Goal: Task Accomplishment & Management: Manage account settings

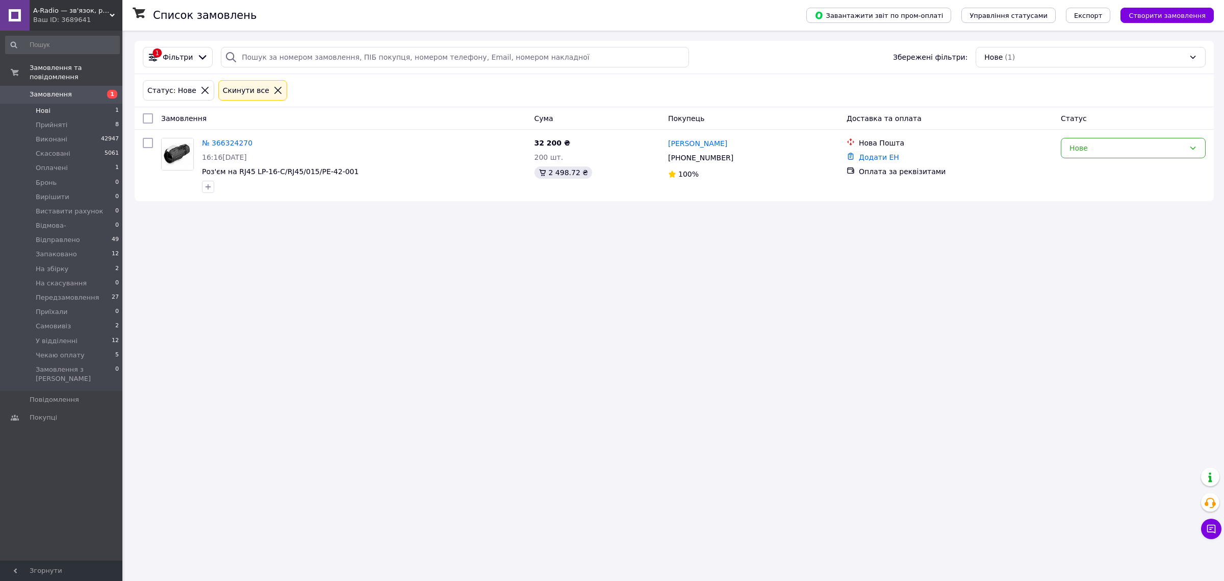
click at [60, 90] on span "Замовлення" at bounding box center [51, 94] width 42 height 9
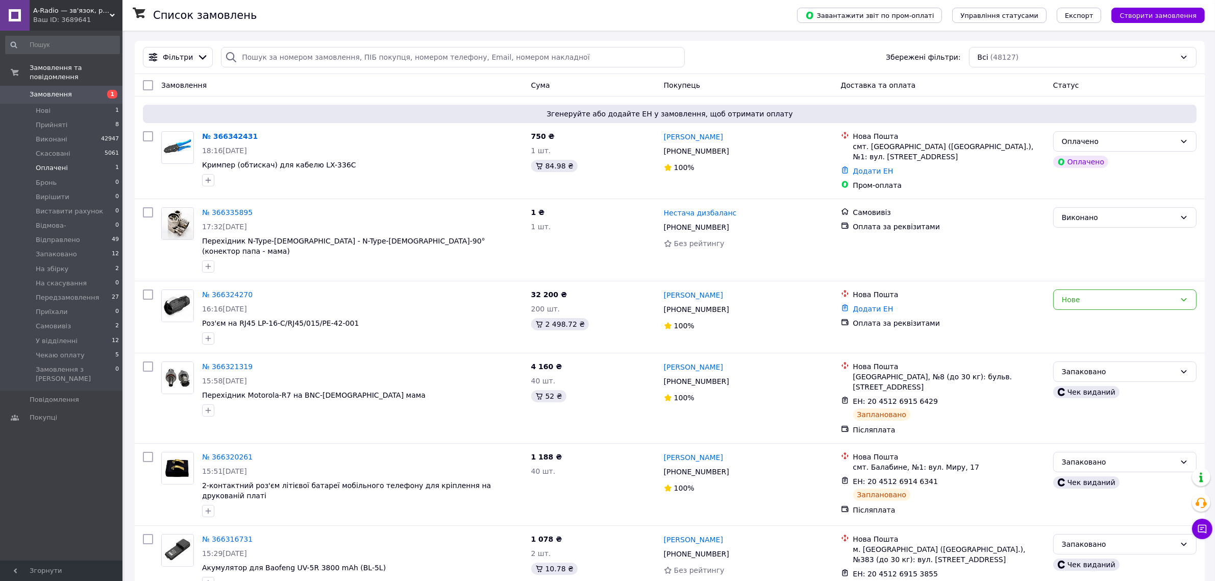
click at [74, 161] on li "Оплачені 1" at bounding box center [62, 168] width 125 height 14
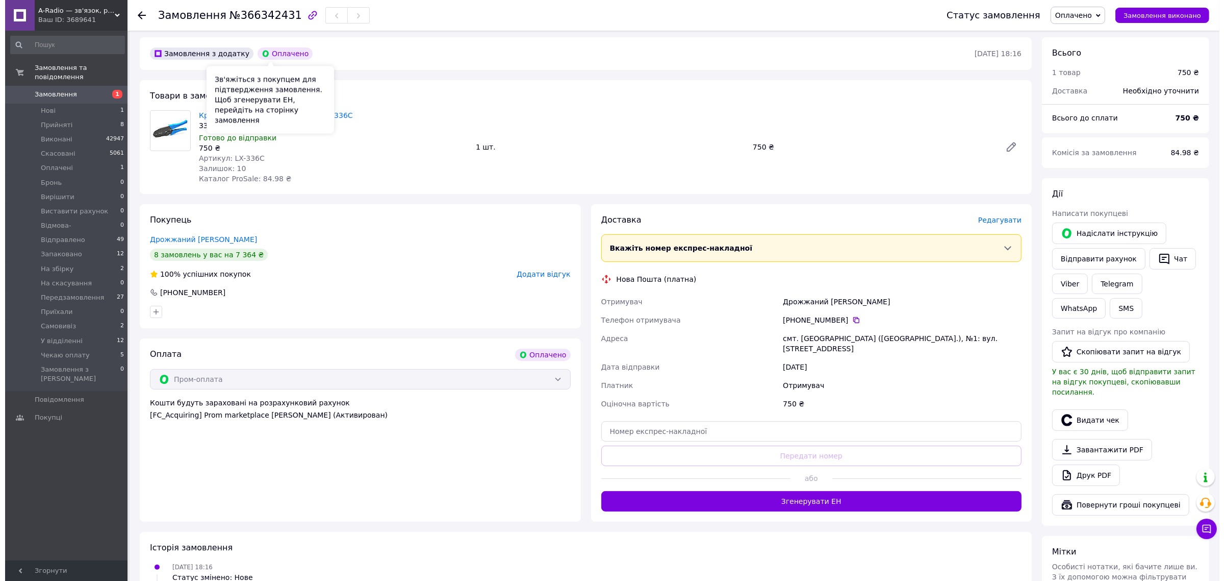
scroll to position [255, 0]
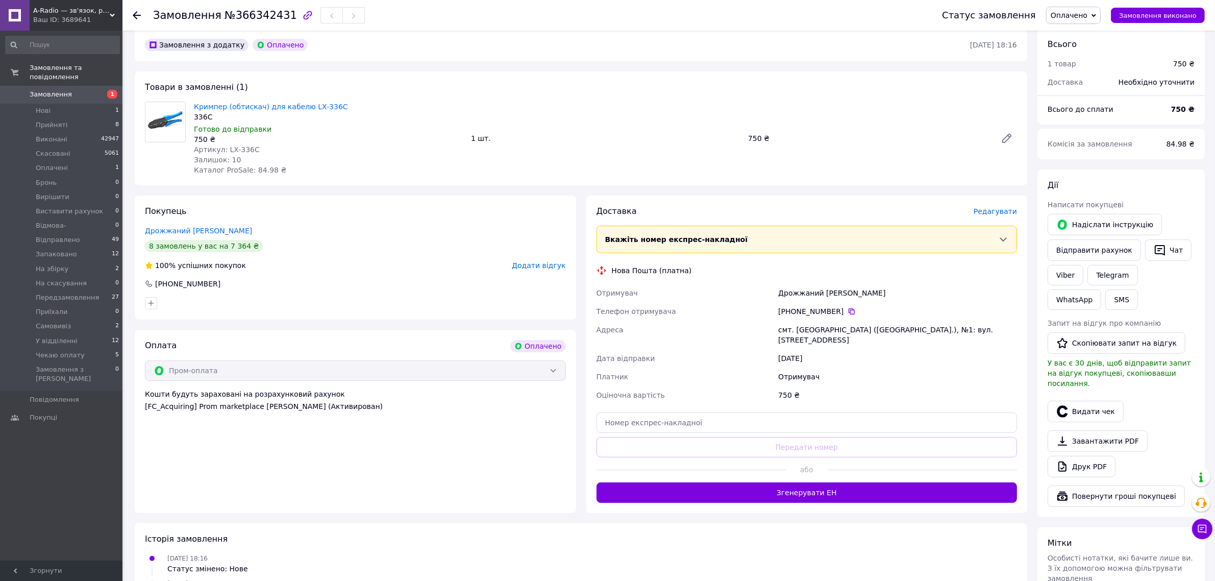
drag, startPoint x: 846, startPoint y: 310, endPoint x: 825, endPoint y: 327, distance: 26.8
click at [848, 310] on icon at bounding box center [851, 311] width 6 height 6
drag, startPoint x: 629, startPoint y: 549, endPoint x: 634, endPoint y: 546, distance: 5.5
click at [629, 552] on div "12.10.2025 18:16 Статус змінено: Нове" at bounding box center [581, 562] width 880 height 20
click at [997, 208] on span "Редагувати" at bounding box center [994, 211] width 43 height 8
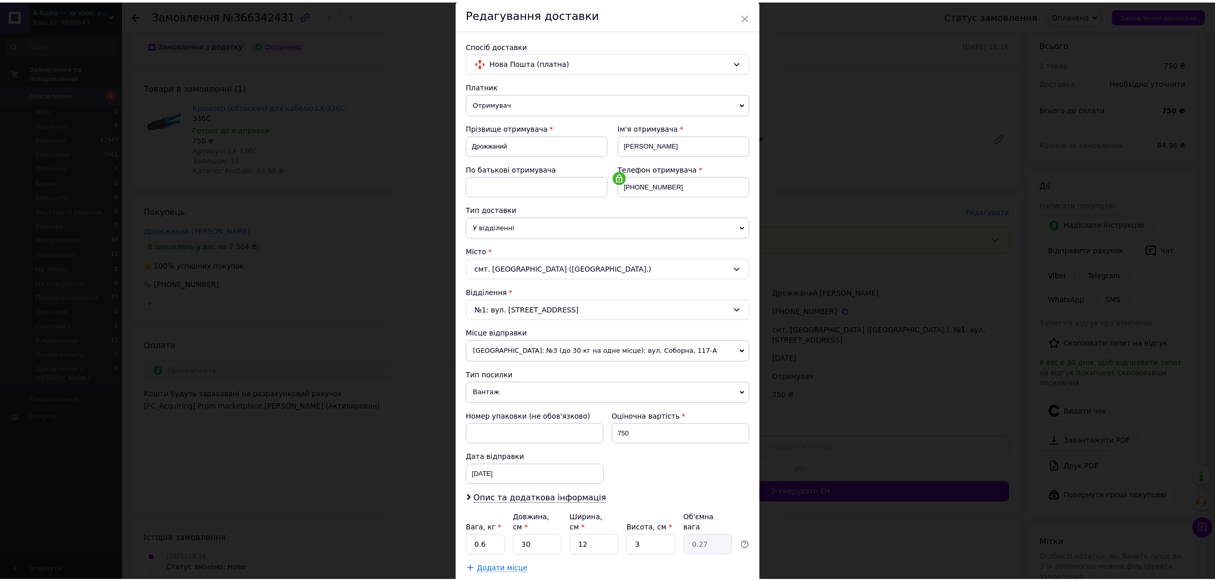
scroll to position [99, 0]
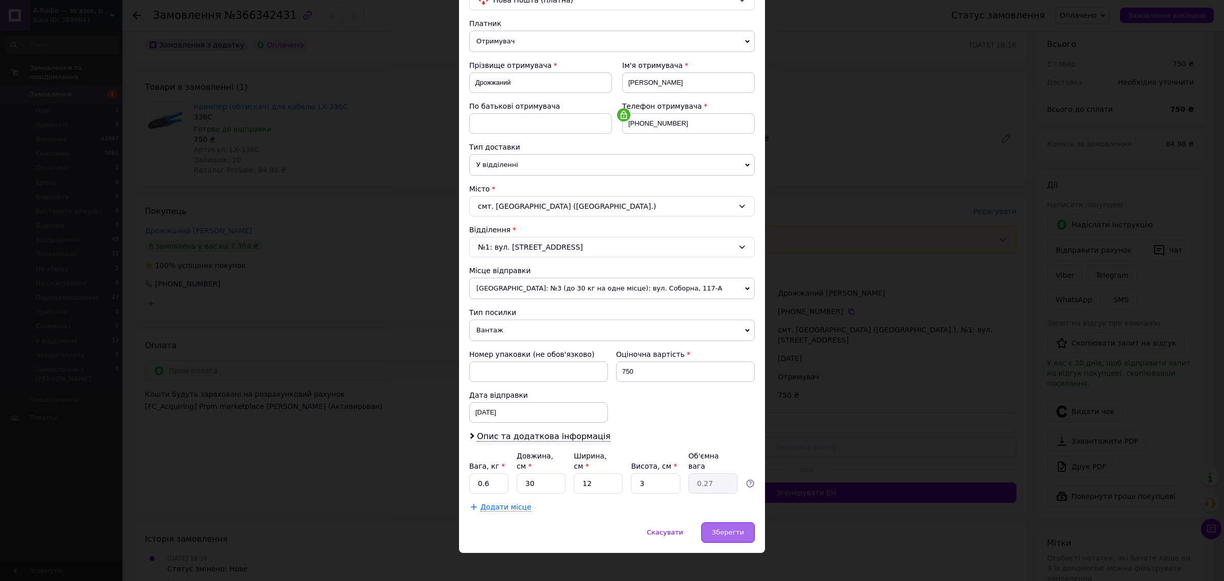
click at [726, 528] on span "Зберегти" at bounding box center [728, 532] width 32 height 8
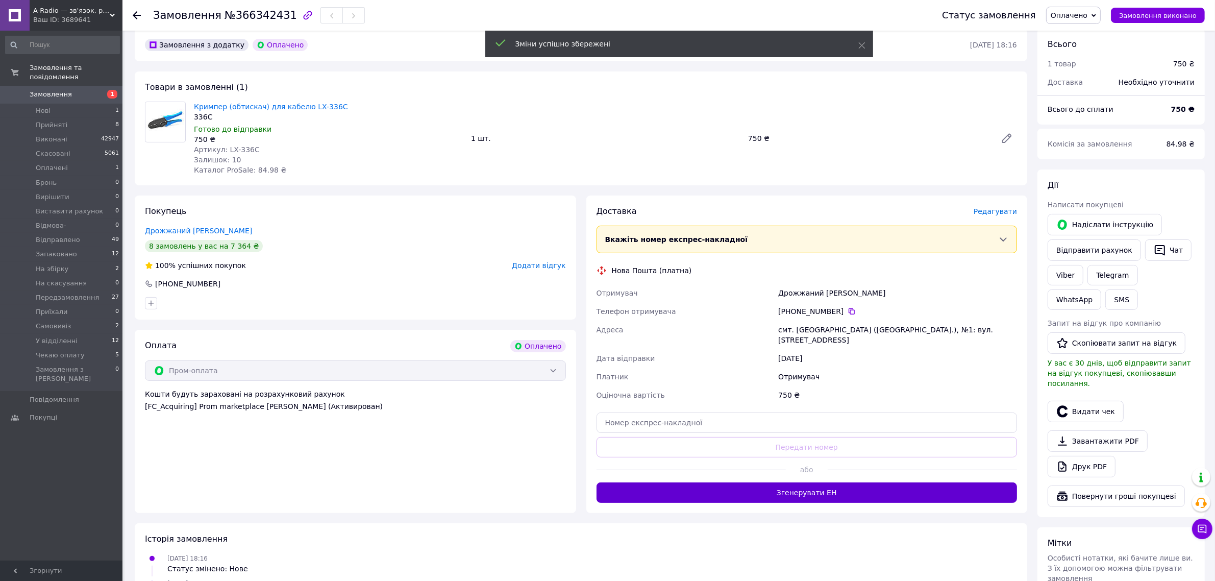
click at [727, 486] on button "Згенерувати ЕН" at bounding box center [806, 492] width 421 height 20
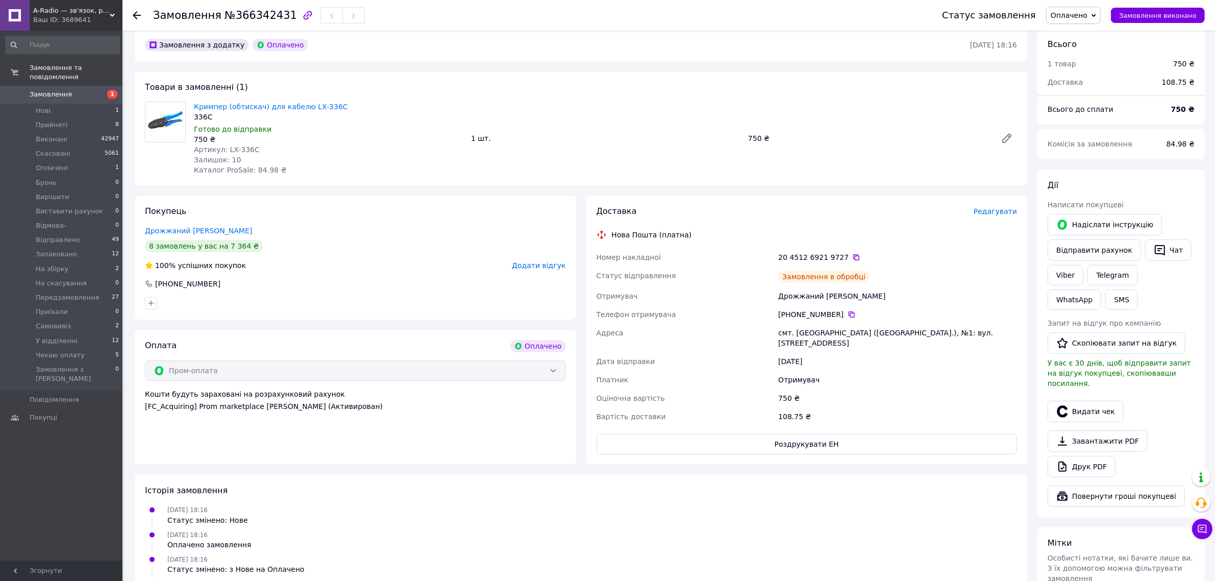
click at [1087, 13] on span "Оплачено" at bounding box center [1068, 15] width 37 height 8
click at [1093, 108] on li "На збірку" at bounding box center [1085, 109] width 78 height 15
click at [847, 314] on icon at bounding box center [851, 314] width 8 height 8
click at [303, 260] on div "100% успішних покупок Додати відгук" at bounding box center [355, 265] width 421 height 10
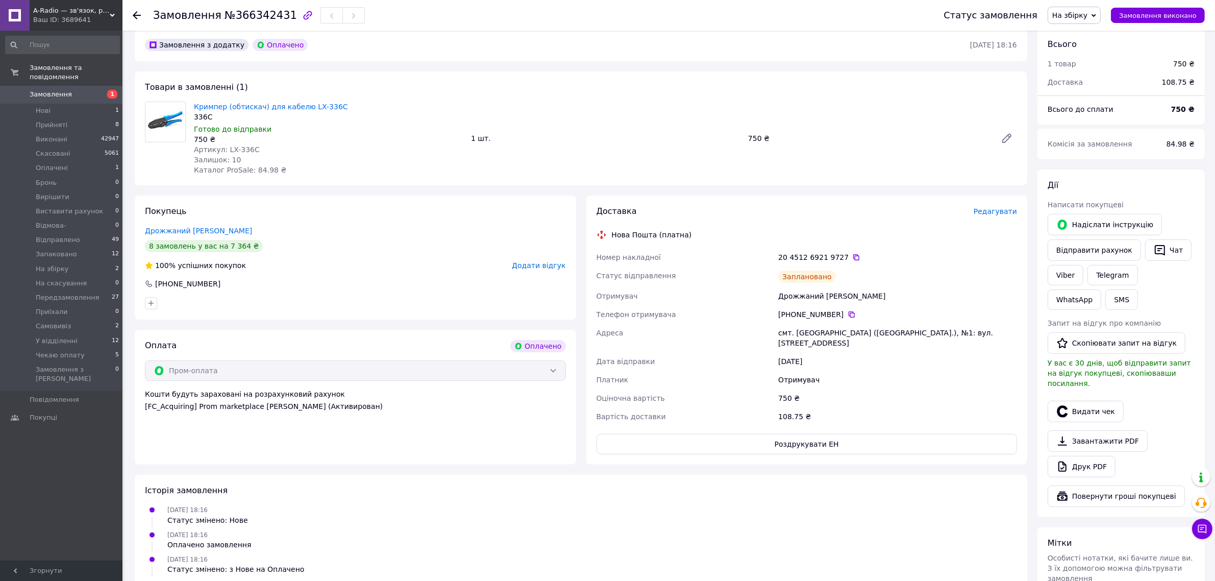
click at [258, 15] on span "№366342431" at bounding box center [260, 15] width 72 height 12
copy span "366342431"
click at [419, 535] on div "12.10.2025 18:16 Оплачено замовлення" at bounding box center [581, 539] width 880 height 20
click at [675, 529] on div "12.10.2025 18:16 Оплачено замовлення" at bounding box center [581, 539] width 880 height 20
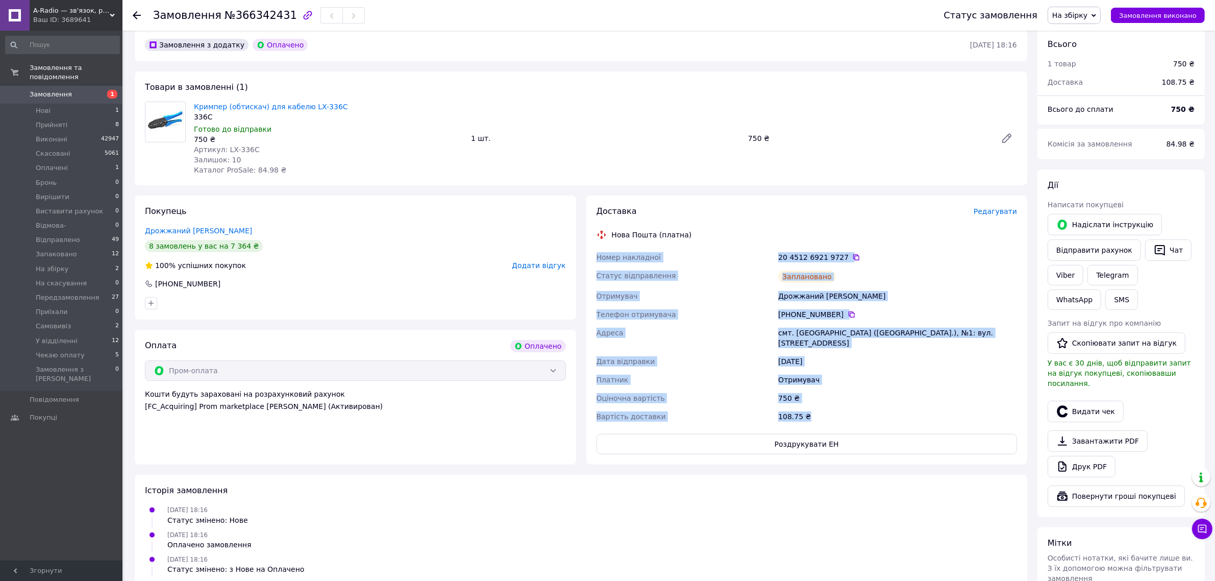
drag, startPoint x: 597, startPoint y: 256, endPoint x: 822, endPoint y: 404, distance: 268.8
click at [822, 404] on div "Номер накладної 20 4512 6921 9727   Статус відправлення Заплановано Отримувач Д…" at bounding box center [806, 337] width 425 height 178
copy div "Номер накладної 20 4512 6921 9727   Статус відправлення Заплановано Отримувач Д…"
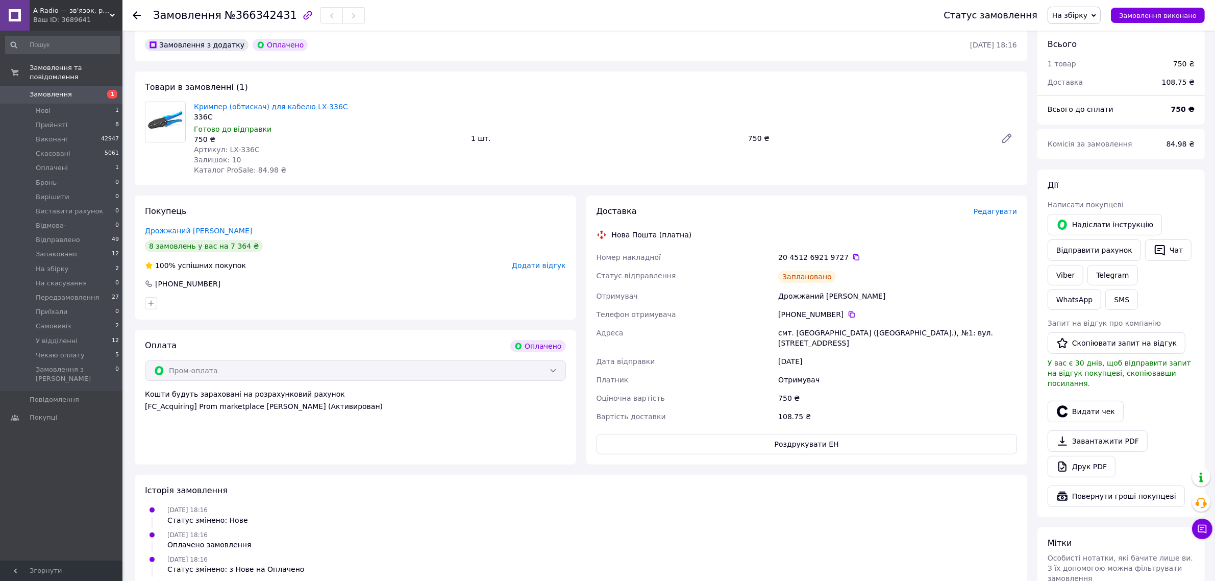
click at [679, 510] on div "12.10.2025 18:16 Статус змінено: Нове" at bounding box center [581, 514] width 880 height 20
click at [1069, 400] on button "Видати чек" at bounding box center [1085, 410] width 76 height 21
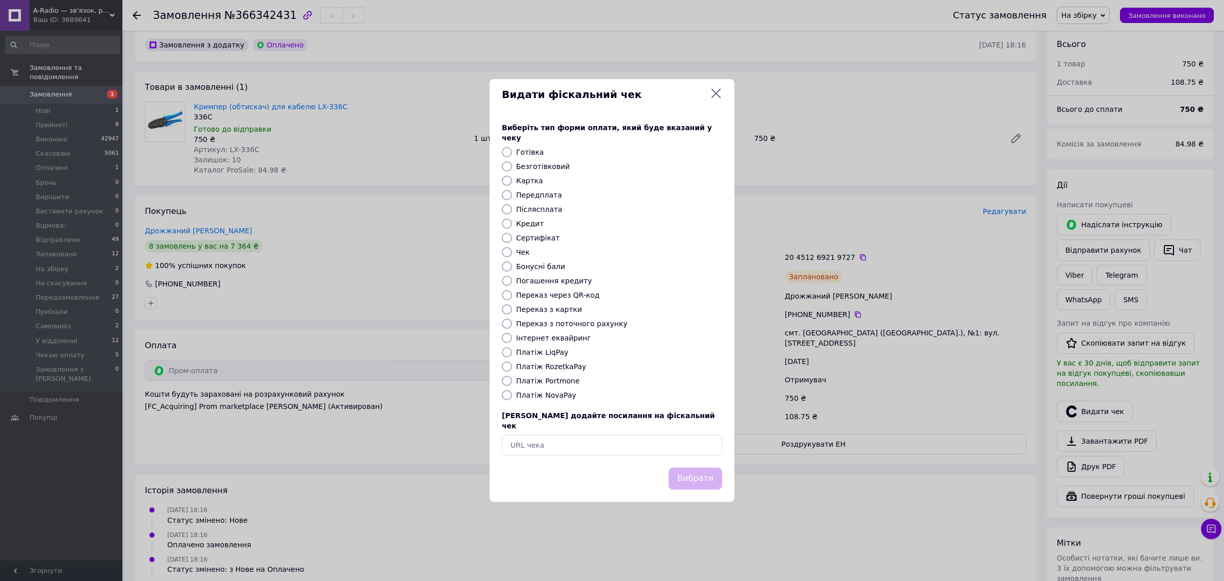
click at [563, 365] on label "Платіж RozetkaPay" at bounding box center [551, 366] width 70 height 8
click at [512, 365] on input "Платіж RozetkaPay" at bounding box center [507, 366] width 10 height 10
radio input "true"
click at [683, 467] on button "Вибрати" at bounding box center [696, 478] width 54 height 22
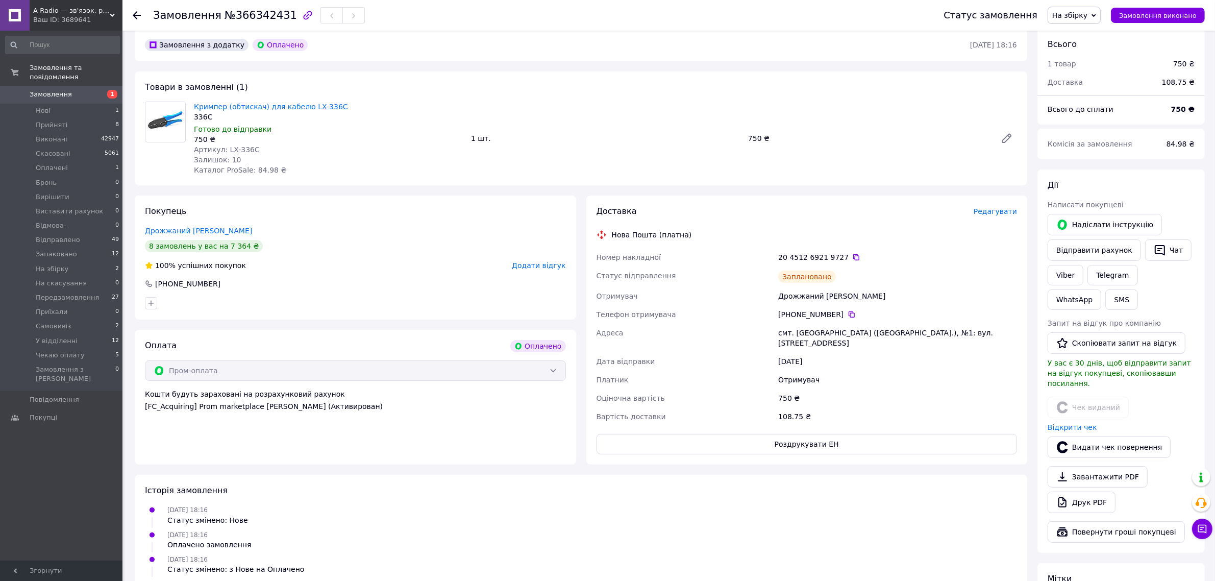
click at [448, 213] on div "Покупець Дрожжаний Павло 8 замовлень у вас на 7 364 ₴ 100% успішних покупок Дод…" at bounding box center [355, 257] width 441 height 124
click at [57, 104] on li "Нові 1" at bounding box center [62, 111] width 125 height 14
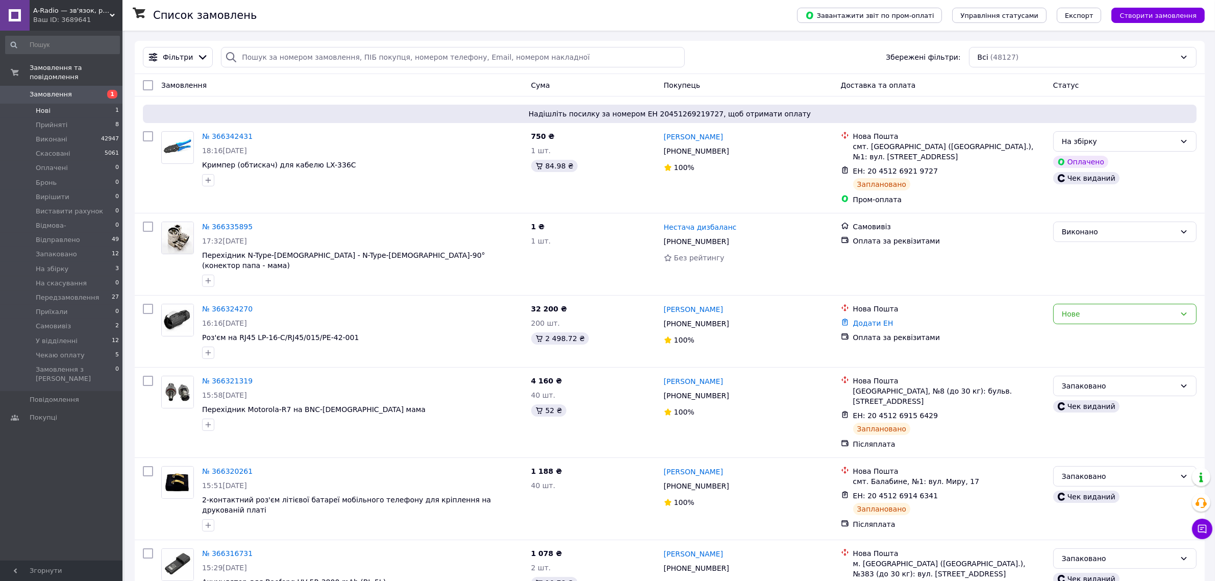
click at [45, 106] on span "Нові" at bounding box center [43, 110] width 15 height 9
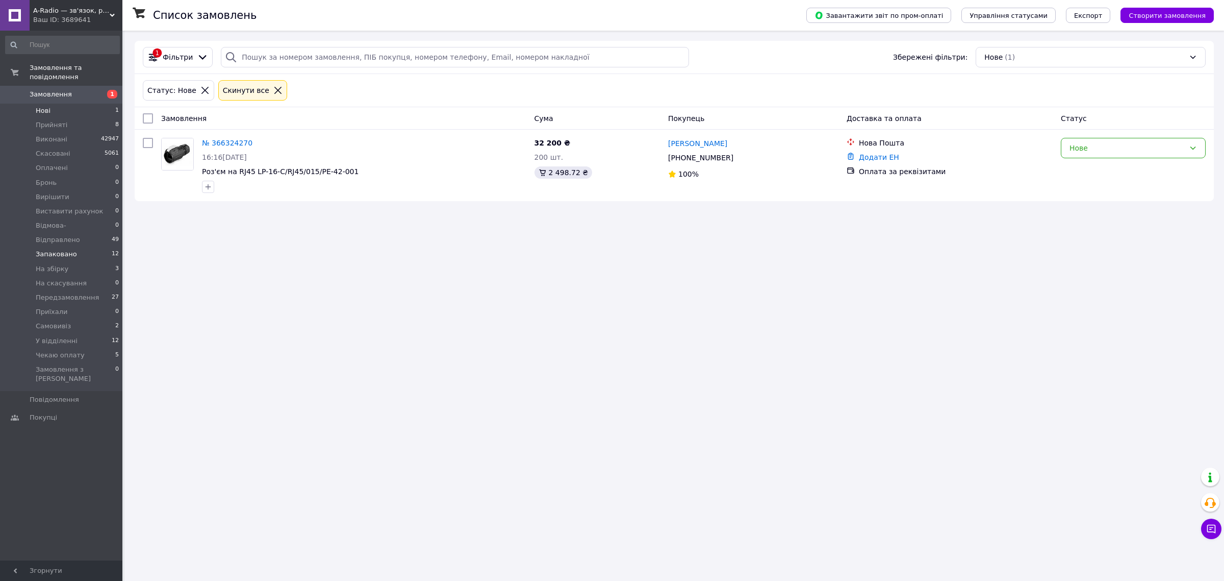
click at [81, 247] on li "Запаковано 12" at bounding box center [62, 254] width 125 height 14
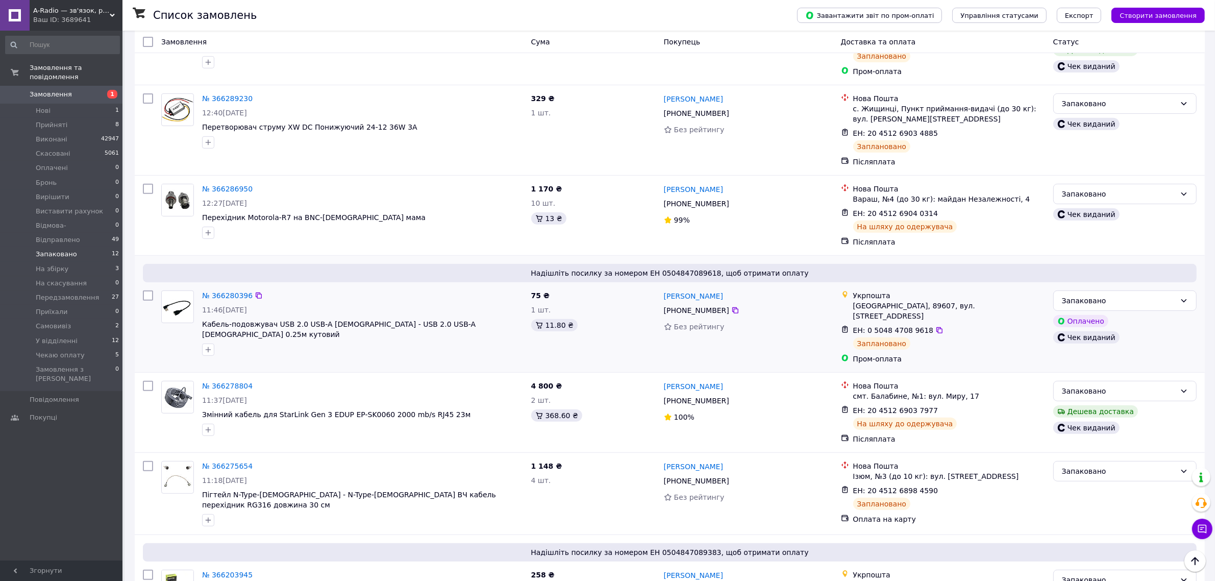
scroll to position [510, 0]
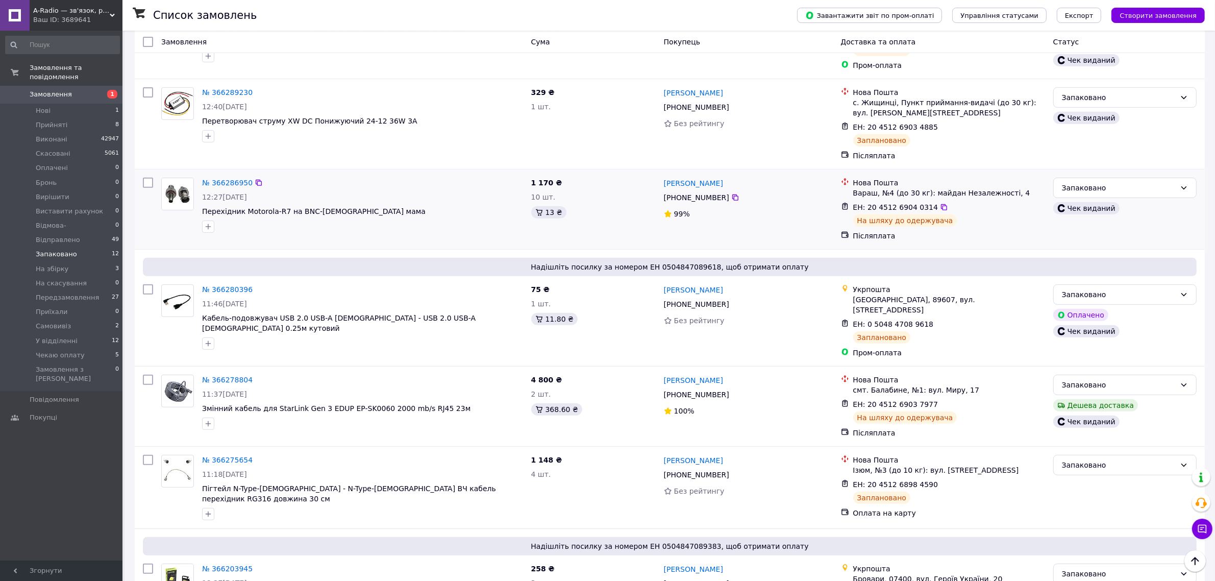
click at [147, 178] on input "checkbox" at bounding box center [148, 183] width 10 height 10
checkbox input "true"
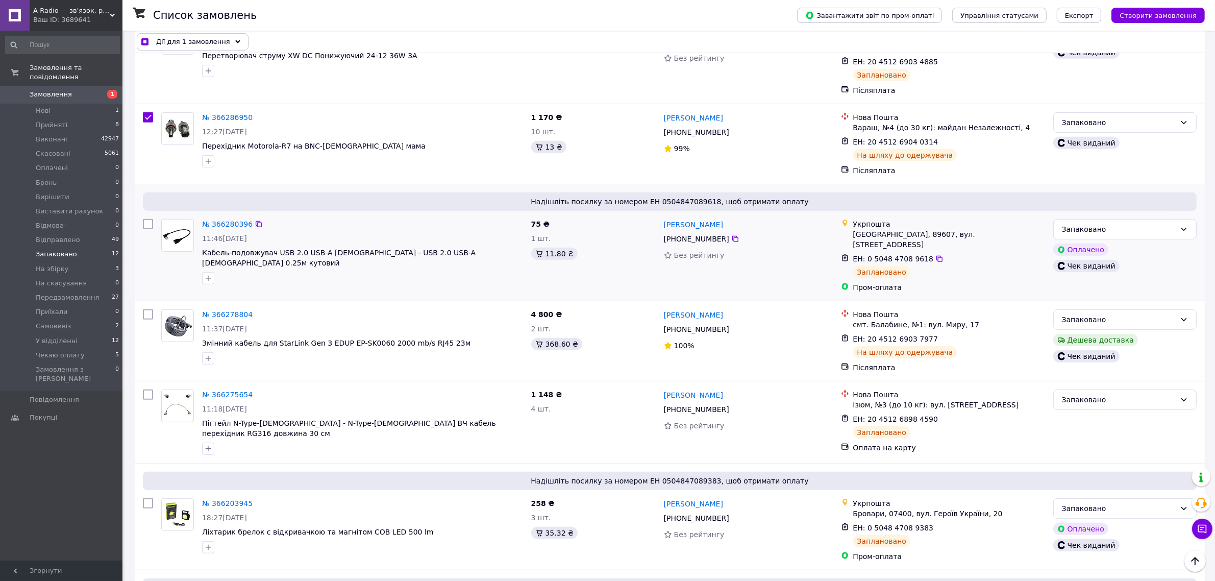
scroll to position [638, 0]
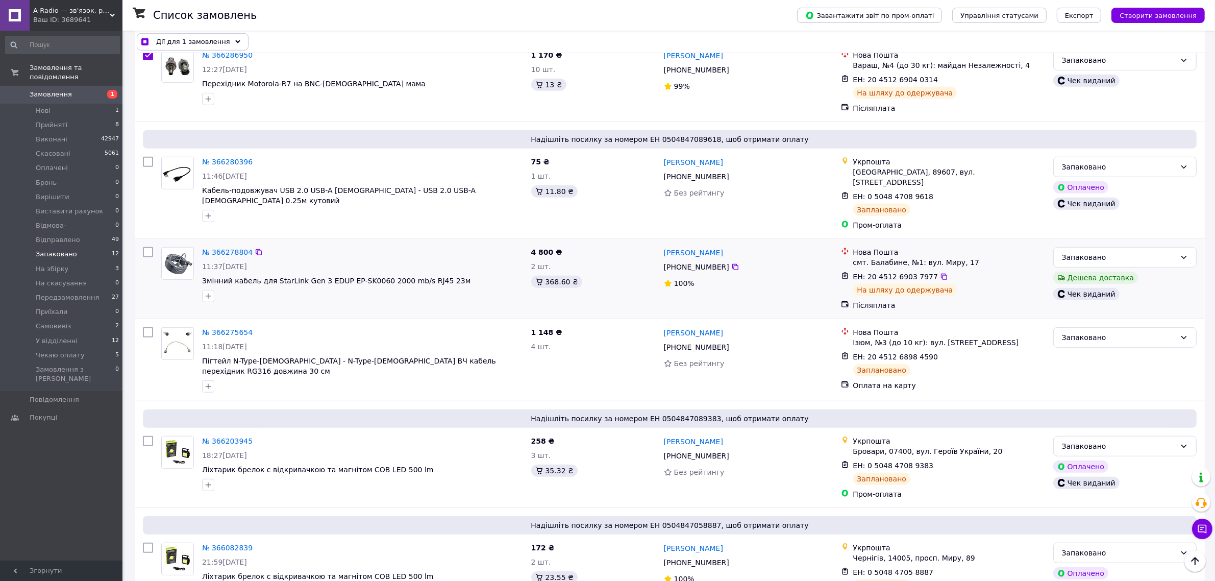
click at [146, 247] on input "checkbox" at bounding box center [148, 252] width 10 height 10
checkbox input "true"
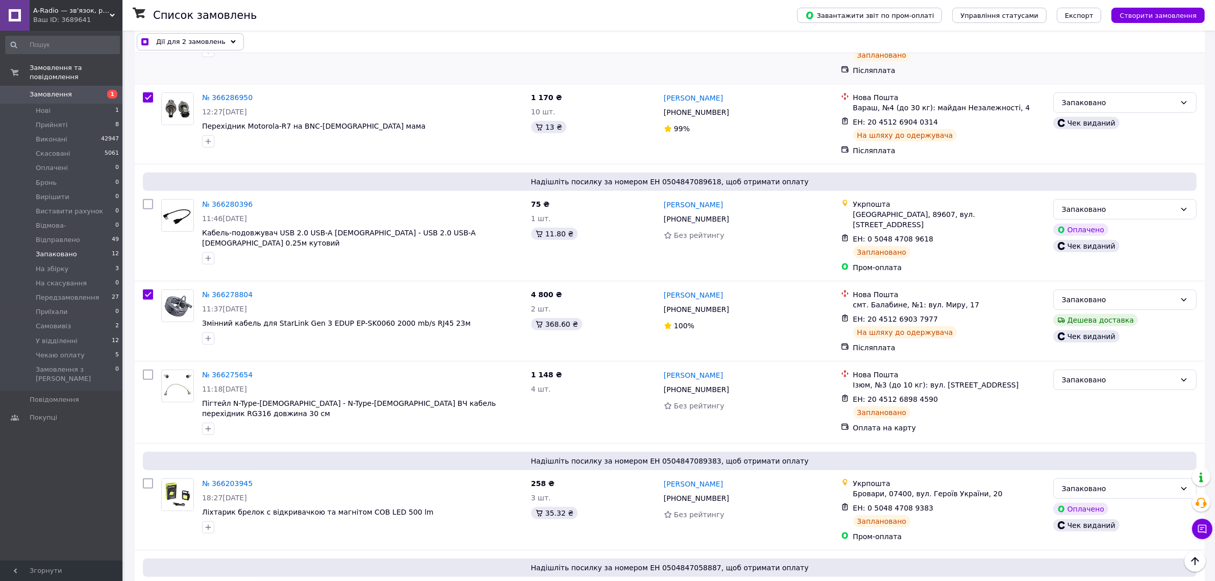
scroll to position [531, 0]
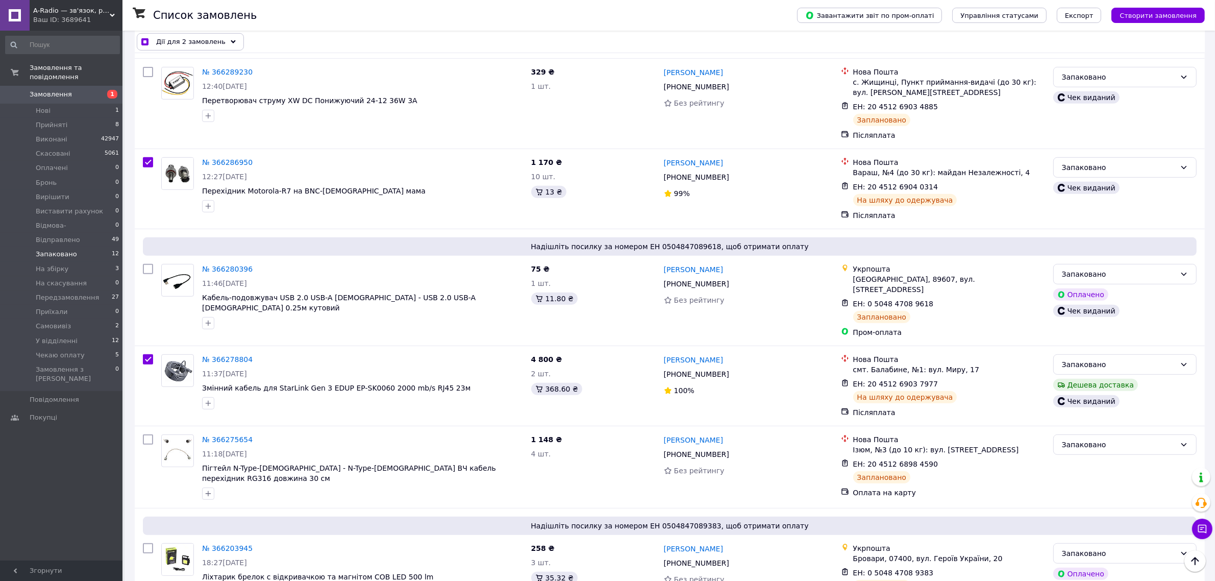
click at [209, 41] on span "Дії для 2 замовлень" at bounding box center [190, 42] width 69 height 10
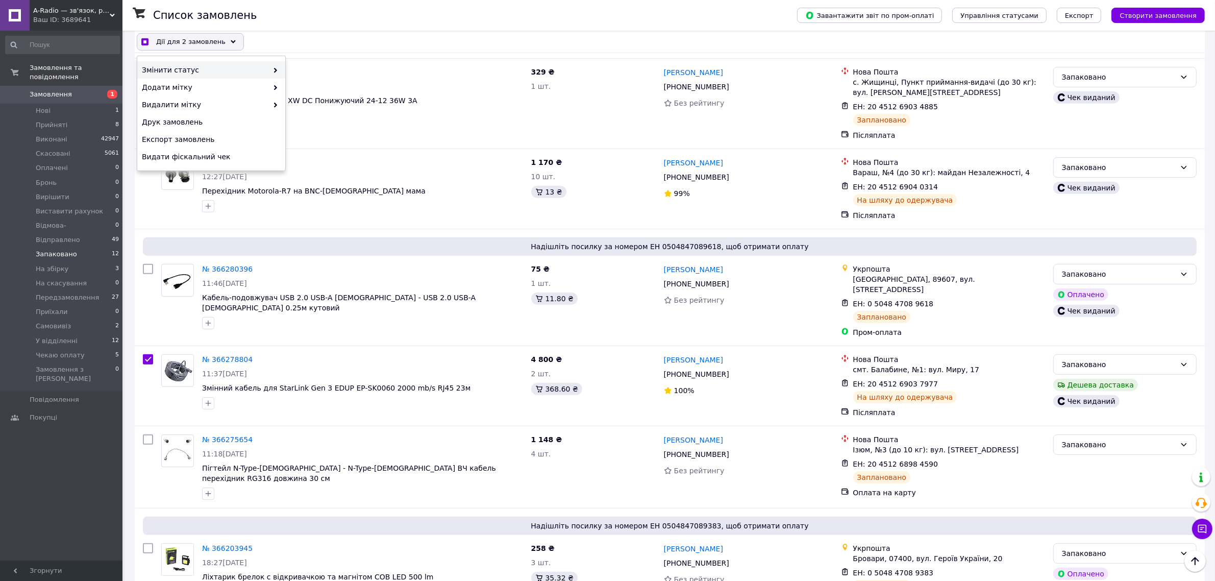
click at [205, 63] on div "Змінити статус" at bounding box center [211, 69] width 148 height 17
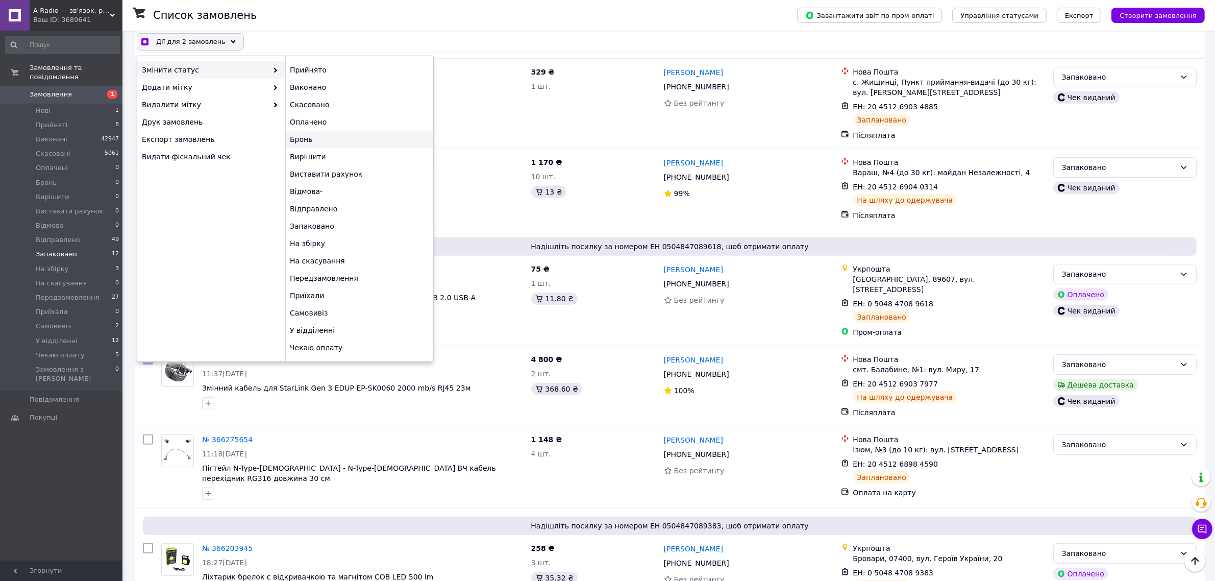
checkbox input "true"
click at [323, 209] on div "Відправлено" at bounding box center [359, 208] width 148 height 17
checkbox input "false"
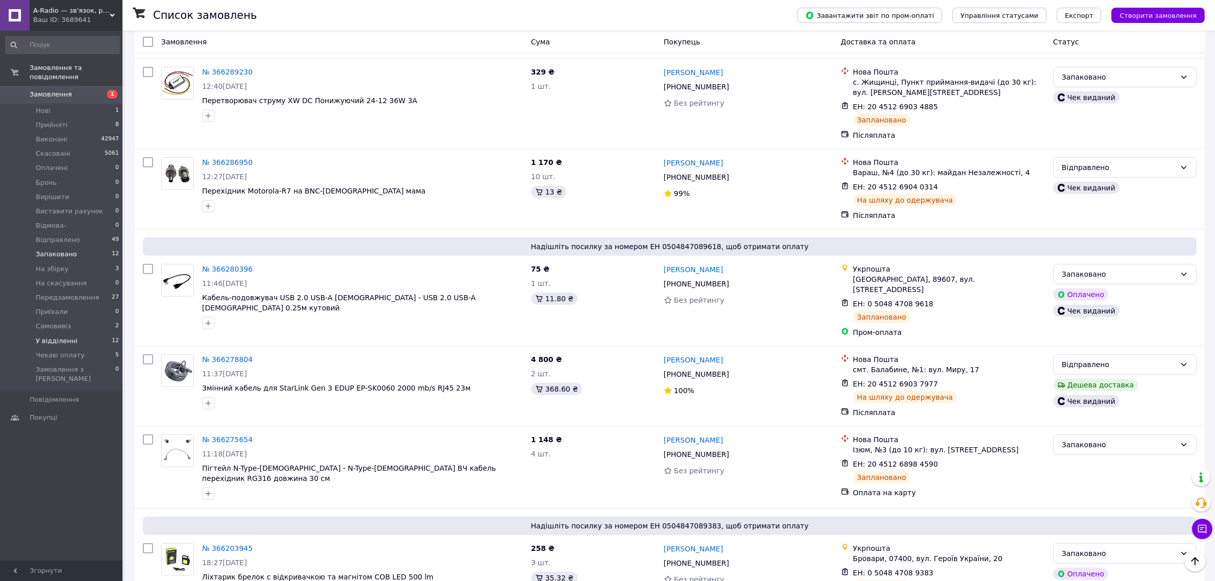
click at [77, 334] on li "У відділенні 12" at bounding box center [62, 341] width 125 height 14
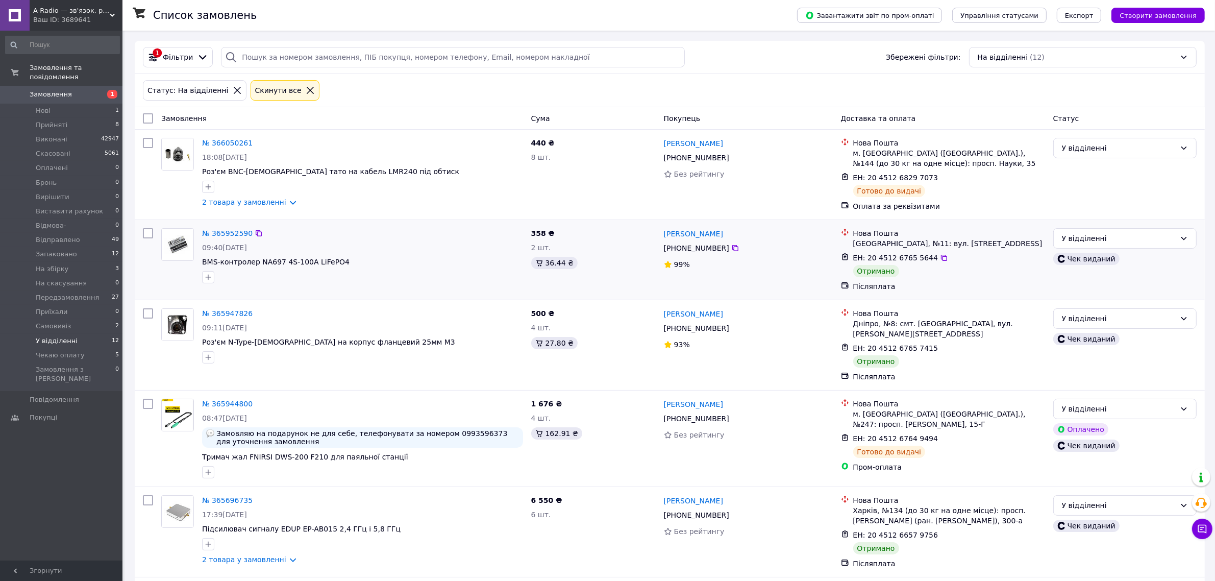
click at [146, 232] on input "checkbox" at bounding box center [148, 233] width 10 height 10
checkbox input "true"
click at [146, 313] on input "checkbox" at bounding box center [148, 313] width 10 height 10
checkbox input "true"
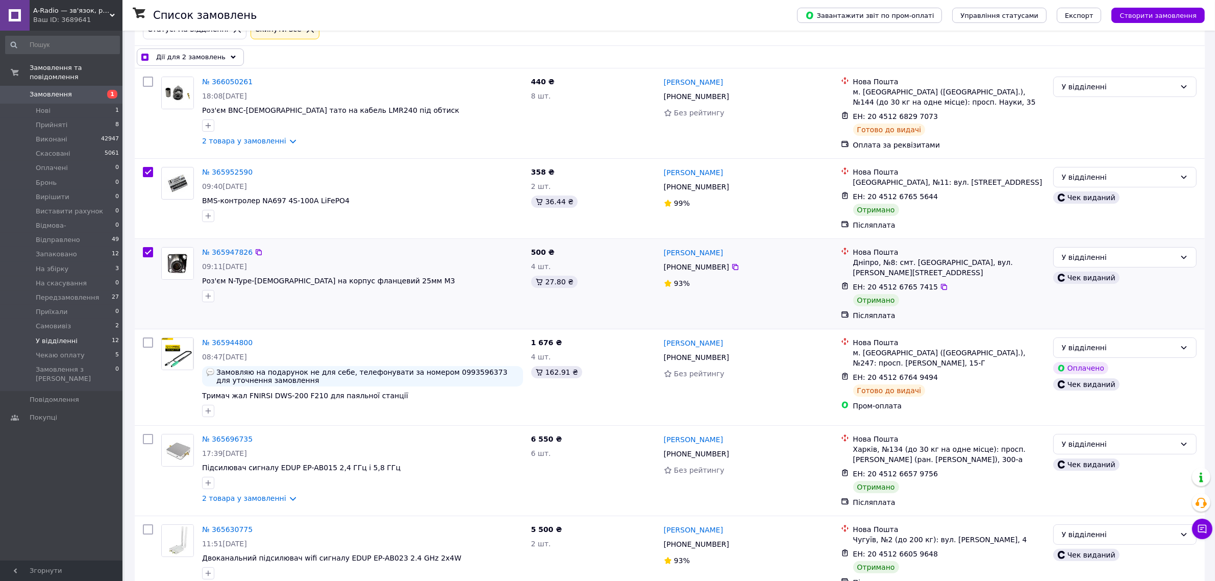
scroll to position [128, 0]
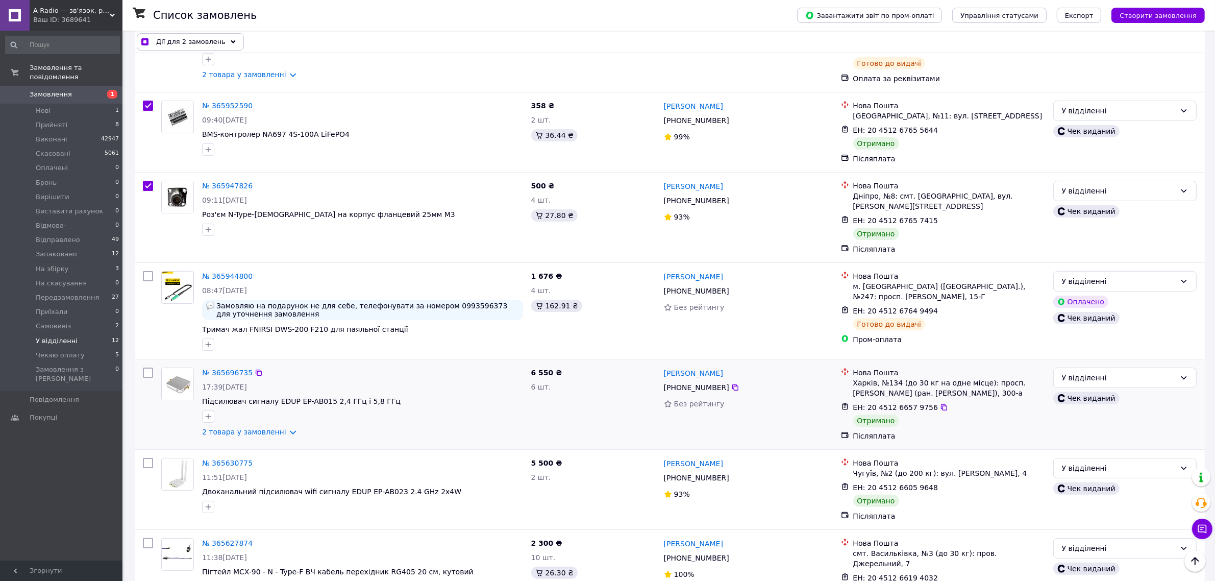
click at [148, 373] on input "checkbox" at bounding box center [148, 372] width 10 height 10
checkbox input "true"
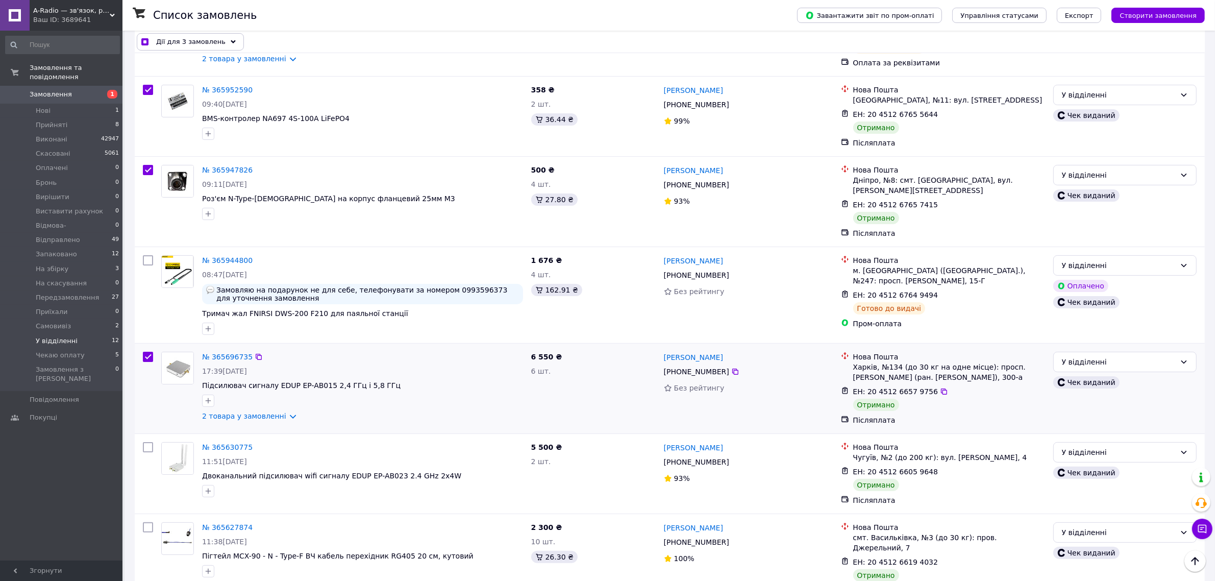
scroll to position [191, 0]
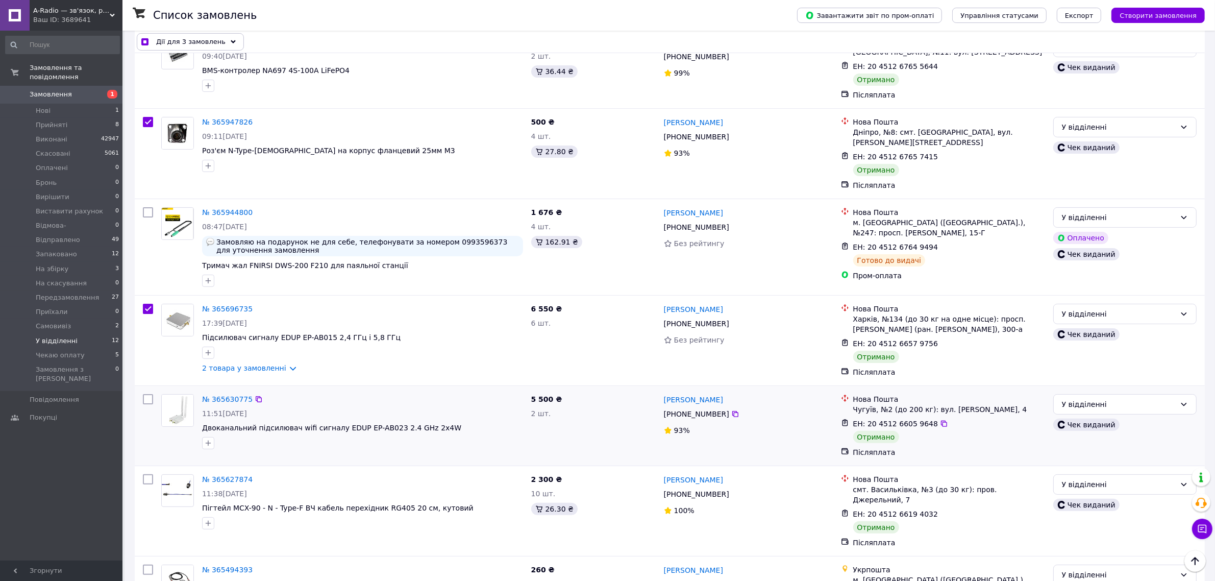
click at [148, 396] on input "checkbox" at bounding box center [148, 399] width 10 height 10
checkbox input "true"
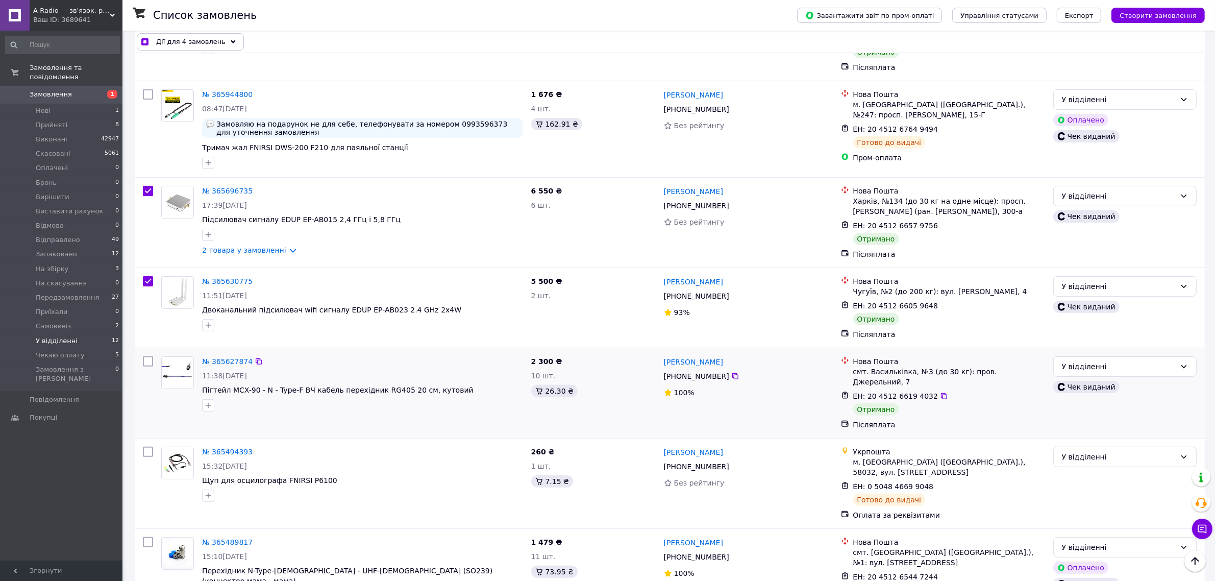
scroll to position [319, 0]
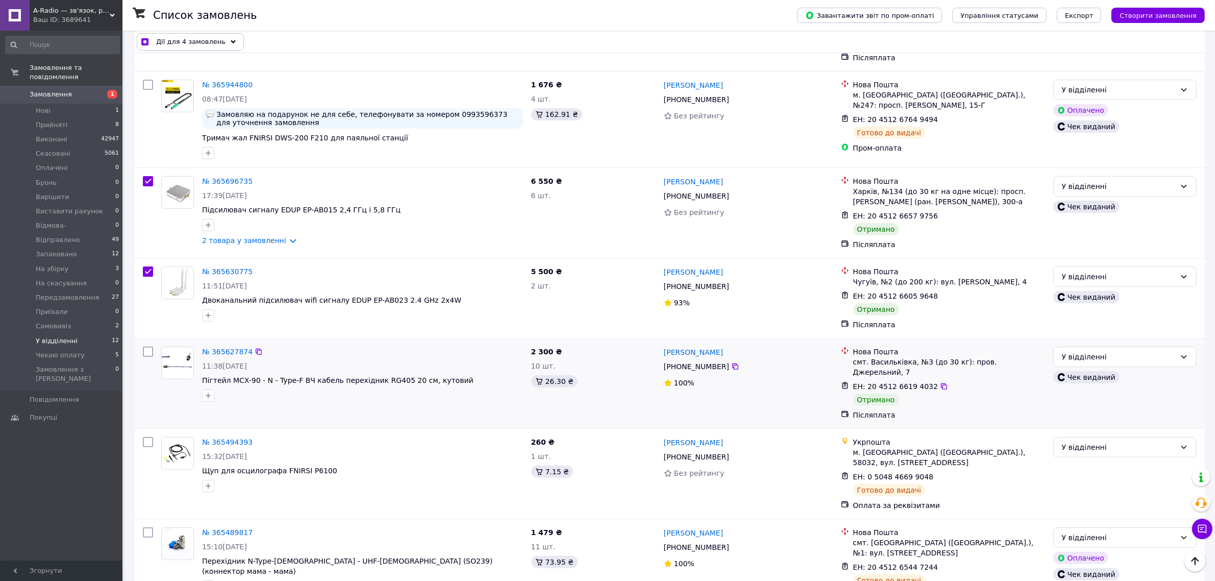
click at [146, 352] on input "checkbox" at bounding box center [148, 351] width 10 height 10
checkbox input "true"
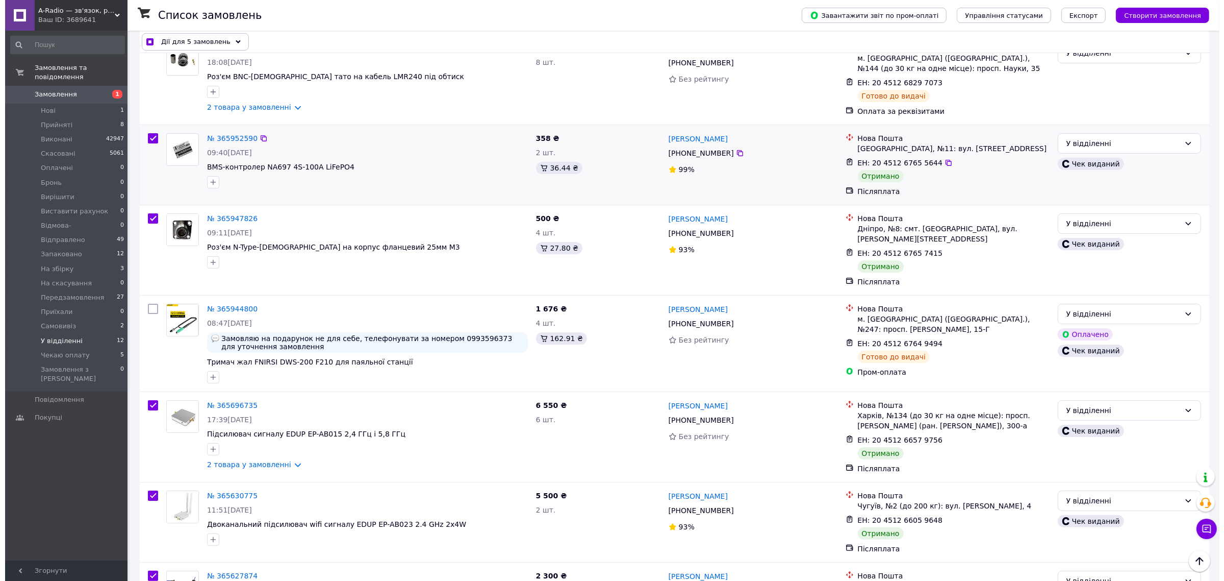
scroll to position [0, 0]
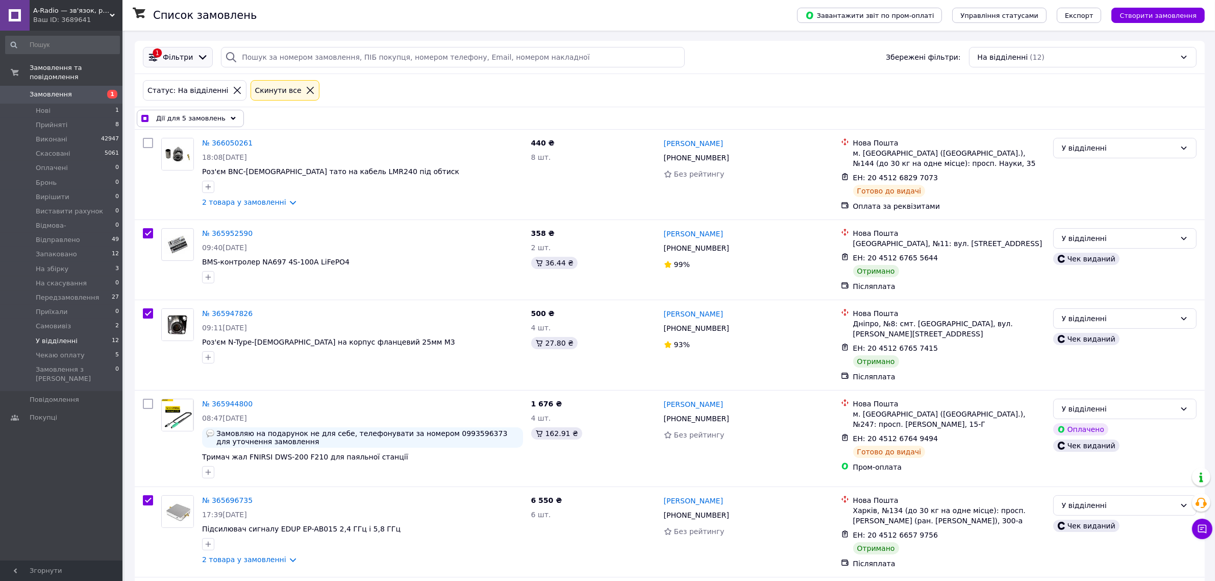
drag, startPoint x: 181, startPoint y: 55, endPoint x: 183, endPoint y: 60, distance: 5.3
click at [181, 55] on span "Фільтри" at bounding box center [178, 57] width 30 height 10
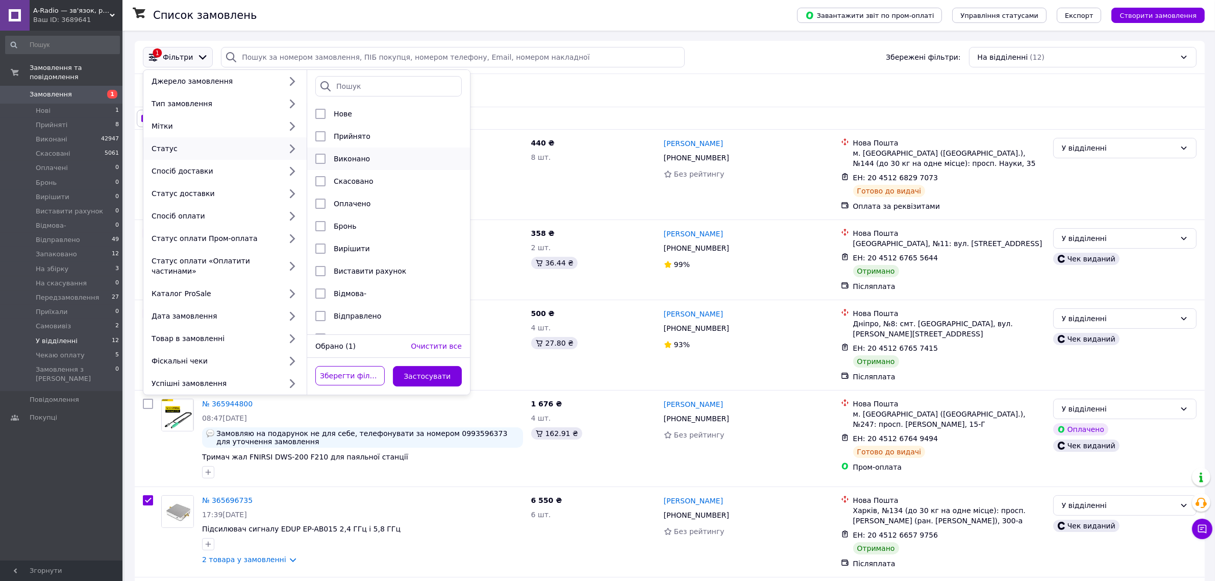
click at [338, 161] on span "Виконано" at bounding box center [352, 159] width 36 height 8
checkbox input "true"
click at [419, 367] on button "Застосувати" at bounding box center [427, 376] width 69 height 20
checkbox input "false"
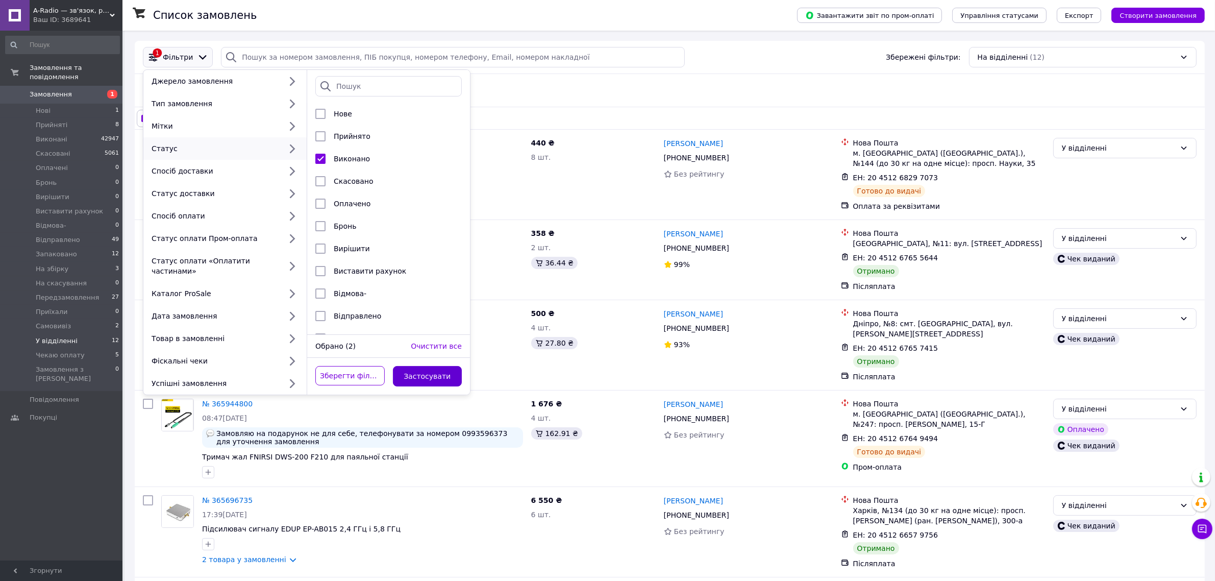
checkbox input "false"
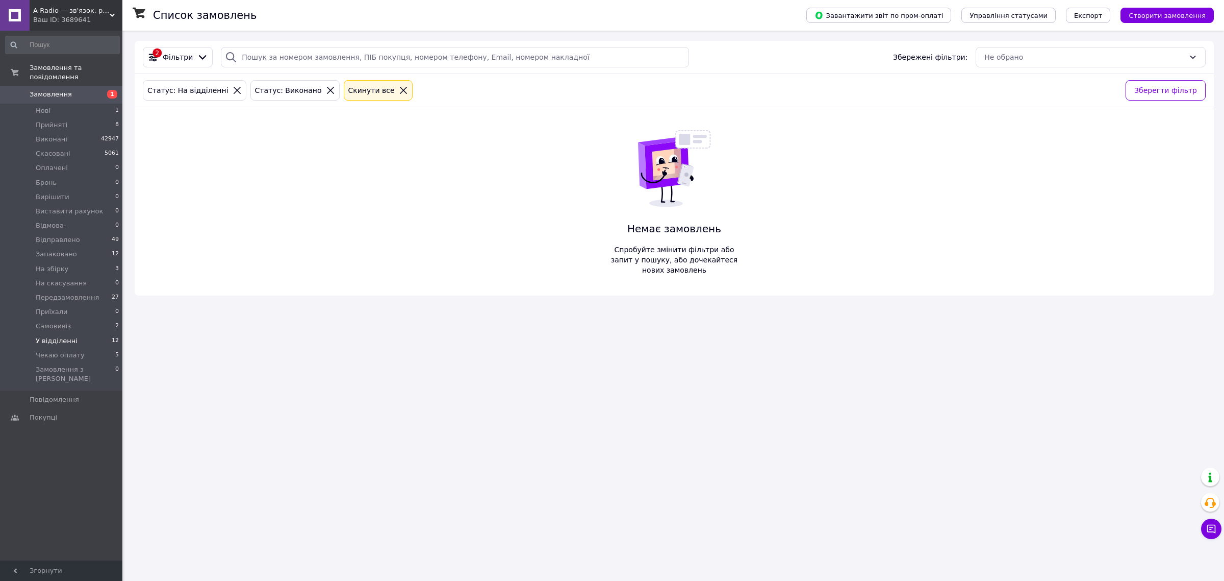
click at [78, 334] on li "У відділенні 12" at bounding box center [62, 341] width 125 height 14
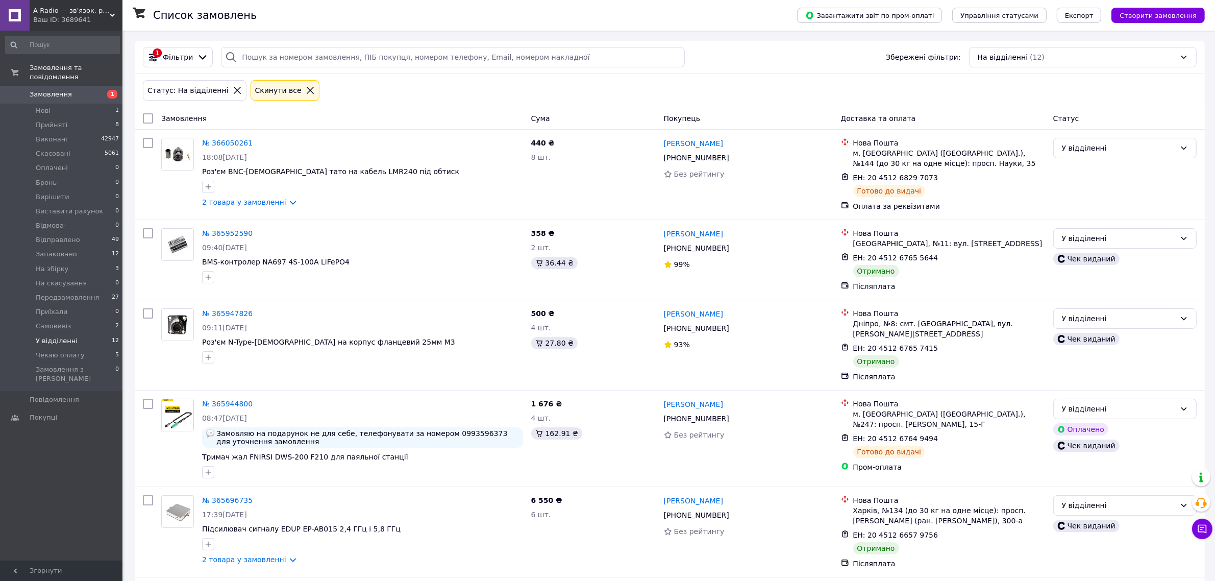
click at [304, 88] on div at bounding box center [310, 90] width 13 height 9
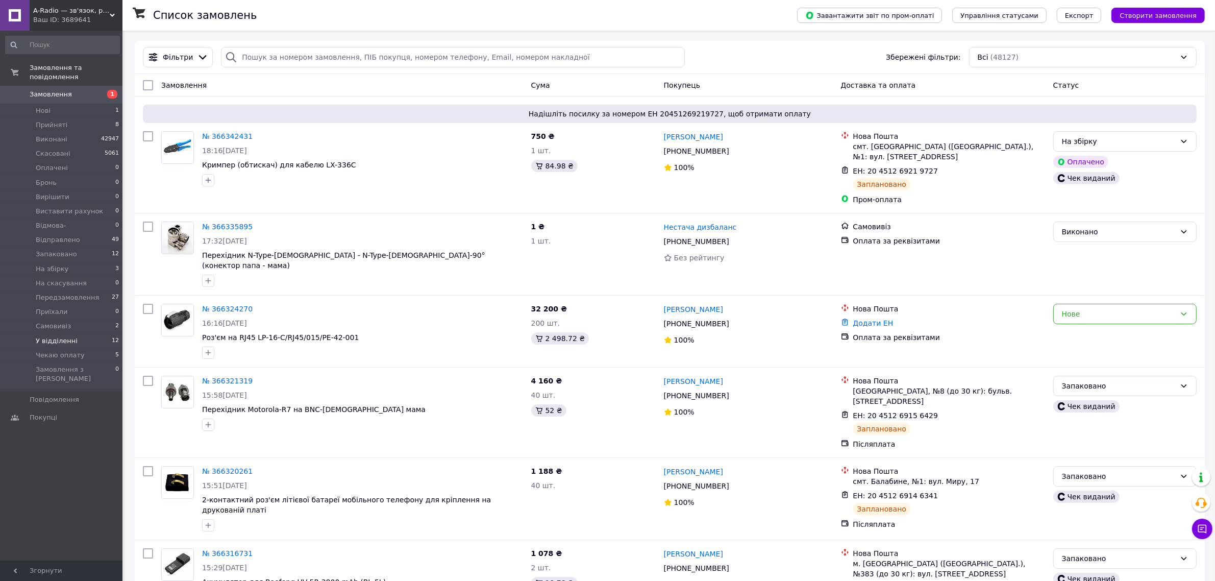
click at [80, 334] on li "У відділенні 12" at bounding box center [62, 341] width 125 height 14
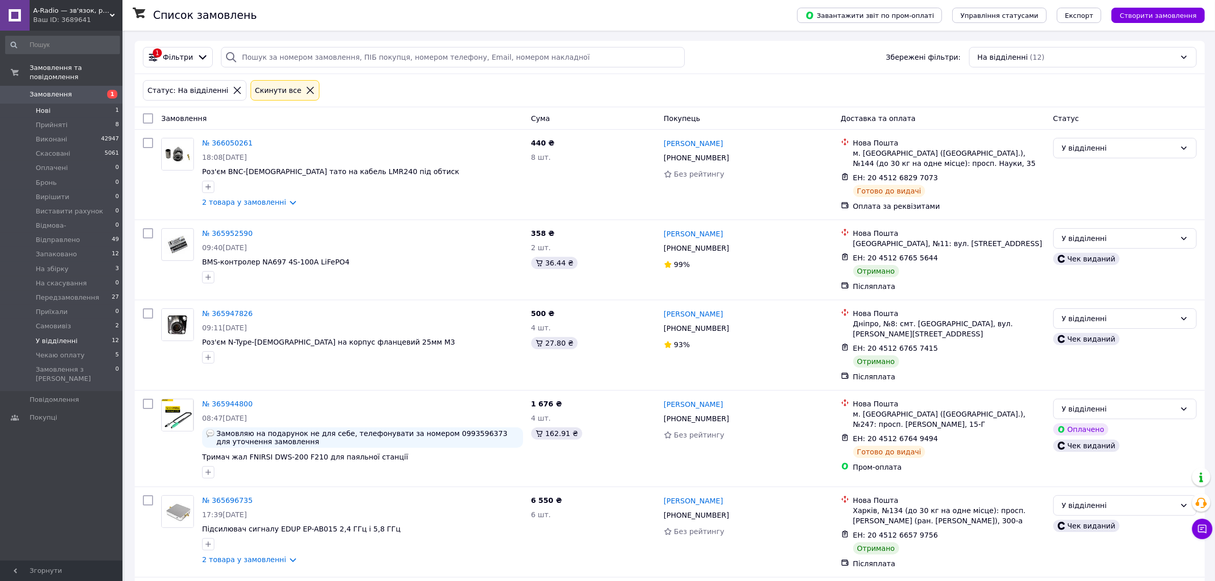
click at [54, 104] on li "Нові 1" at bounding box center [62, 111] width 125 height 14
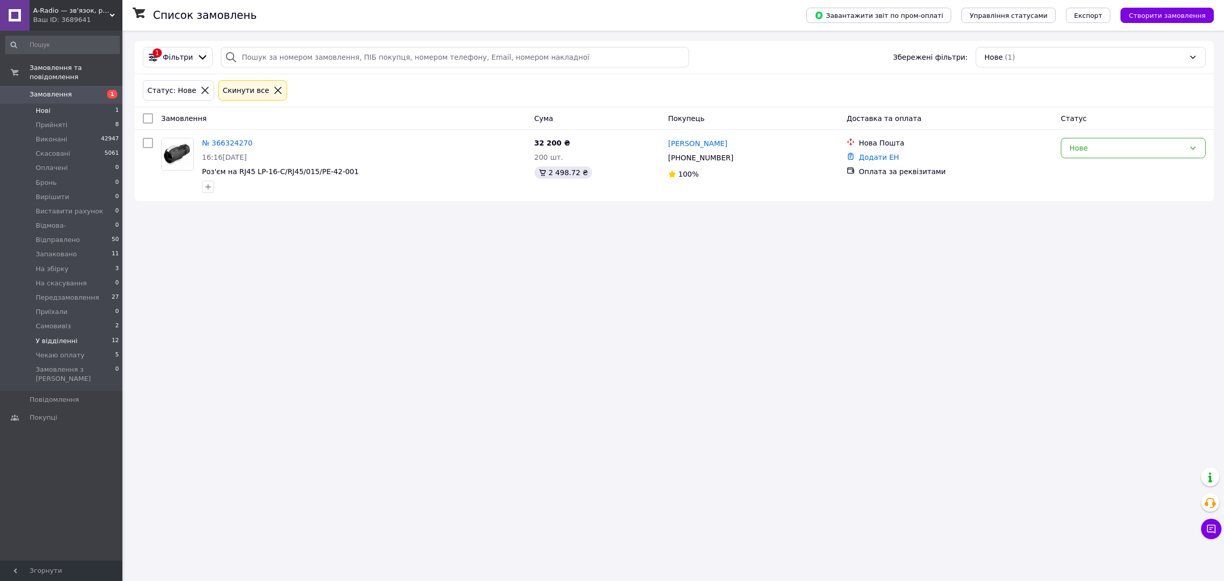
click at [75, 334] on li "У відділенні 12" at bounding box center [62, 341] width 125 height 14
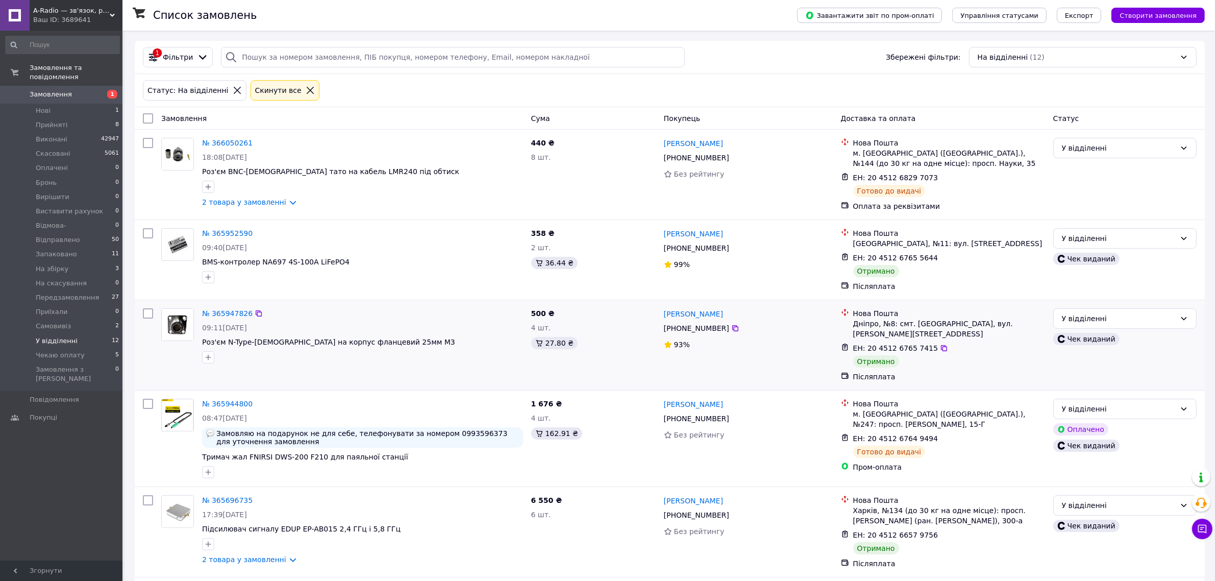
click at [147, 312] on input "checkbox" at bounding box center [148, 313] width 10 height 10
checkbox input "true"
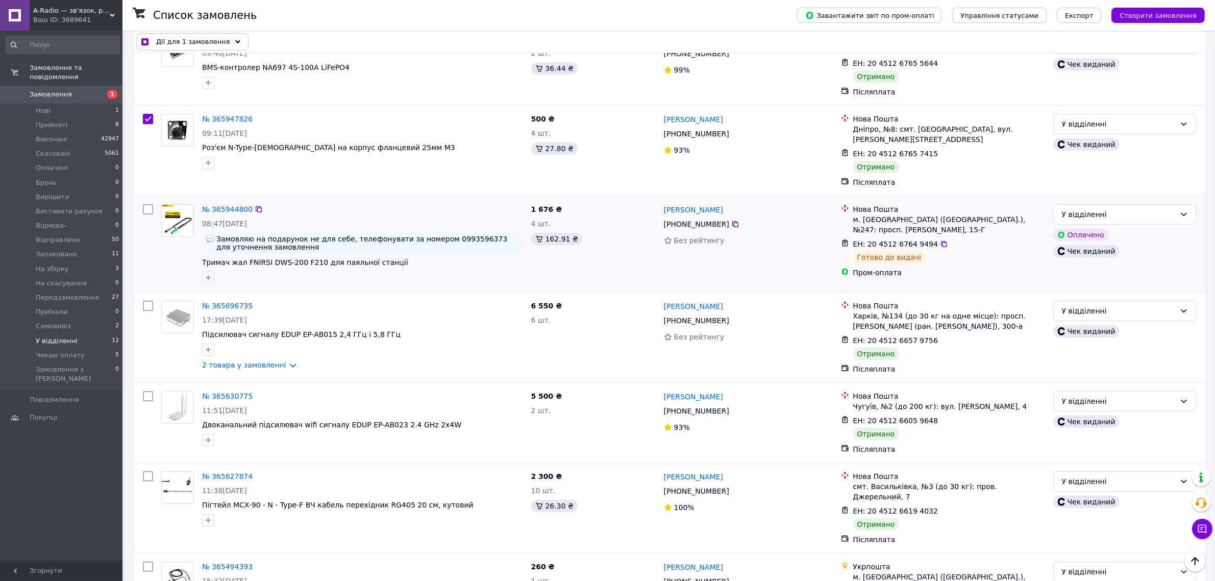
scroll to position [255, 0]
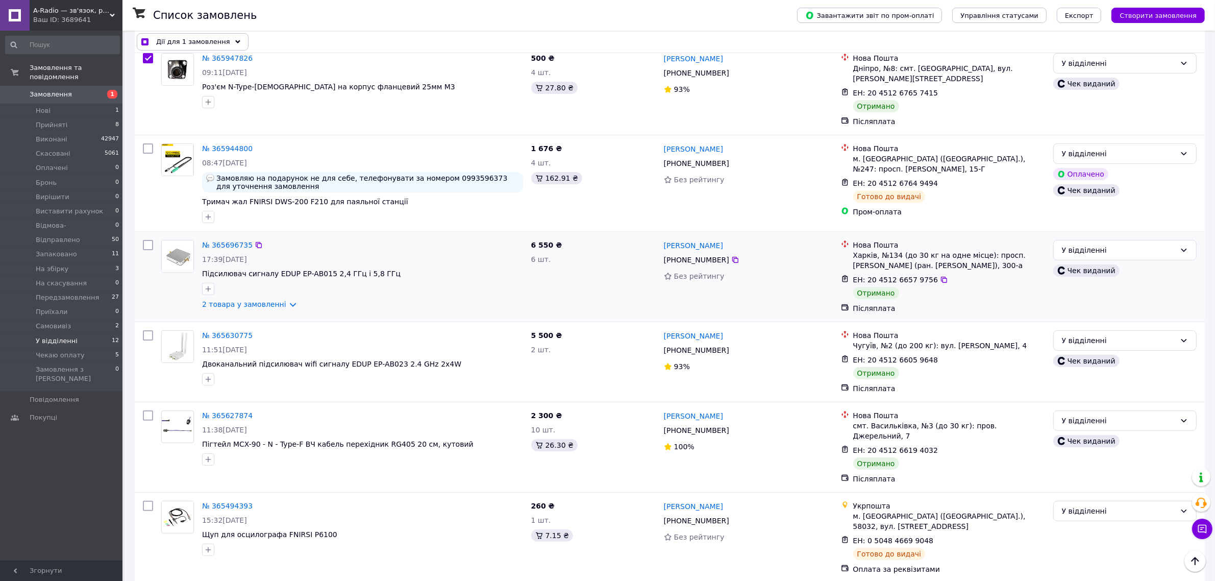
click at [146, 241] on input "checkbox" at bounding box center [148, 245] width 10 height 10
checkbox input "true"
click at [143, 333] on input "checkbox" at bounding box center [148, 335] width 10 height 10
checkbox input "true"
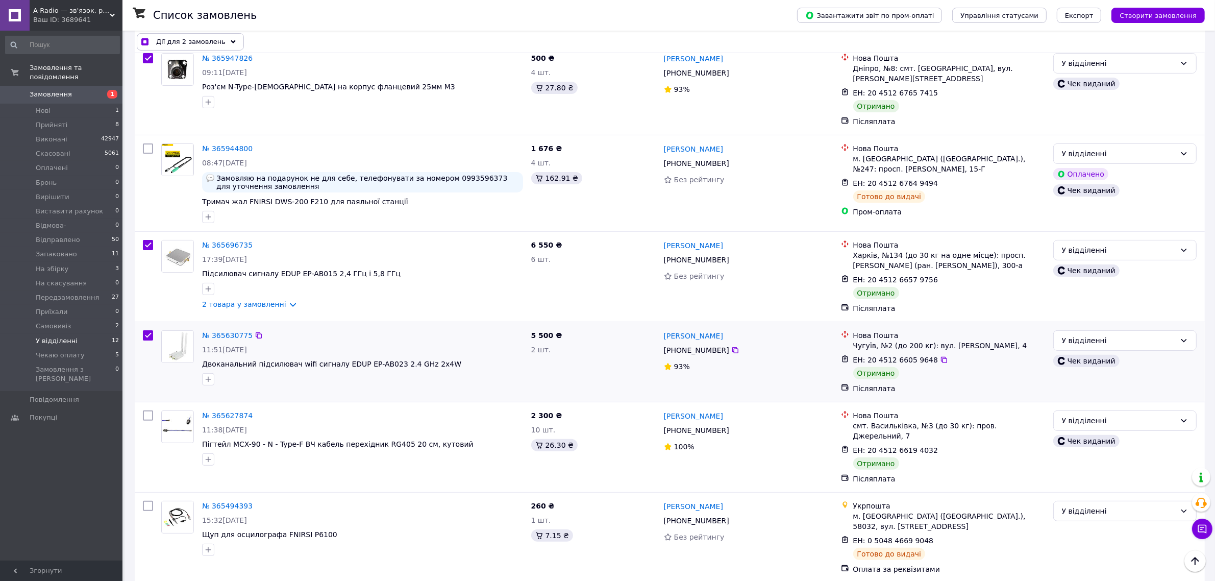
checkbox input "true"
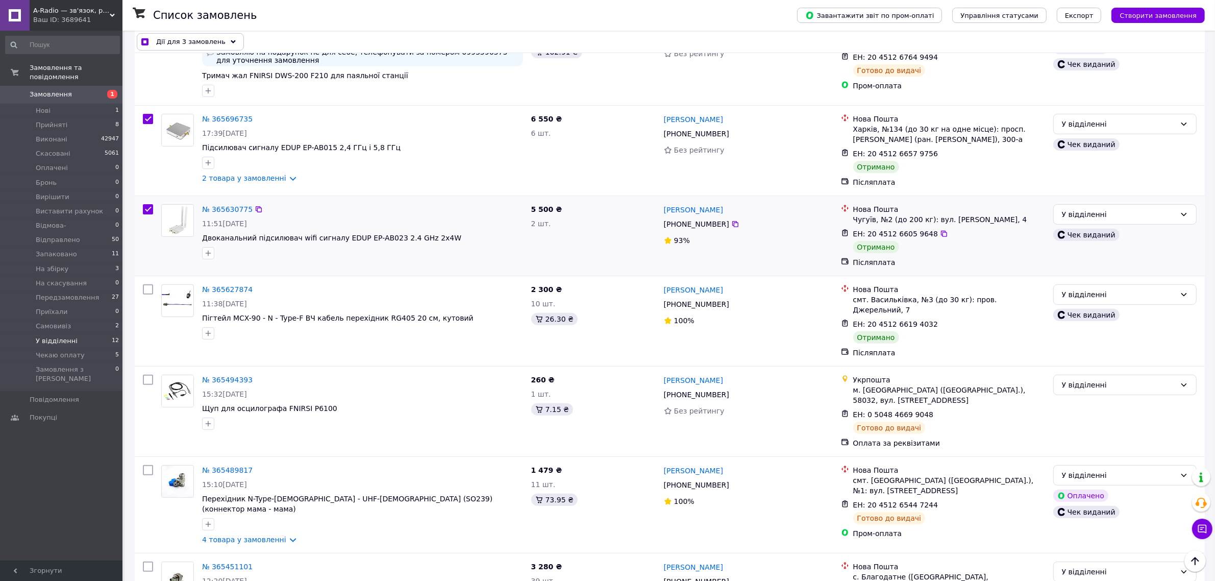
scroll to position [383, 0]
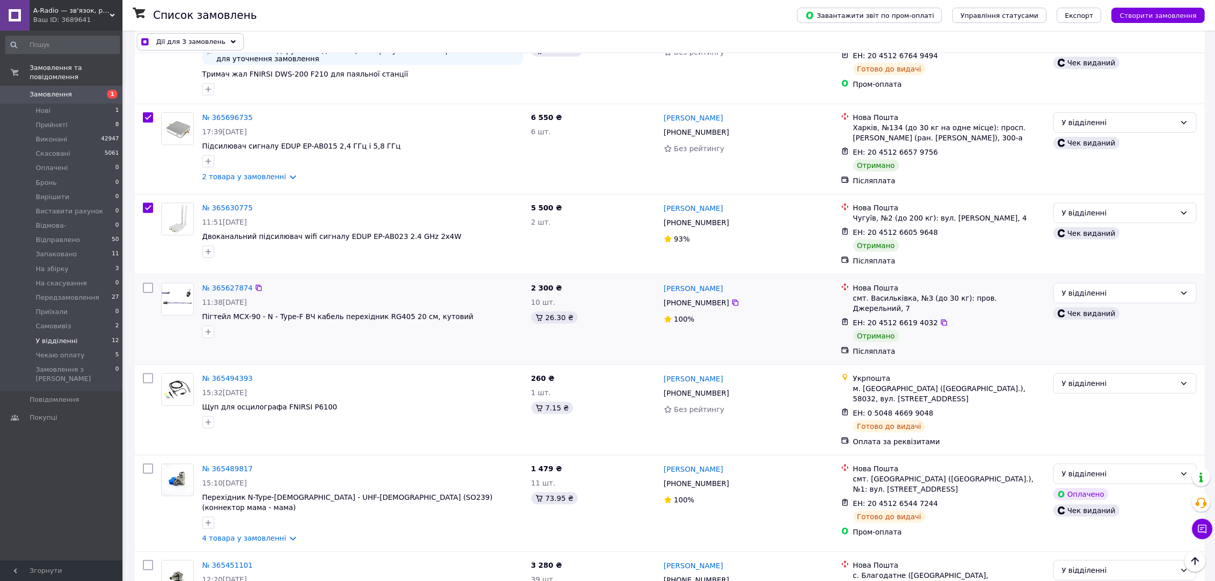
click at [146, 288] on input "checkbox" at bounding box center [148, 288] width 10 height 10
checkbox input "true"
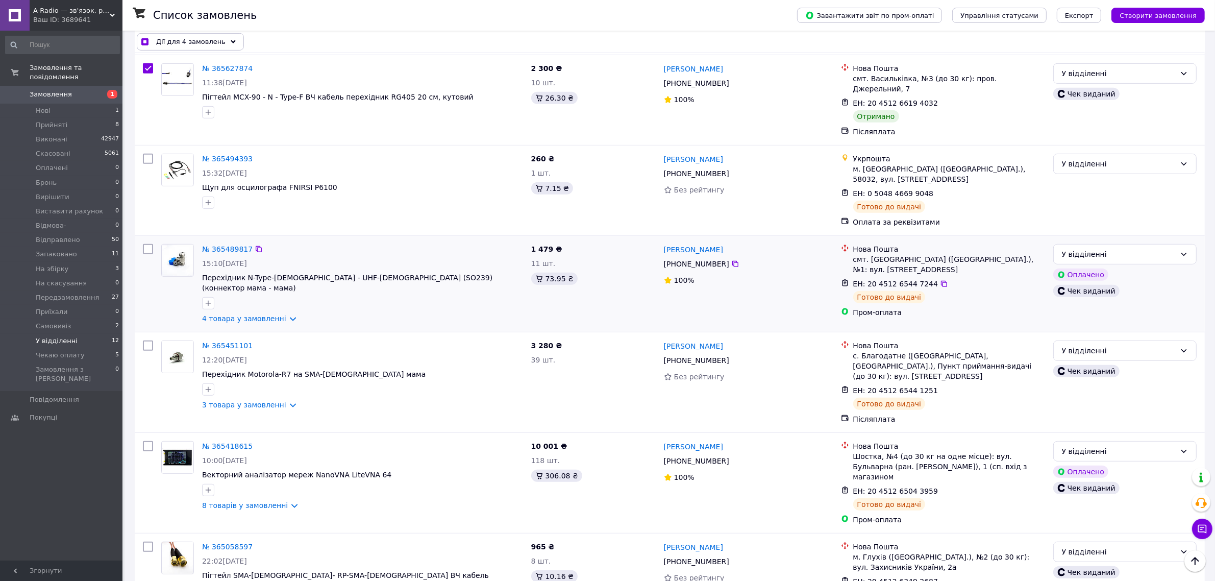
scroll to position [615, 0]
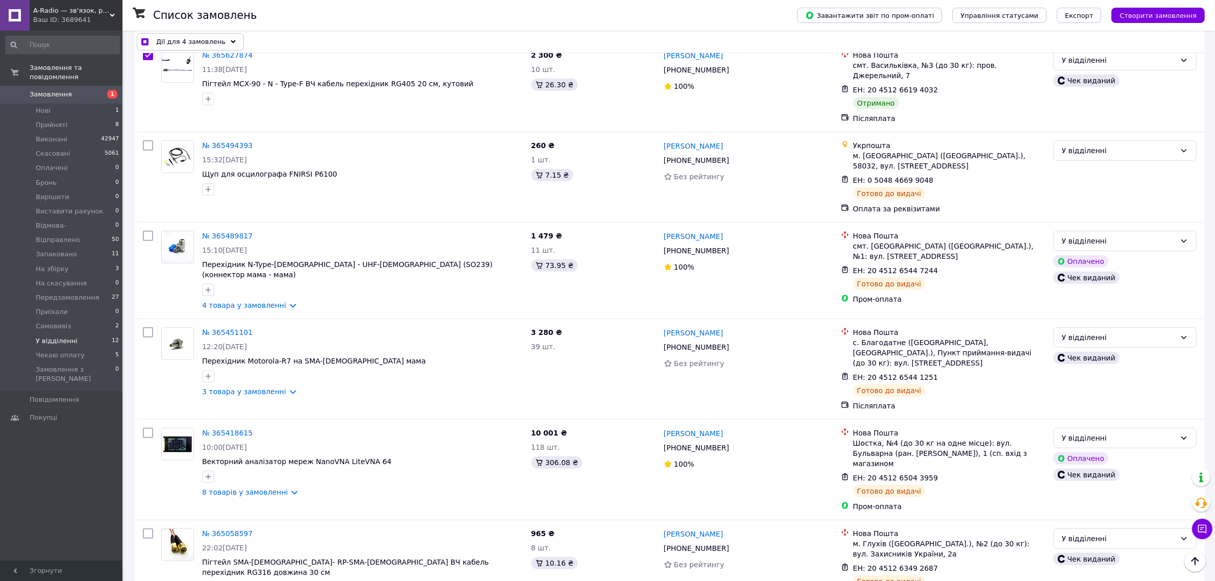
click at [187, 42] on span "Дії для 4 замовлень" at bounding box center [190, 42] width 69 height 10
checkbox input "true"
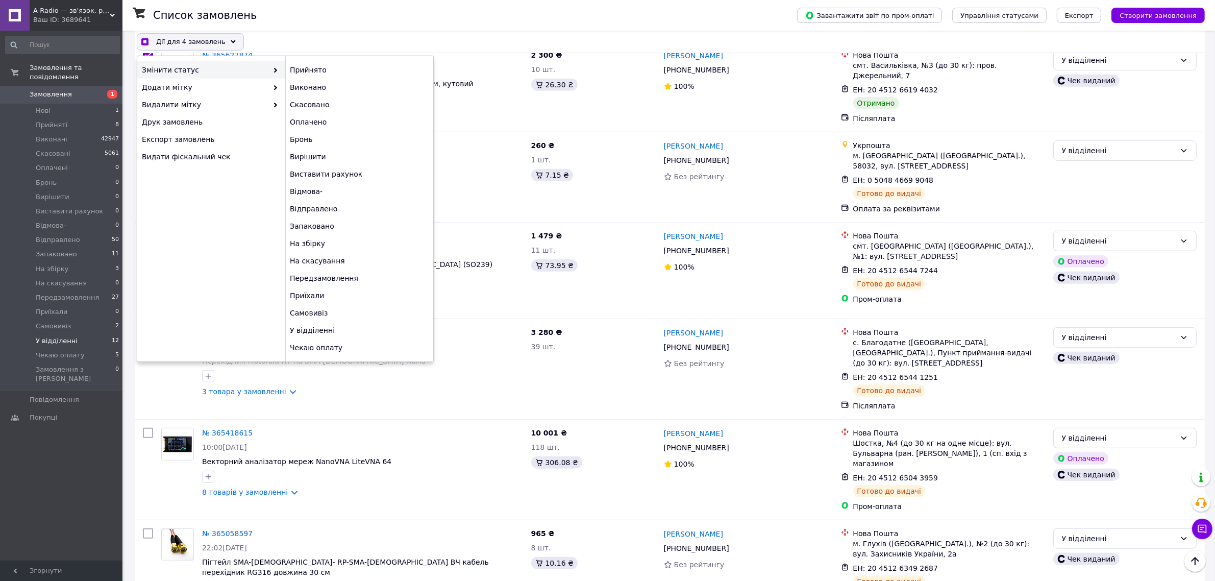
click at [250, 71] on span "Змінити статус" at bounding box center [205, 70] width 126 height 10
click at [294, 83] on div "Виконано" at bounding box center [359, 87] width 148 height 17
checkbox input "false"
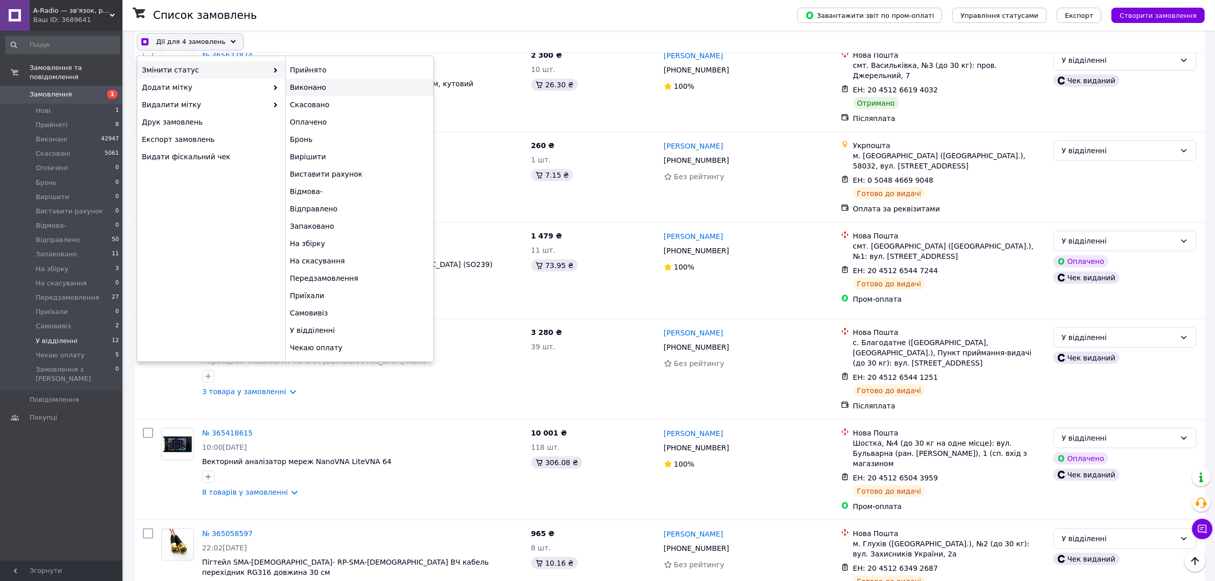
checkbox input "false"
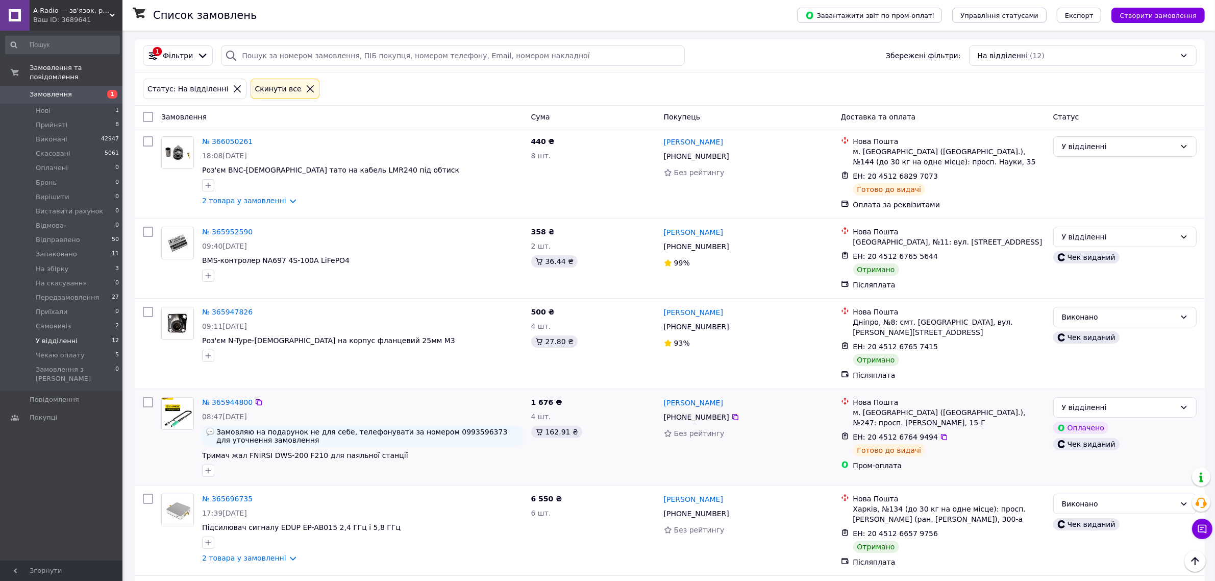
scroll to position [0, 0]
click at [1102, 241] on div "У відділенні" at bounding box center [1119, 238] width 114 height 11
click at [1102, 273] on li "Виконано" at bounding box center [1124, 280] width 142 height 18
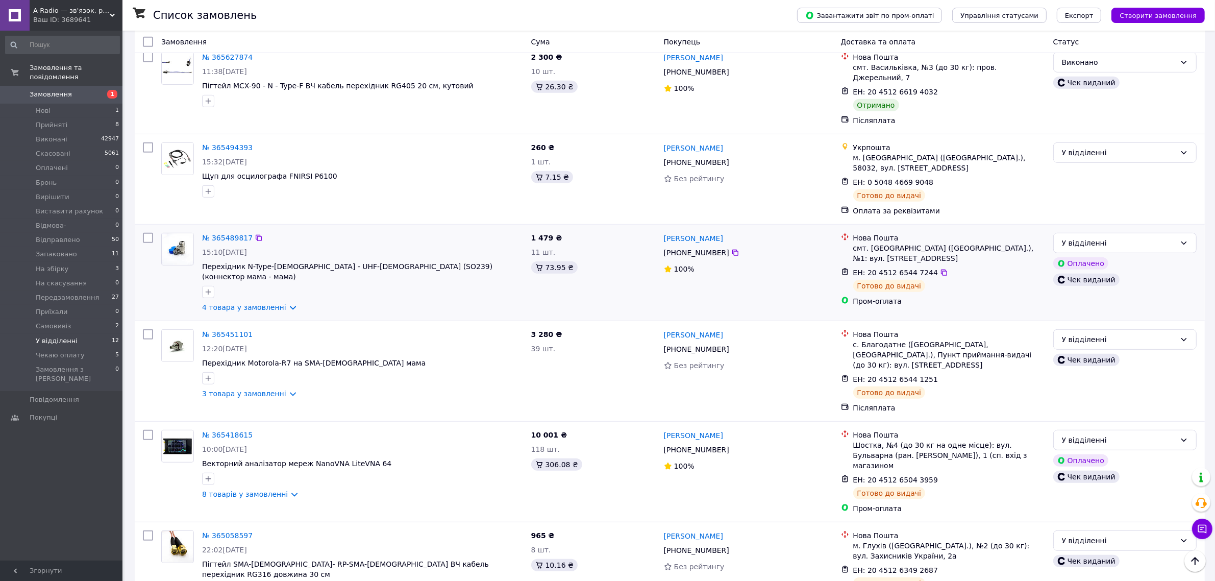
scroll to position [615, 0]
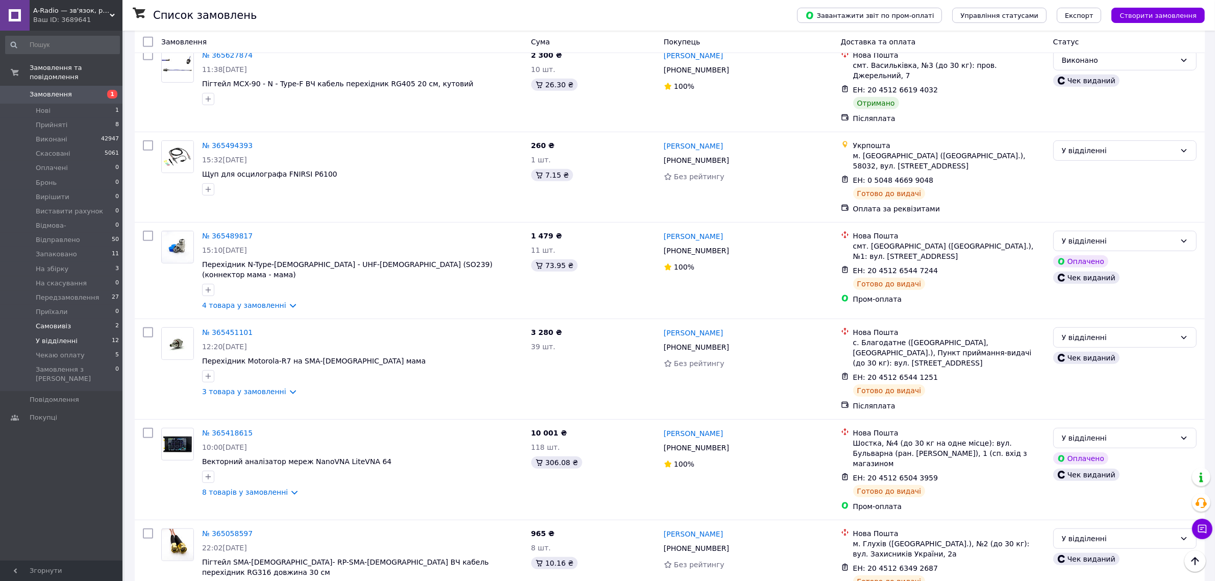
click at [60, 321] on span "Самовивіз" at bounding box center [53, 325] width 35 height 9
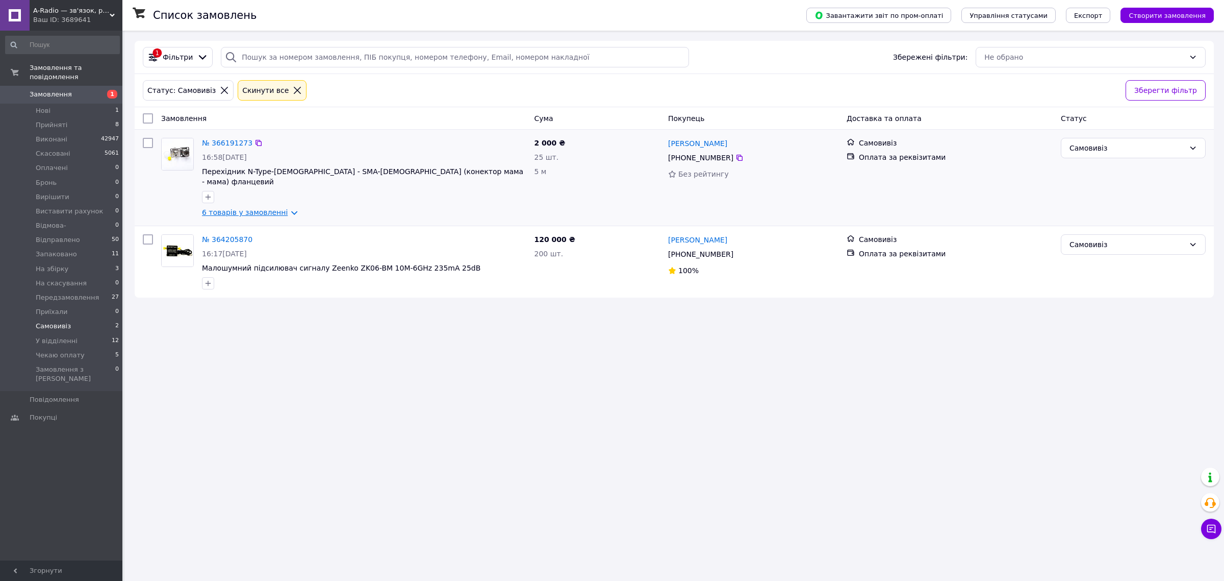
click at [250, 208] on link "6 товарів у замовленні" at bounding box center [245, 212] width 86 height 8
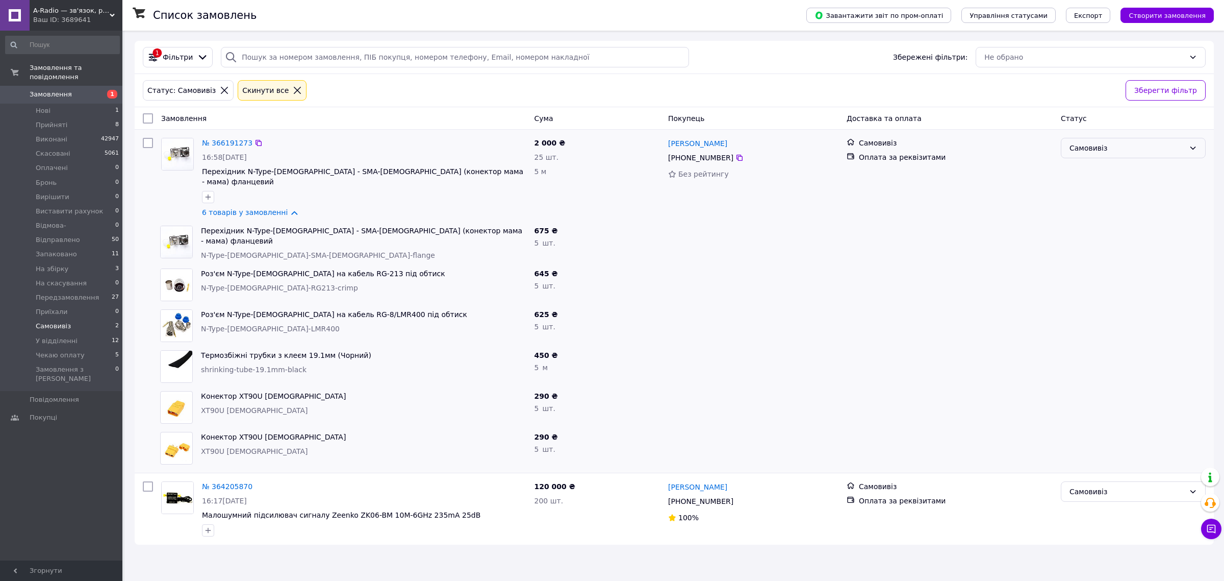
click at [1121, 149] on div "Самовивіз" at bounding box center [1127, 147] width 115 height 11
click at [1107, 186] on li "Виконано" at bounding box center [1134, 189] width 144 height 18
click at [442, 92] on div "Статус: Самовивіз Cкинути все" at bounding box center [630, 90] width 979 height 24
click at [59, 249] on span "Запаковано" at bounding box center [56, 253] width 41 height 9
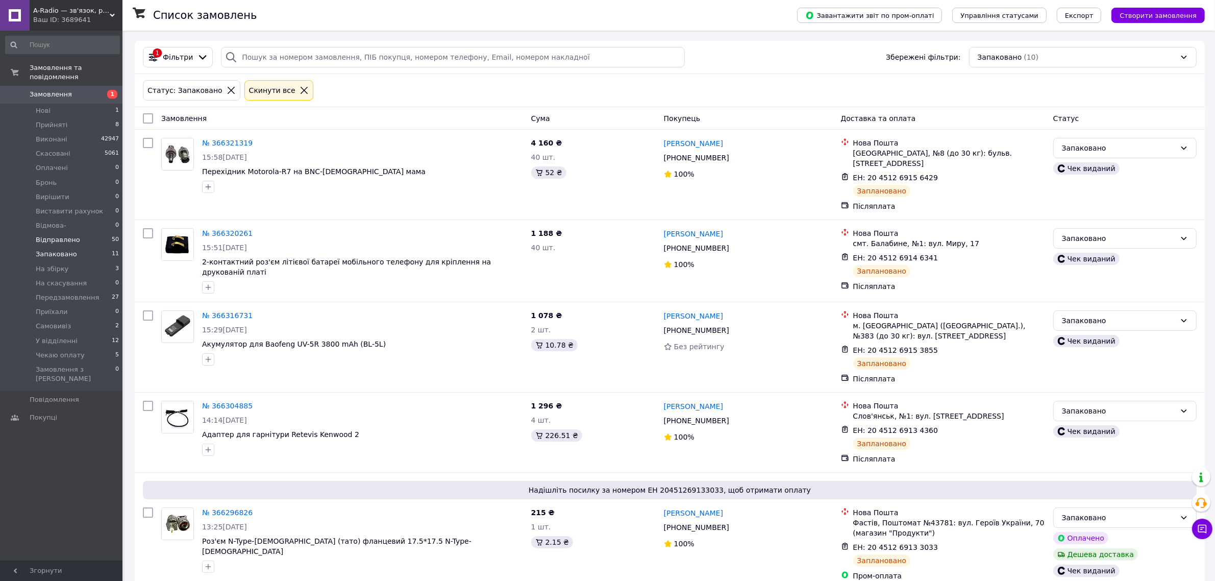
click at [62, 235] on span "Відправлено" at bounding box center [58, 239] width 44 height 9
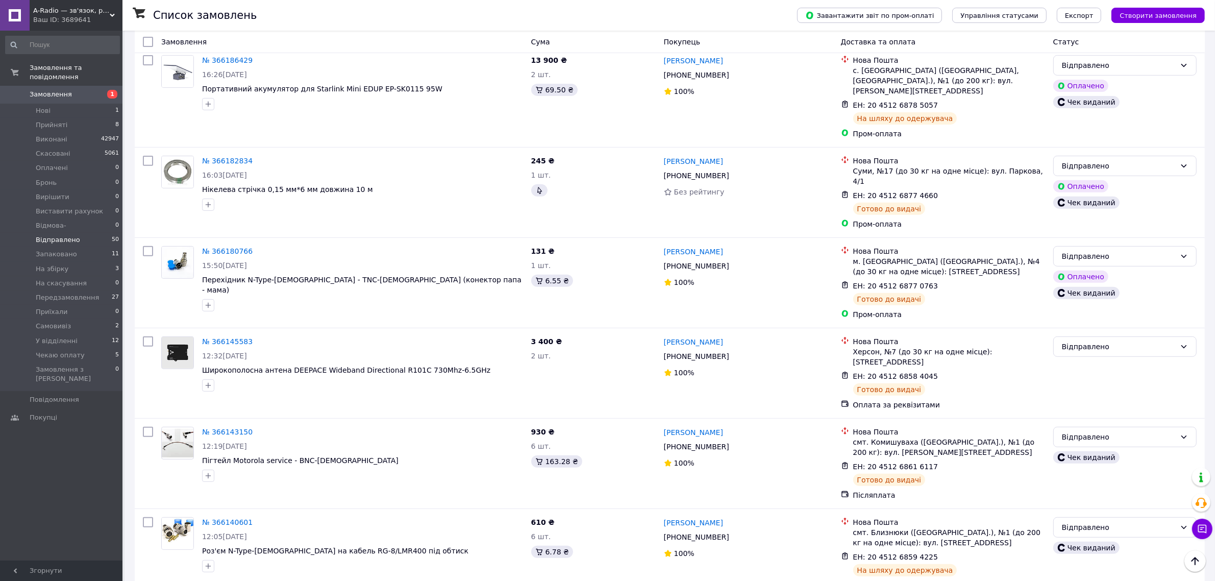
scroll to position [446, 0]
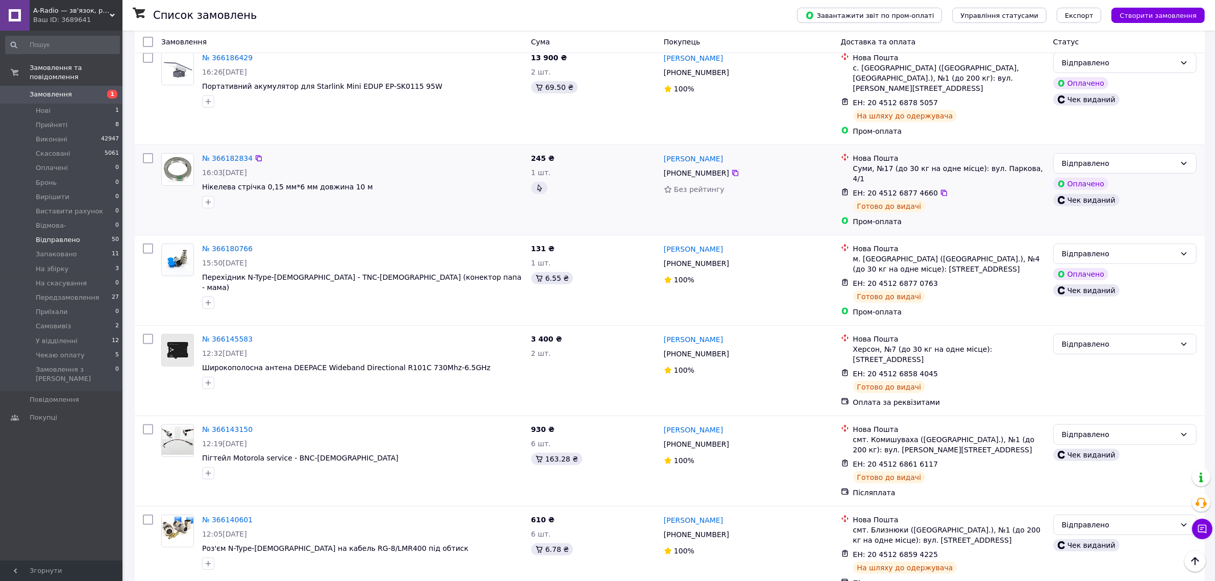
click at [150, 153] on input "checkbox" at bounding box center [148, 158] width 10 height 10
checkbox input "true"
click at [146, 243] on input "checkbox" at bounding box center [148, 248] width 10 height 10
checkbox input "true"
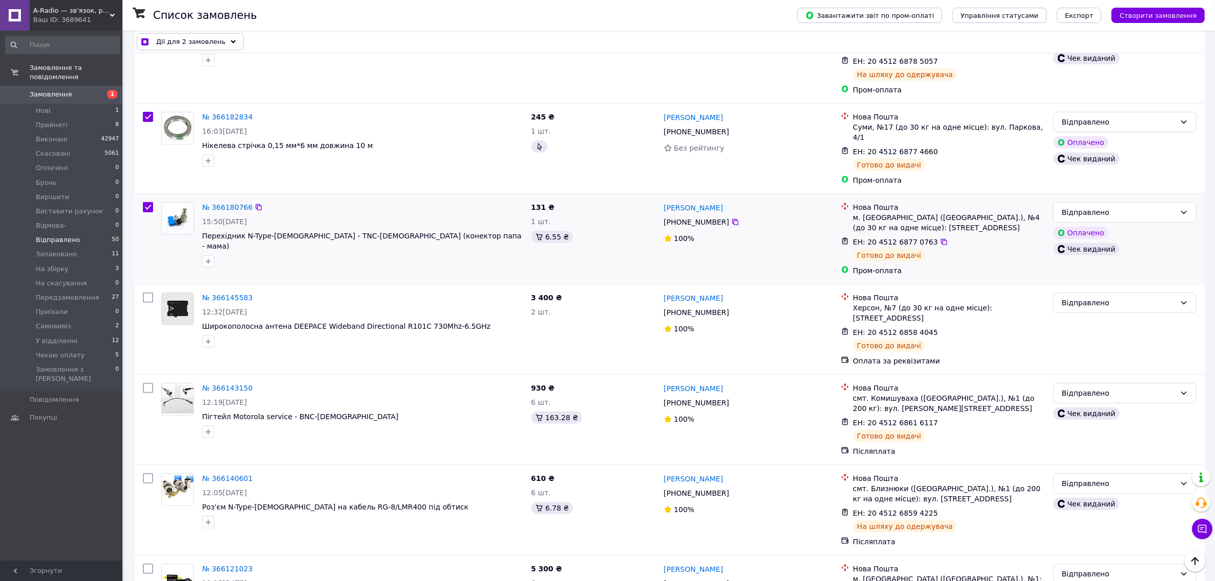
scroll to position [510, 0]
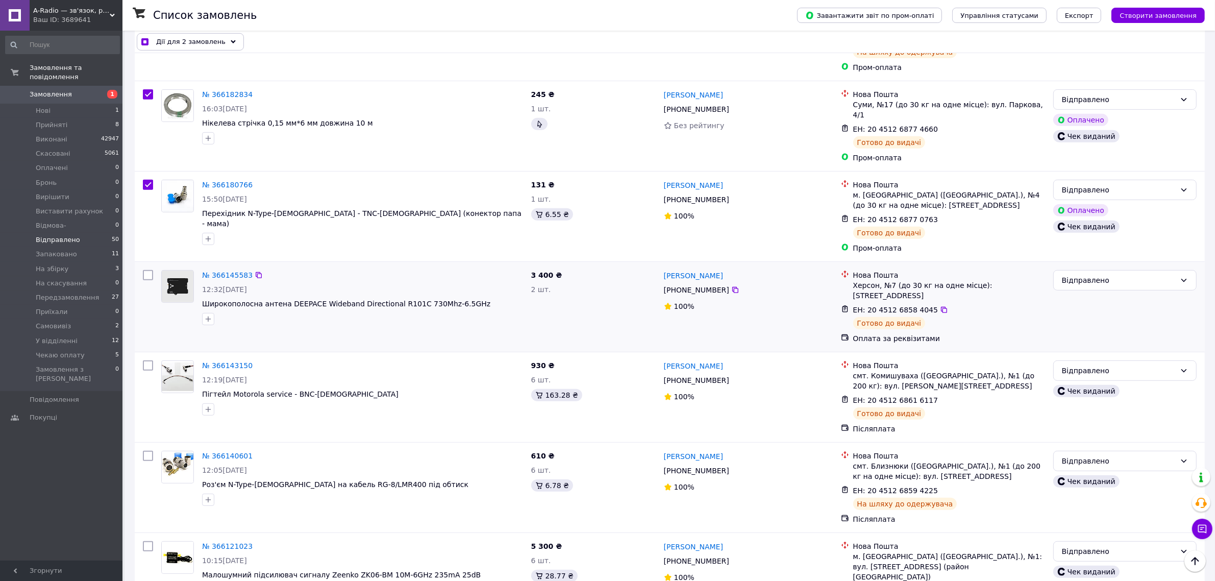
click at [148, 270] on input "checkbox" at bounding box center [148, 275] width 10 height 10
checkbox input "true"
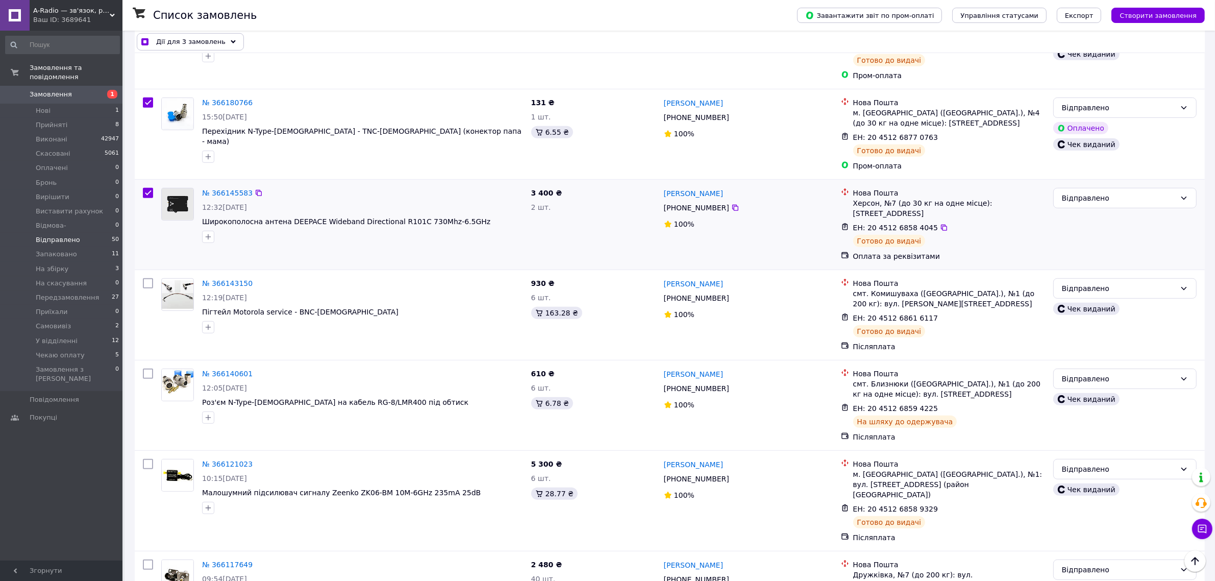
scroll to position [638, 0]
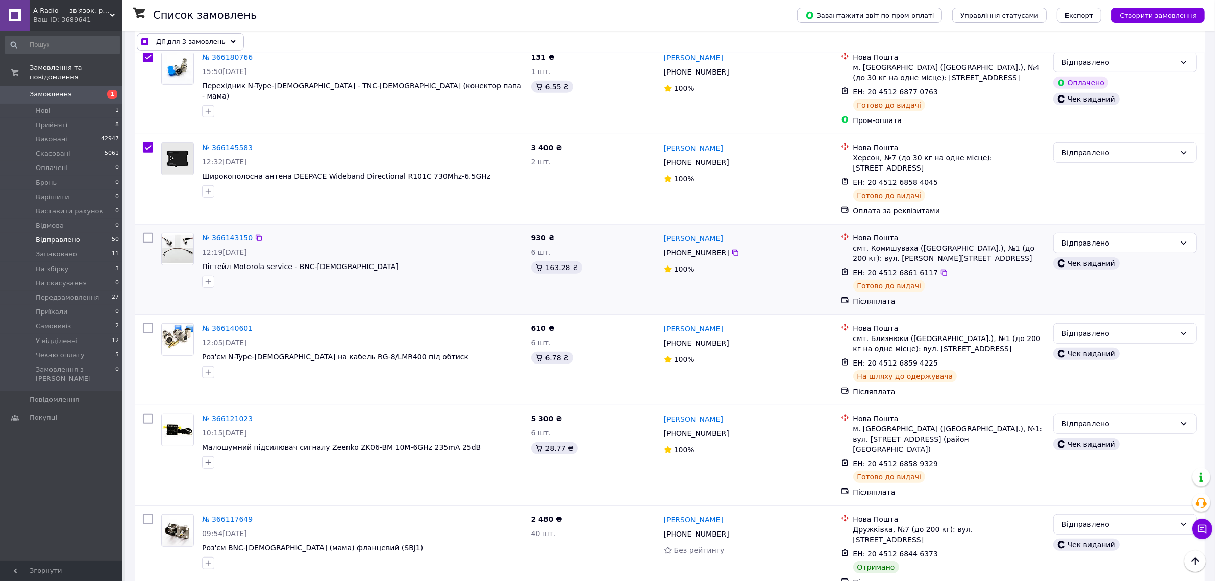
click at [149, 233] on input "checkbox" at bounding box center [148, 238] width 10 height 10
checkbox input "true"
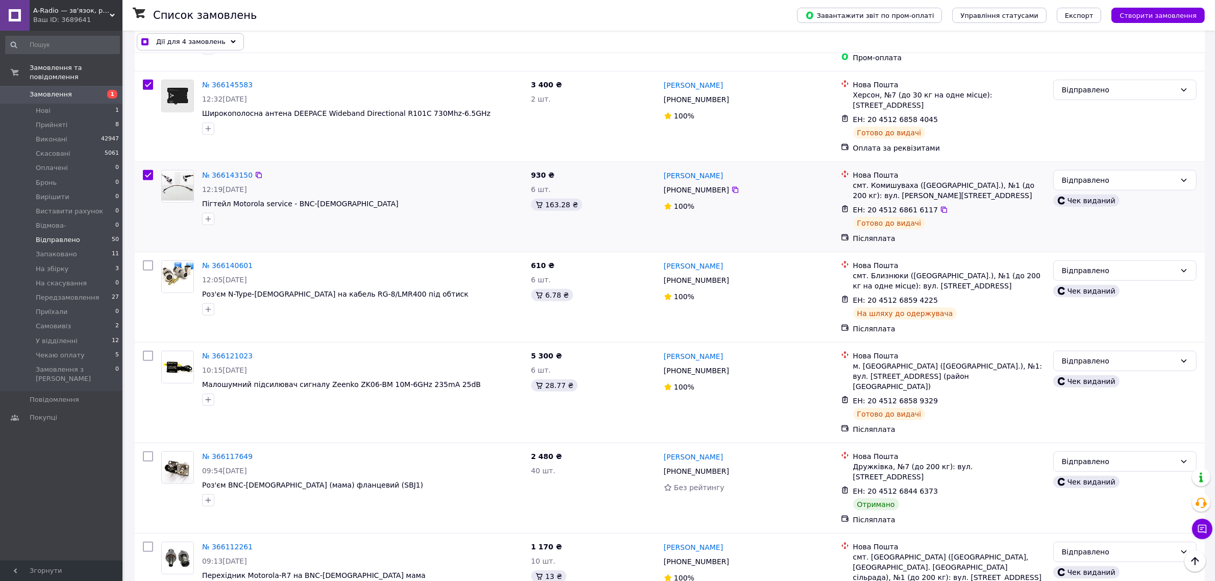
scroll to position [701, 0]
click at [149, 349] on input "checkbox" at bounding box center [148, 354] width 10 height 10
checkbox input "true"
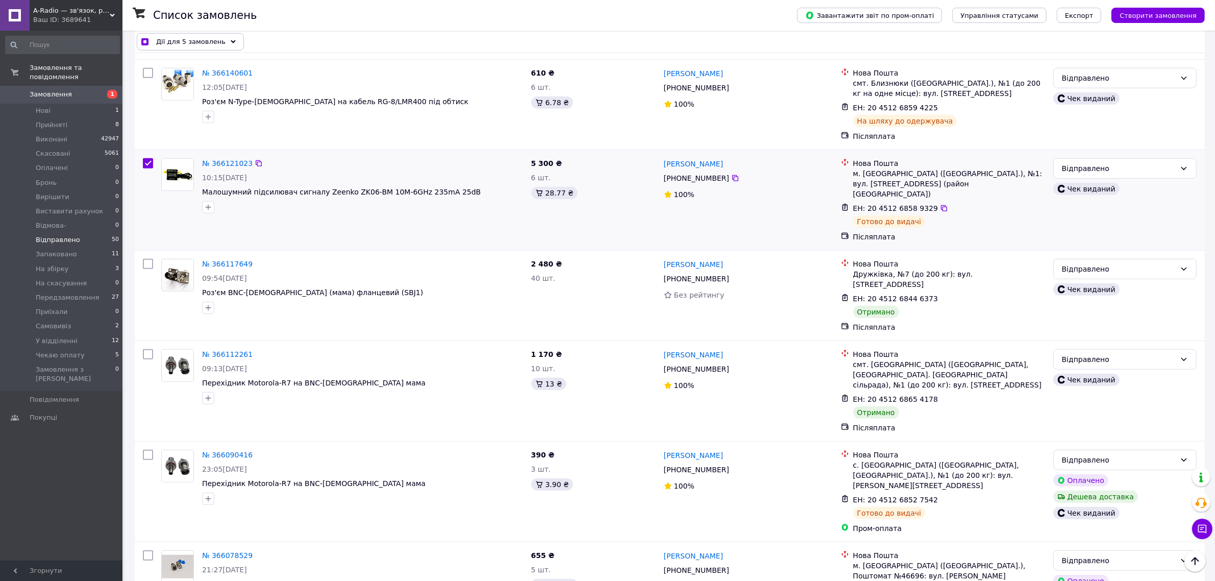
scroll to position [1020, 0]
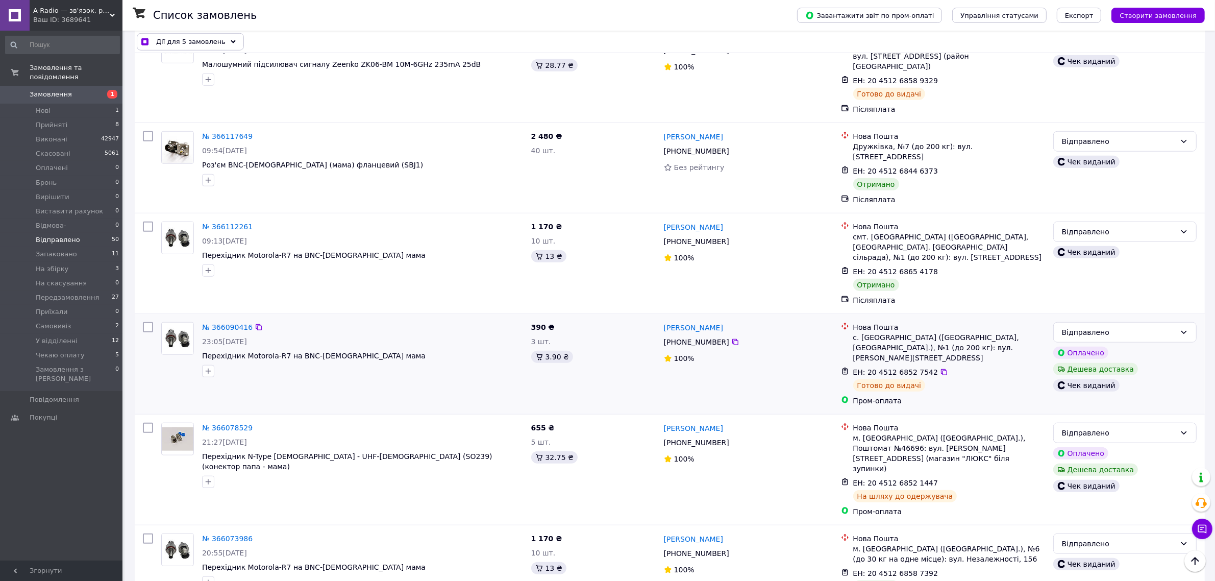
click at [143, 322] on input "checkbox" at bounding box center [148, 327] width 10 height 10
checkbox input "true"
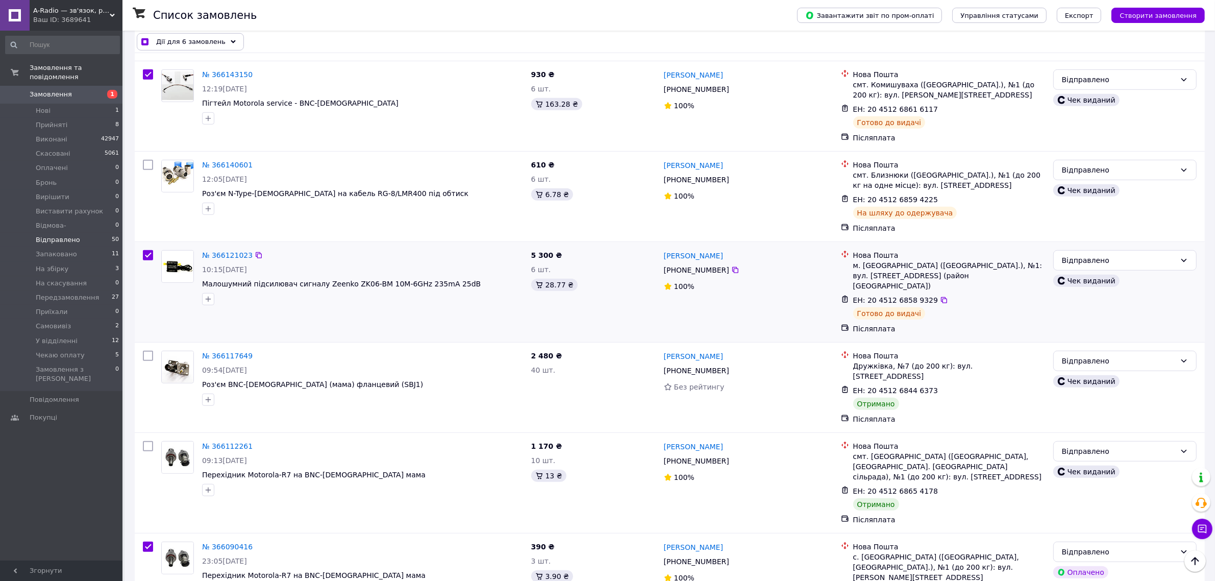
scroll to position [638, 0]
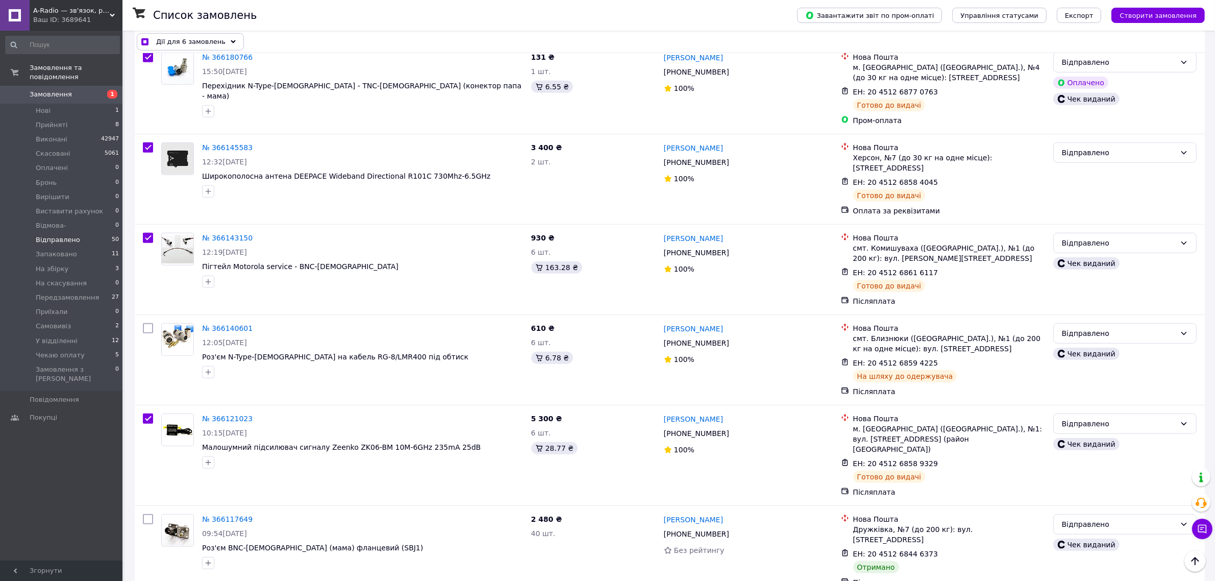
click at [199, 38] on span "Дії для 6 замовлень" at bounding box center [190, 42] width 69 height 10
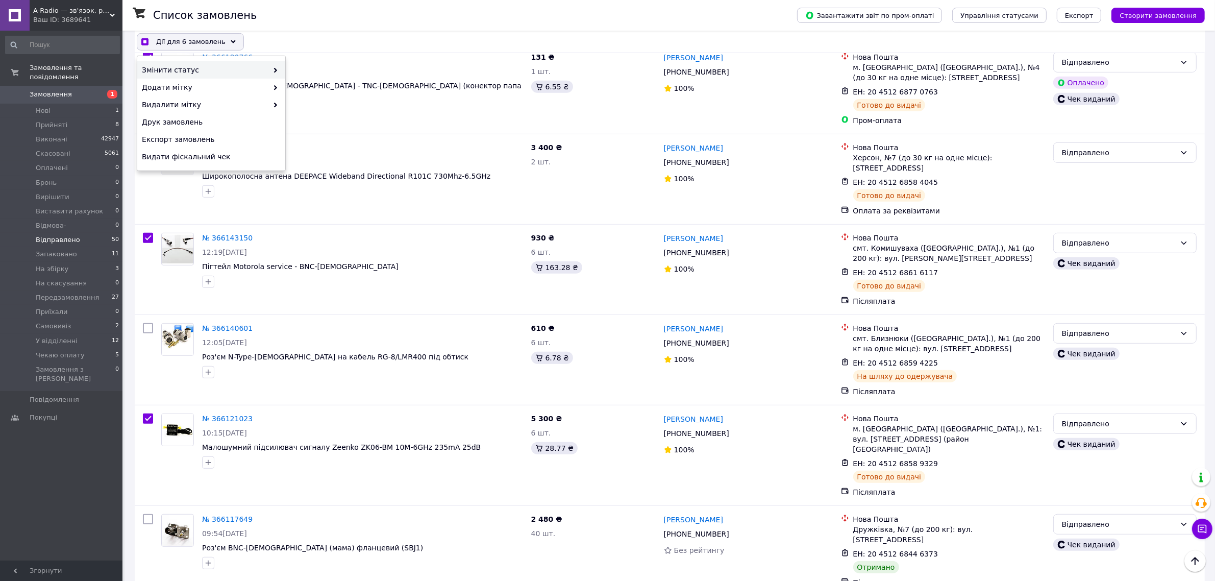
click at [190, 66] on span "Змінити статус" at bounding box center [205, 70] width 126 height 10
click at [271, 70] on span at bounding box center [273, 70] width 10 height 10
checkbox input "true"
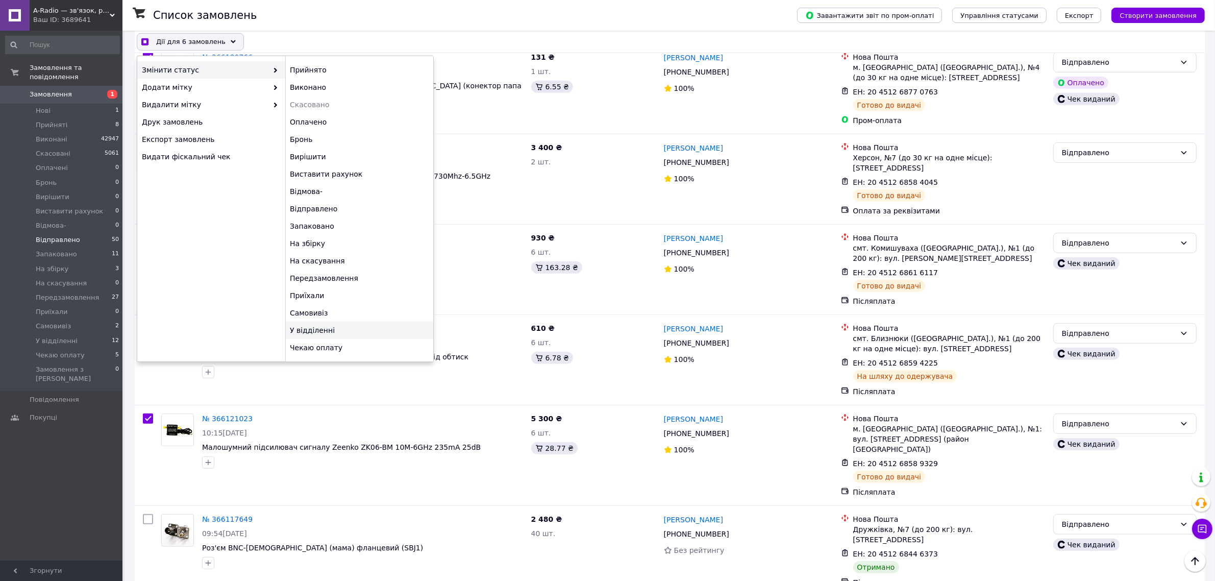
click at [326, 331] on div "У відділенні" at bounding box center [359, 329] width 148 height 17
checkbox input "false"
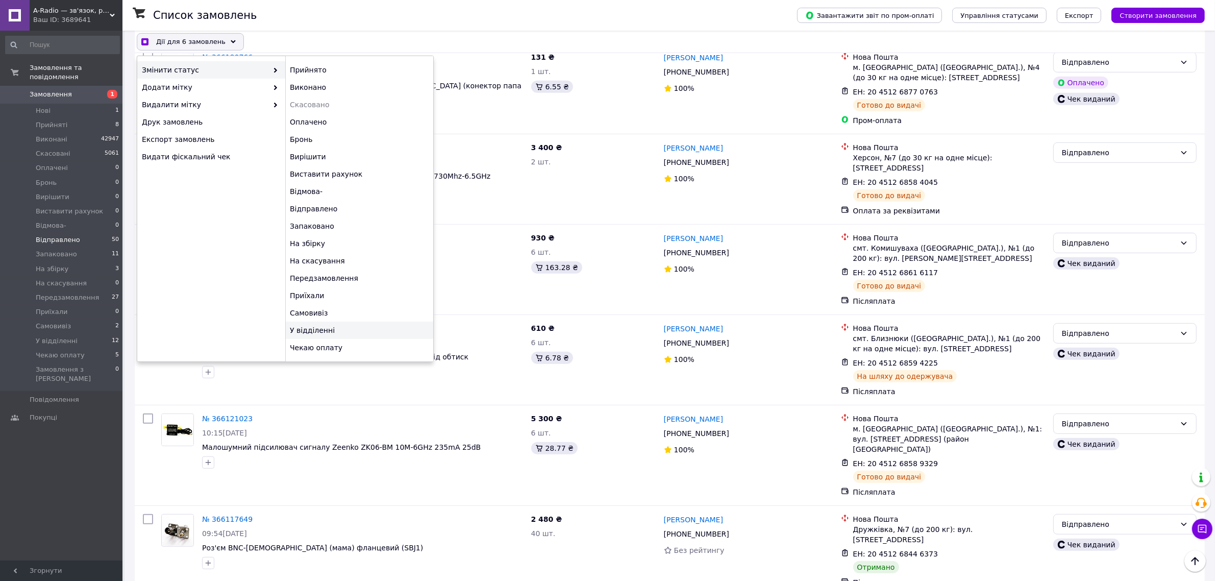
checkbox input "false"
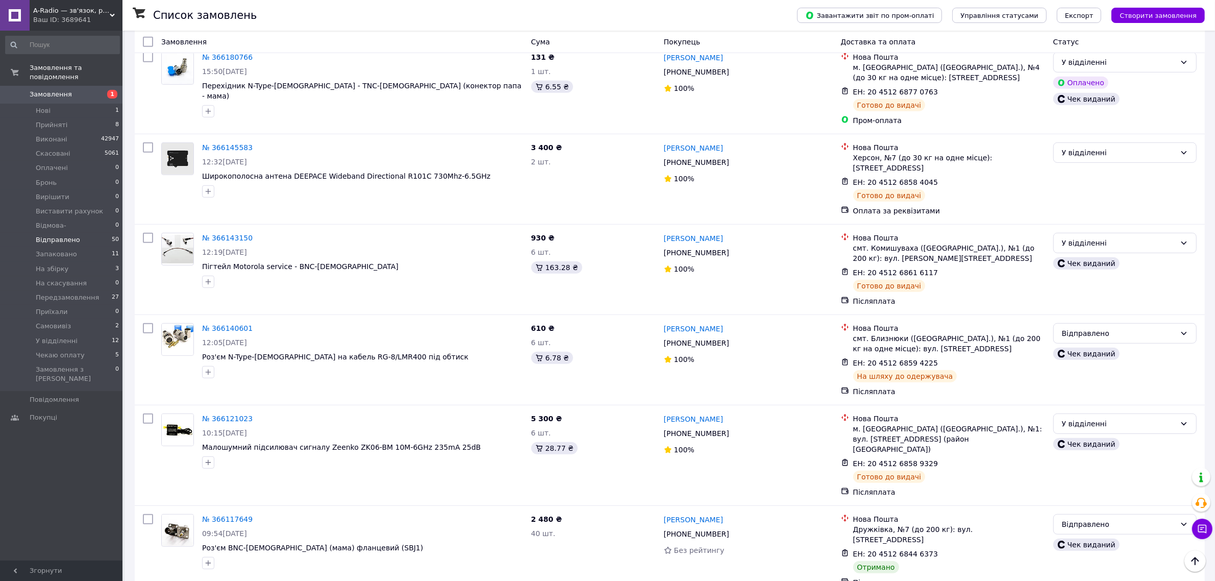
click at [1145, 17] on span "Створити замовлення" at bounding box center [1157, 16] width 77 height 8
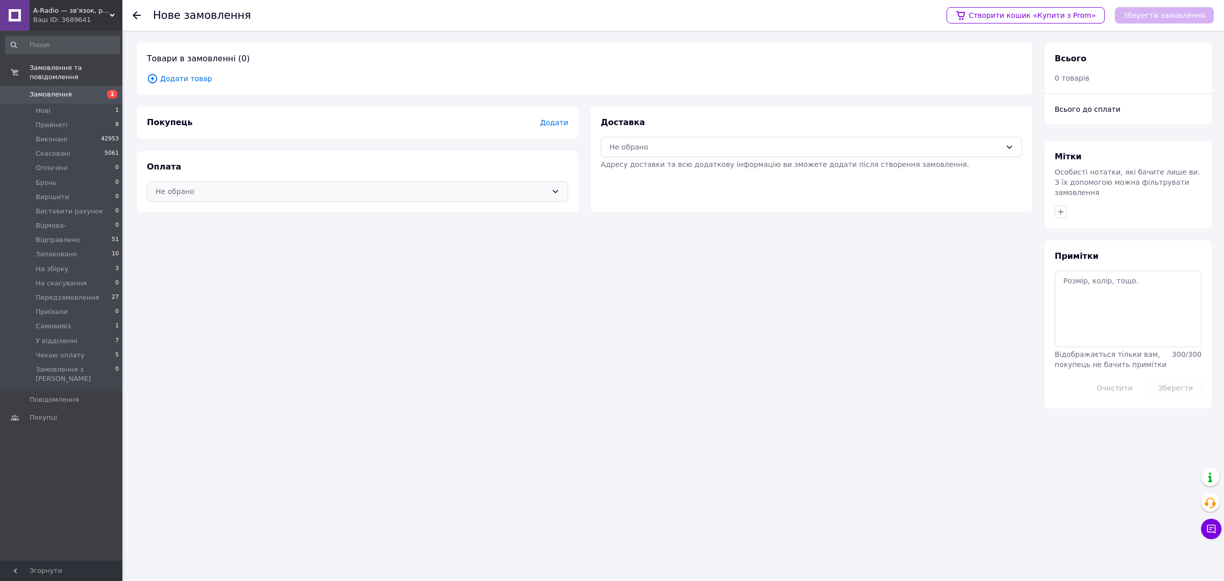
click at [240, 189] on div "Не обрано" at bounding box center [352, 191] width 392 height 11
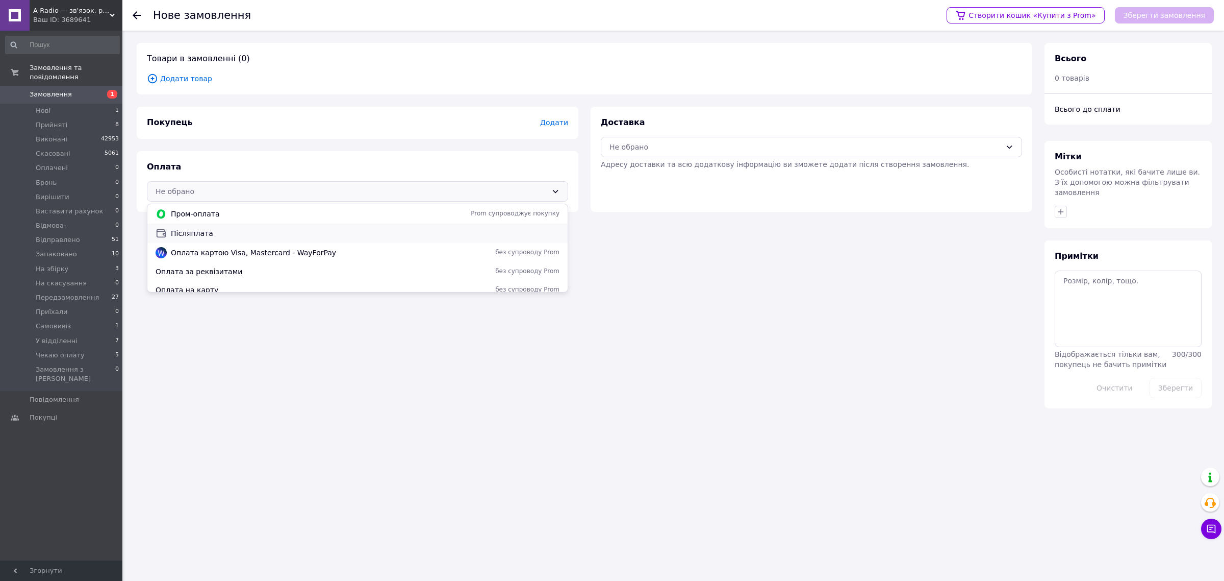
click at [199, 239] on div "Післяплата" at bounding box center [357, 232] width 420 height 19
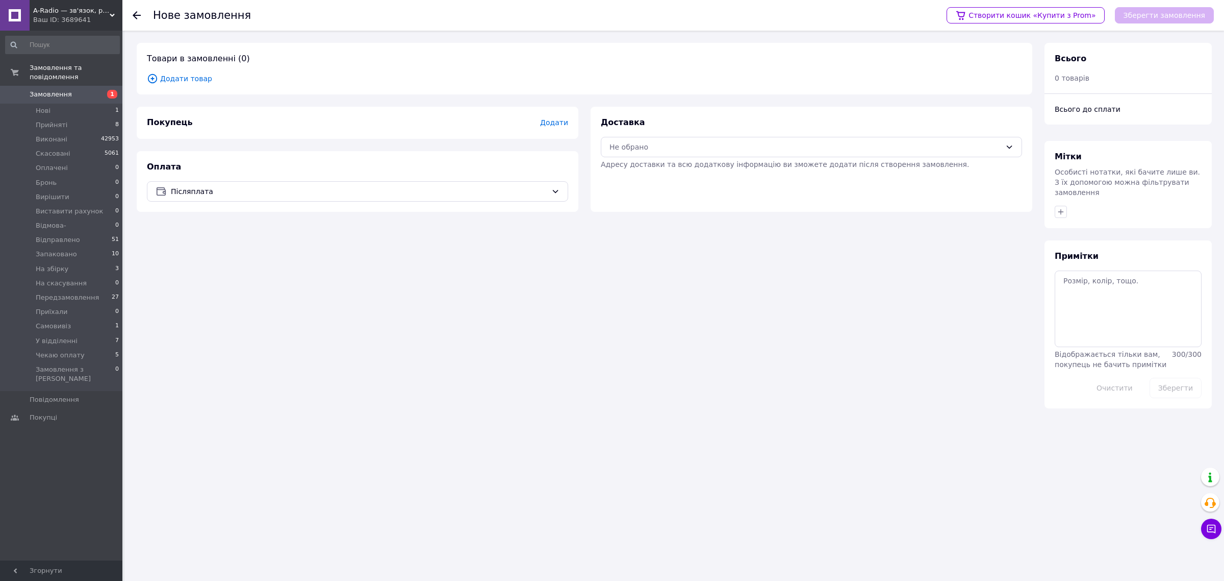
click at [547, 123] on span "Додати" at bounding box center [554, 122] width 28 height 8
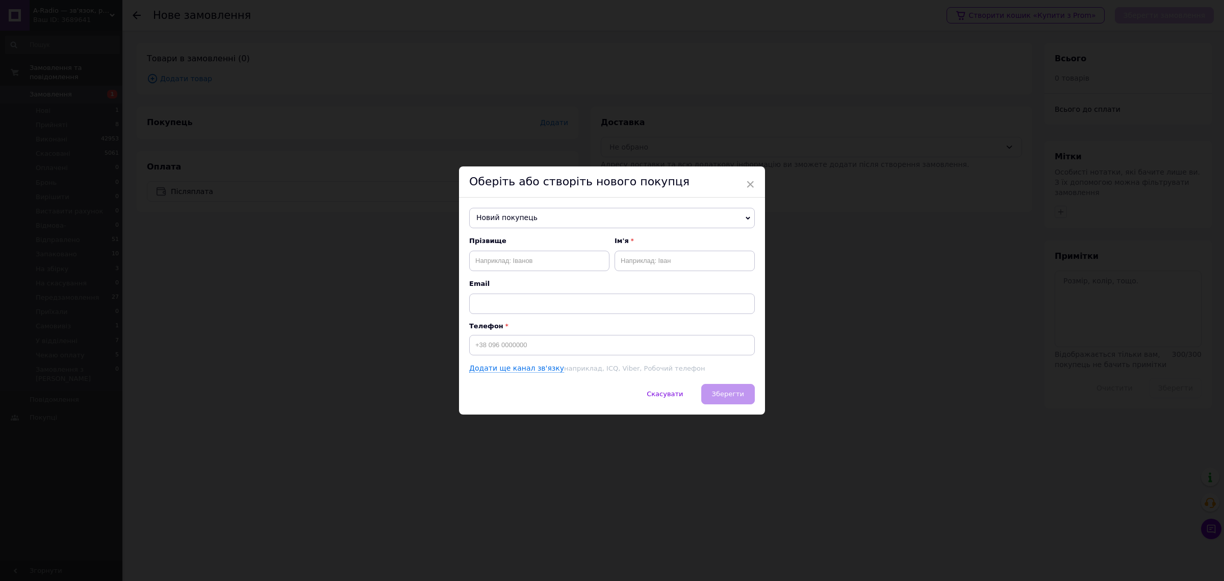
click at [516, 218] on span "Новий покупець" at bounding box center [612, 218] width 286 height 20
paste input "+380674118176"
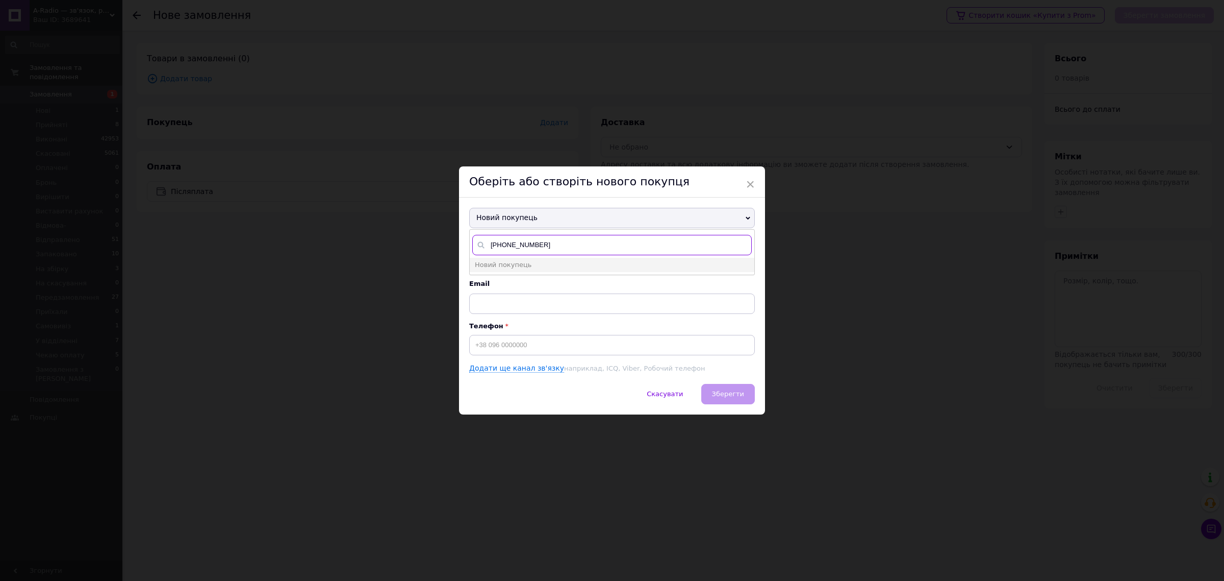
type input "+380674118176"
click at [511, 351] on input at bounding box center [612, 345] width 286 height 20
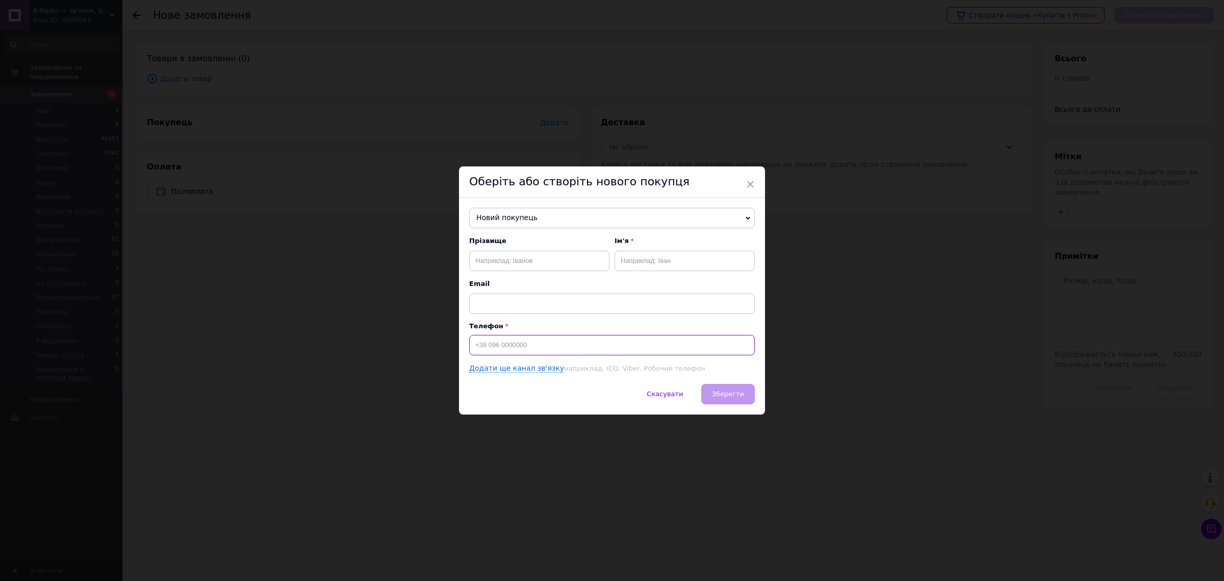
paste input "+380674118176"
type input "+380674118176"
click at [502, 263] on input "text" at bounding box center [539, 260] width 140 height 20
paste input "Копала"
type input "Копала"
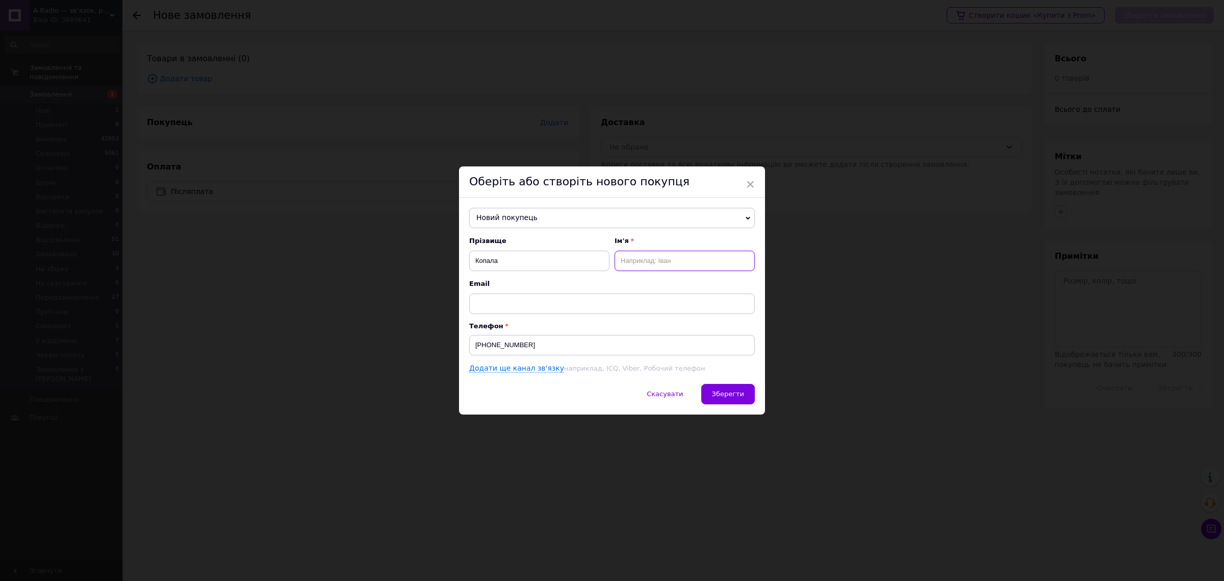
click at [638, 265] on input "text" at bounding box center [685, 260] width 140 height 20
paste input "Кшиштоф"
type input "Кшиштоф"
click at [722, 392] on span "Зберегти" at bounding box center [728, 394] width 32 height 8
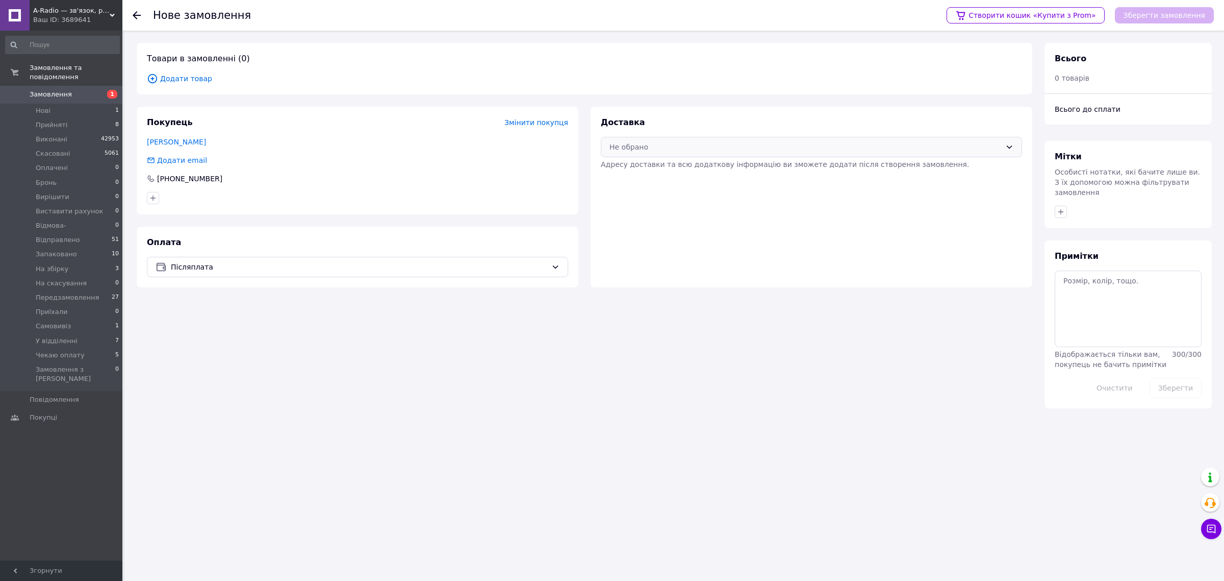
click at [692, 149] on div "Не обрано" at bounding box center [806, 146] width 392 height 11
click at [664, 172] on span "Нова Пошта (платна)" at bounding box center [819, 169] width 389 height 10
click at [188, 73] on span "Додати товар" at bounding box center [584, 78] width 875 height 11
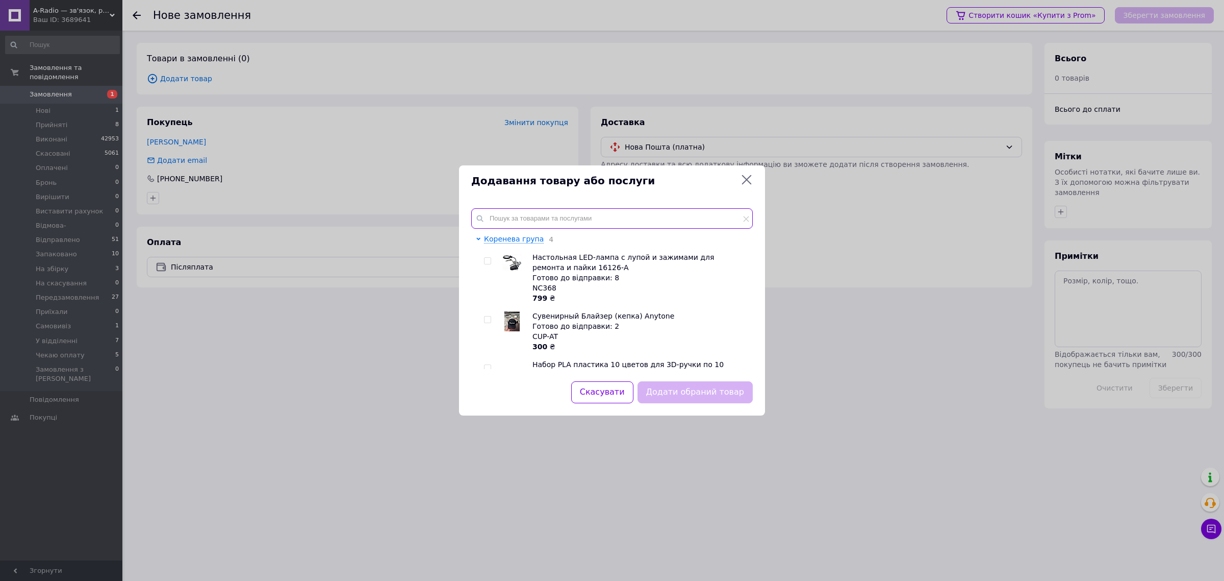
click at [604, 217] on input "text" at bounding box center [612, 218] width 282 height 20
paste input "BL-5L-type-"
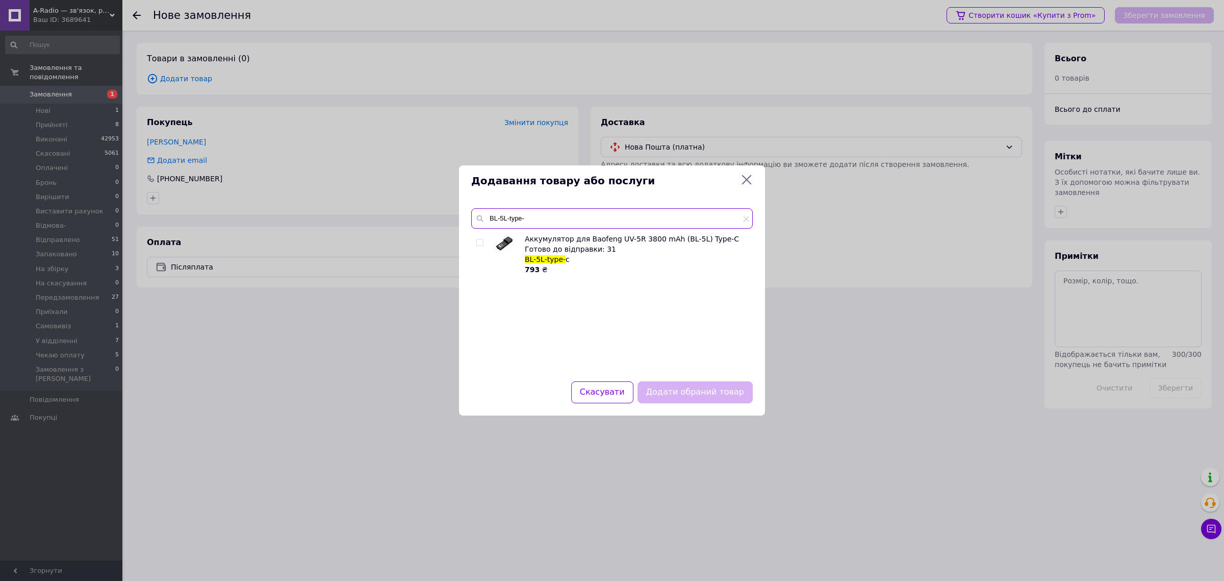
type input "BL-5L-type-"
click at [475, 243] on div "Аккумулятор для Baofeng UV-5R 3800 mAh (BL-5L) Type-C Готово до відправки: 31 B…" at bounding box center [611, 301] width 281 height 135
click at [478, 243] on input "checkbox" at bounding box center [479, 242] width 7 height 7
checkbox input "true"
click at [687, 385] on button "Додати обраний товар" at bounding box center [695, 392] width 115 height 22
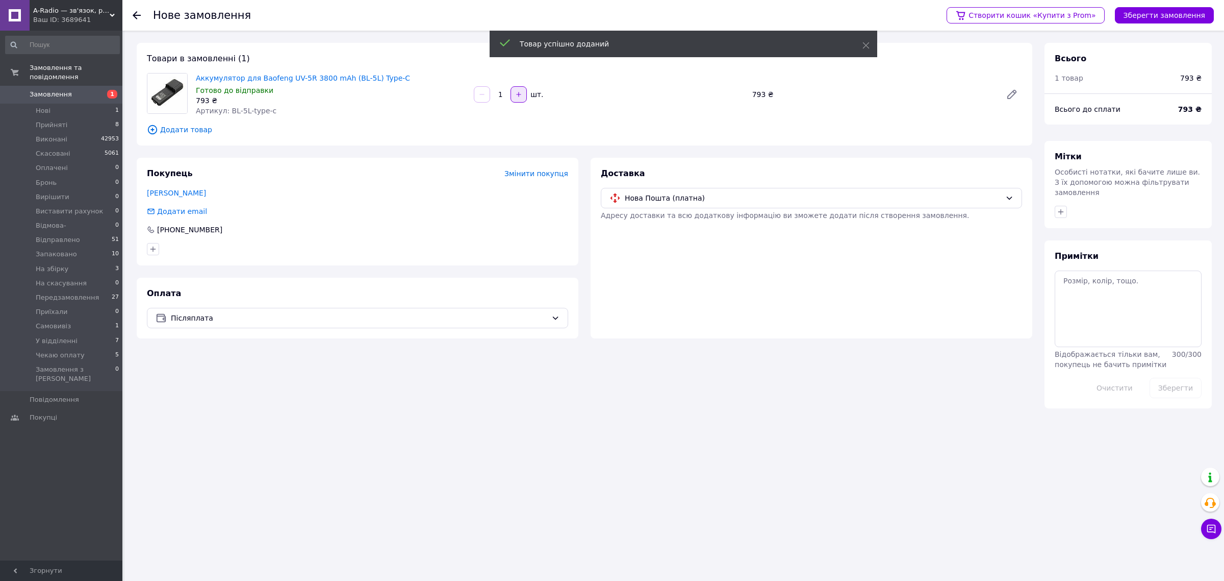
click at [513, 96] on button "button" at bounding box center [519, 94] width 16 height 16
type input "3"
click at [753, 136] on div "Товари в замовленні (1) Аккумулятор для Baofeng UV-5R 3800 mAh (BL-5L) Type-C Г…" at bounding box center [585, 94] width 896 height 103
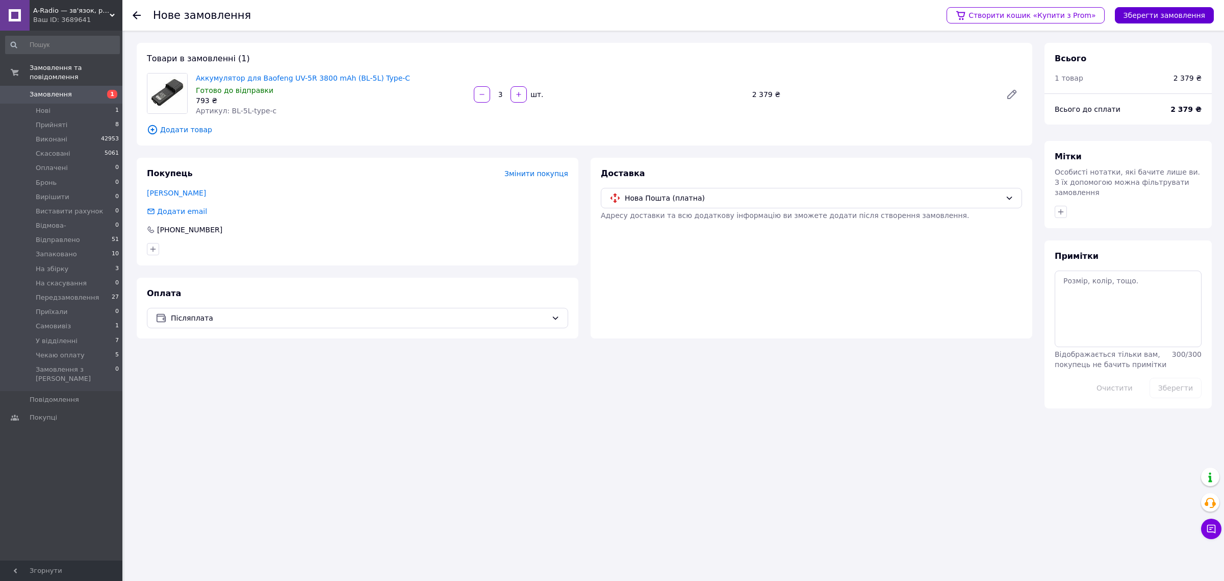
click at [1144, 18] on button "Зберегти замовлення" at bounding box center [1164, 15] width 99 height 16
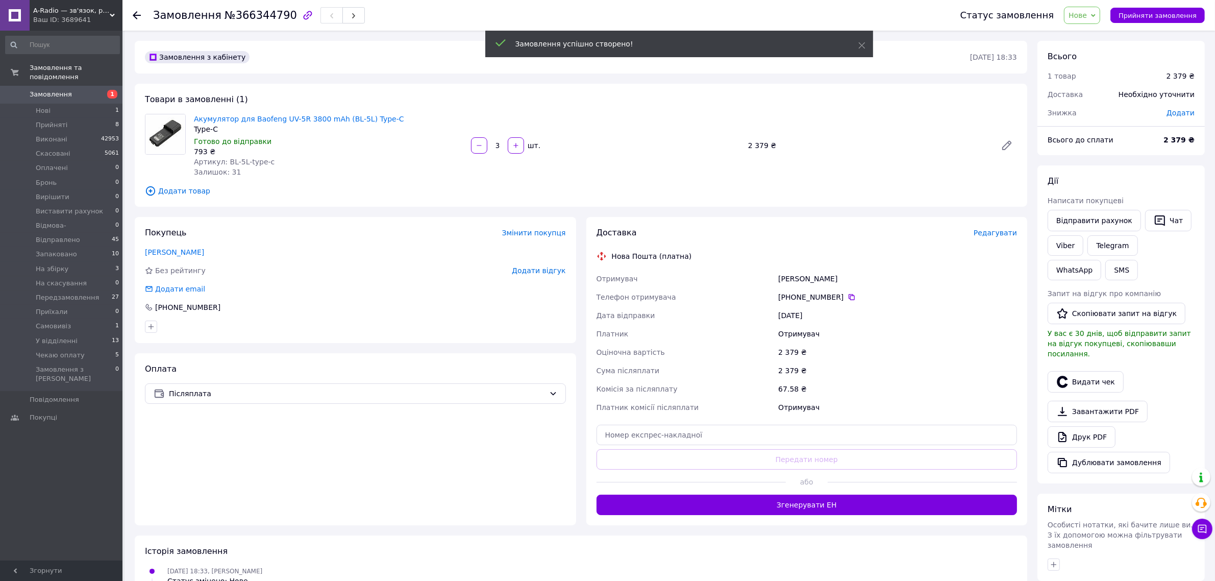
click at [1006, 229] on span "Редагувати" at bounding box center [994, 233] width 43 height 8
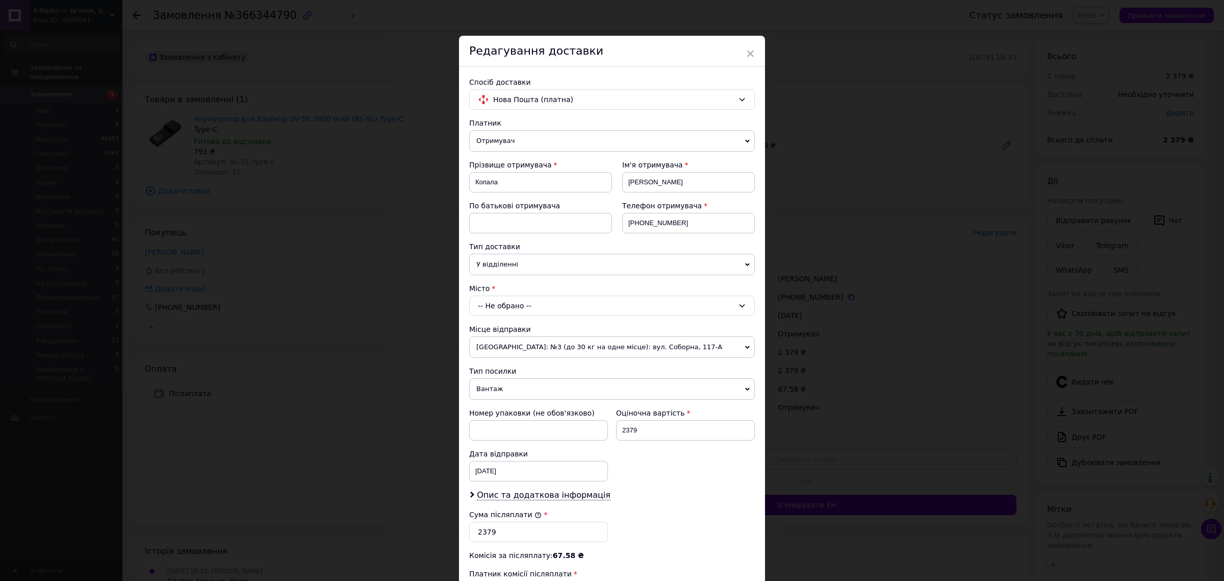
click at [514, 305] on div "-- Не обрано --" at bounding box center [612, 305] width 286 height 20
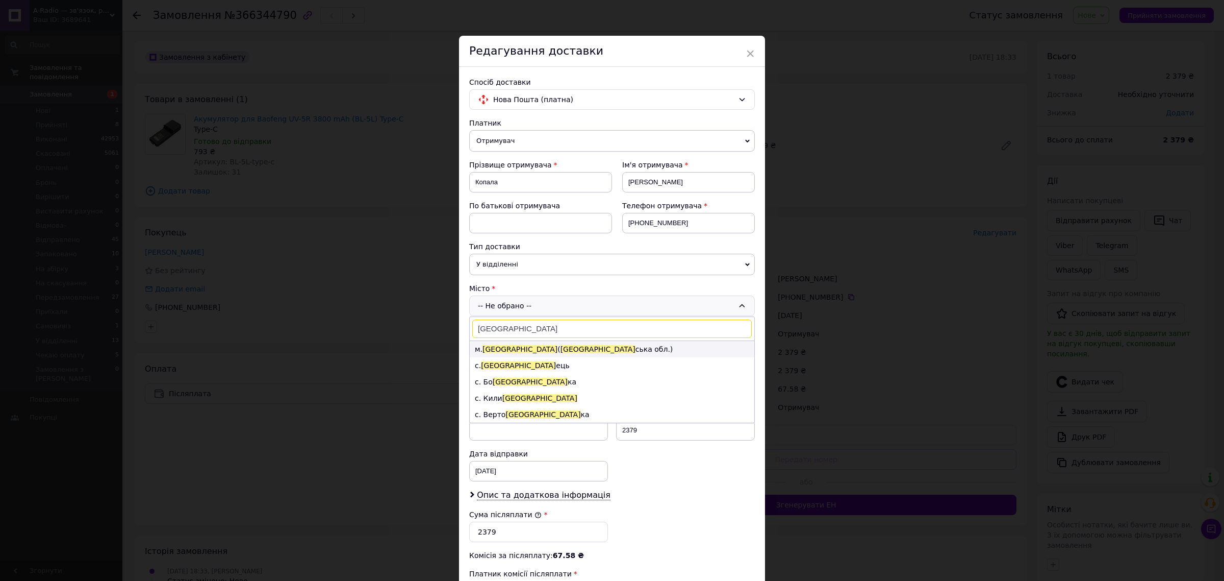
type input "Київ"
click at [561, 348] on span "Київ" at bounding box center [598, 349] width 75 height 8
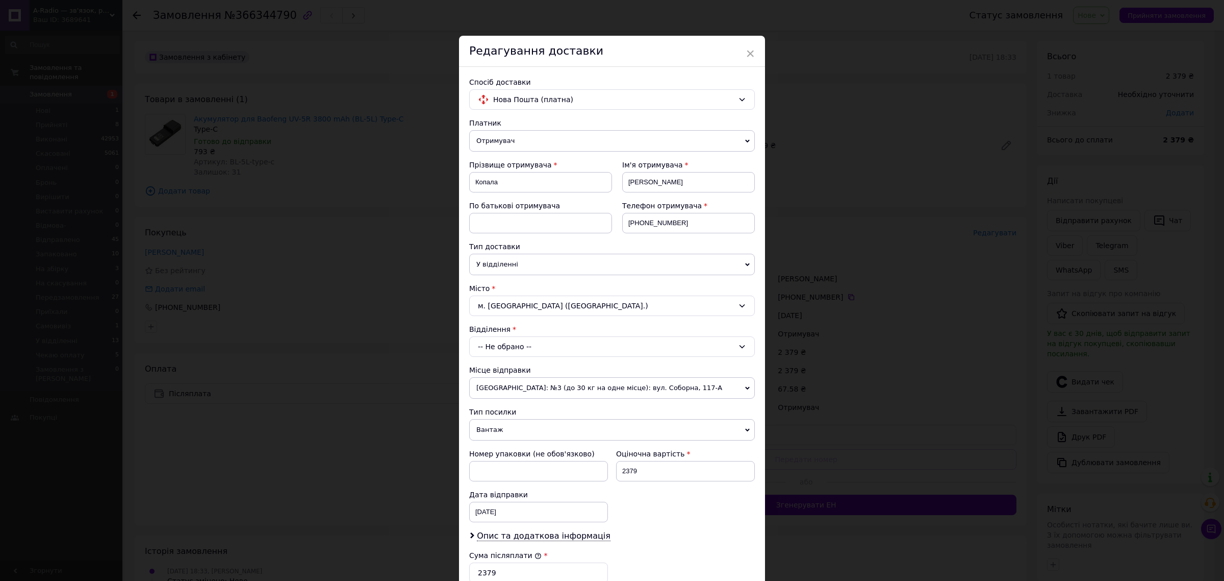
click at [516, 350] on div "-- Не обрано --" at bounding box center [612, 346] width 286 height 20
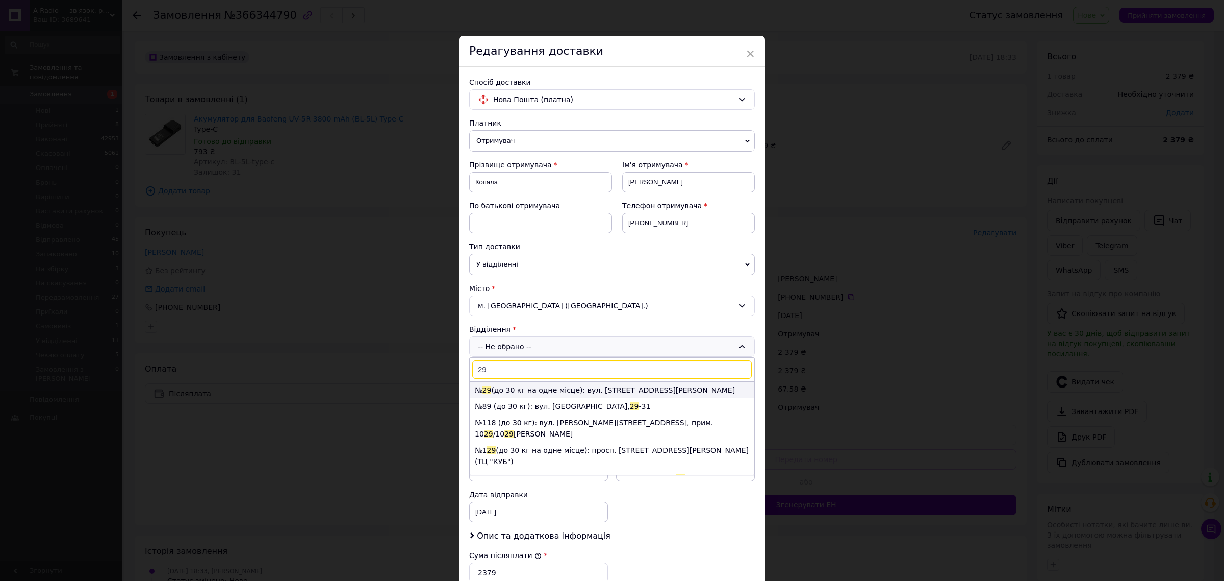
type input "29"
click at [518, 390] on li "№ 29 (до 30 кг на одне місце): вул. Академіка Книшова, 8" at bounding box center [612, 390] width 285 height 16
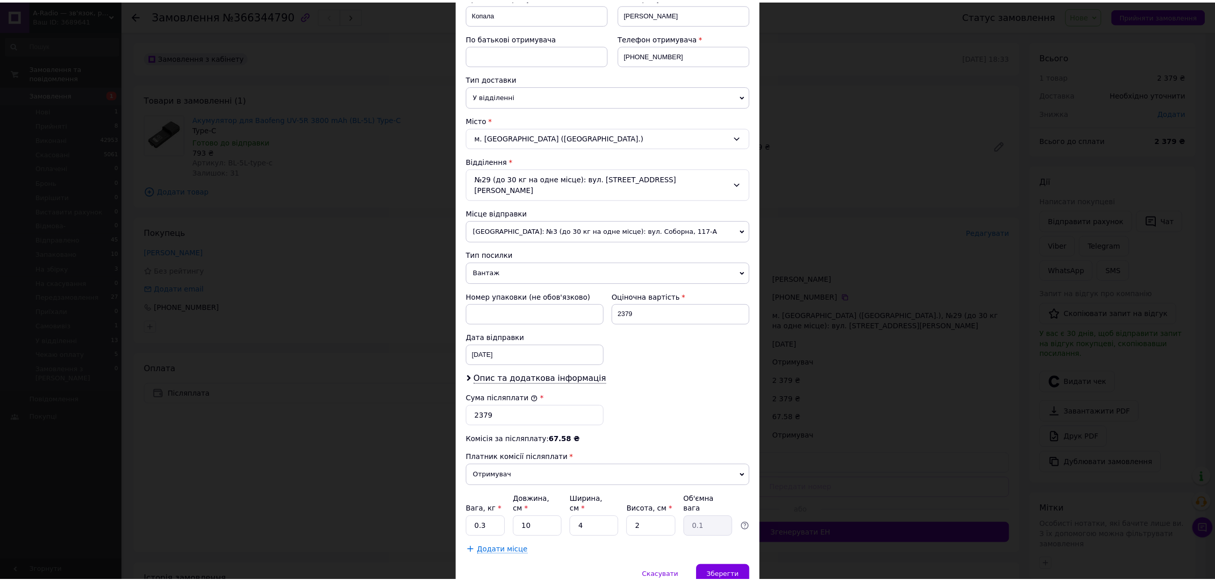
scroll to position [201, 0]
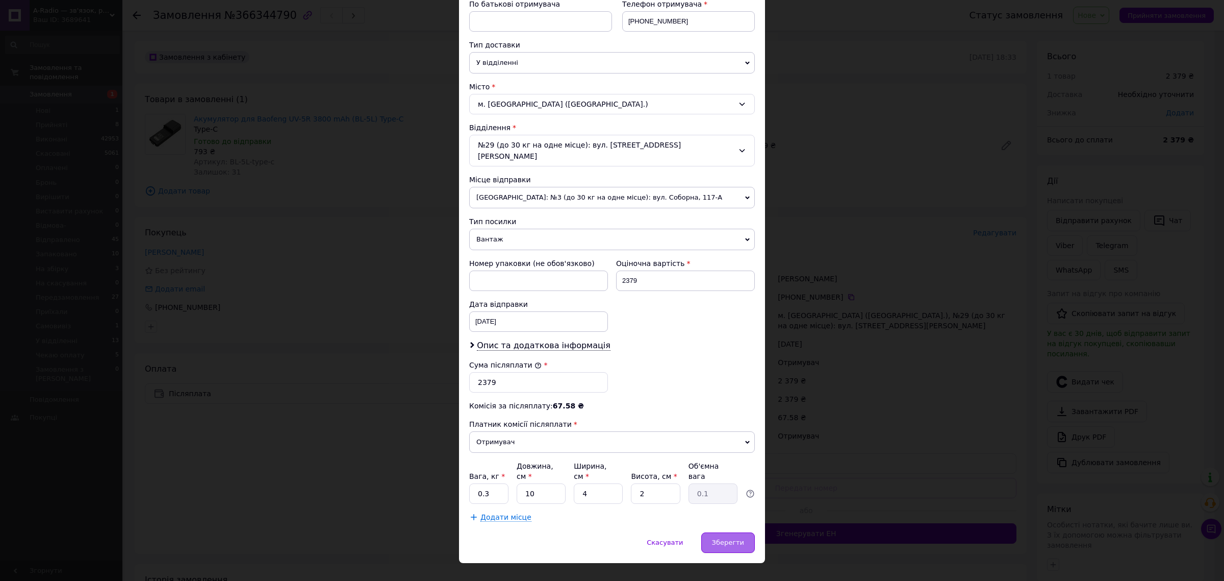
click at [731, 532] on div "Зберегти" at bounding box center [728, 542] width 54 height 20
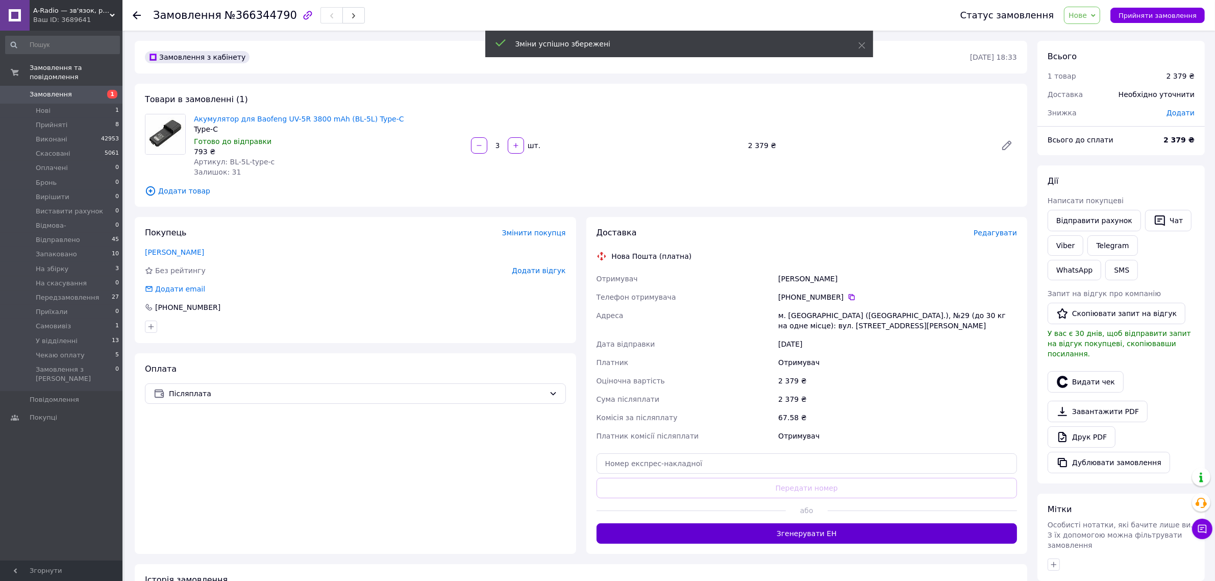
click at [740, 535] on button "Згенерувати ЕН" at bounding box center [806, 533] width 421 height 20
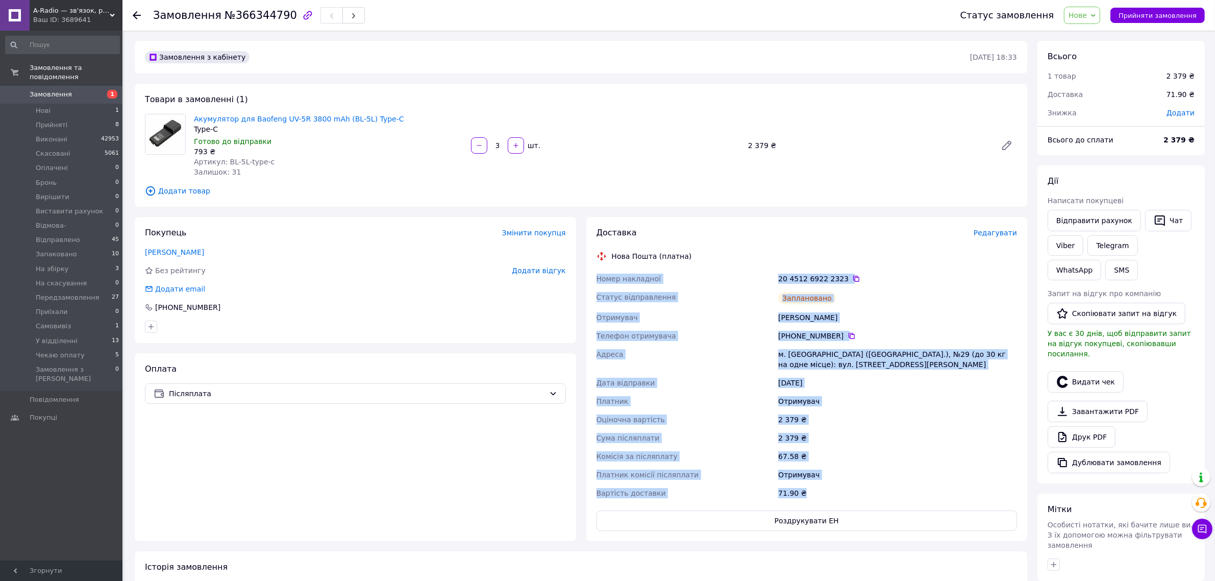
drag, startPoint x: 598, startPoint y: 278, endPoint x: 808, endPoint y: 490, distance: 298.0
click at [808, 490] on div "Номер накладної 20 4512 6922 2323   Статус відправлення Заплановано Отримувач К…" at bounding box center [806, 385] width 425 height 233
copy div "Номер накладної 20 4512 6922 2323   Статус відправлення Заплановано Отримувач К…"
click at [1087, 19] on span "Нове" at bounding box center [1082, 15] width 36 height 17
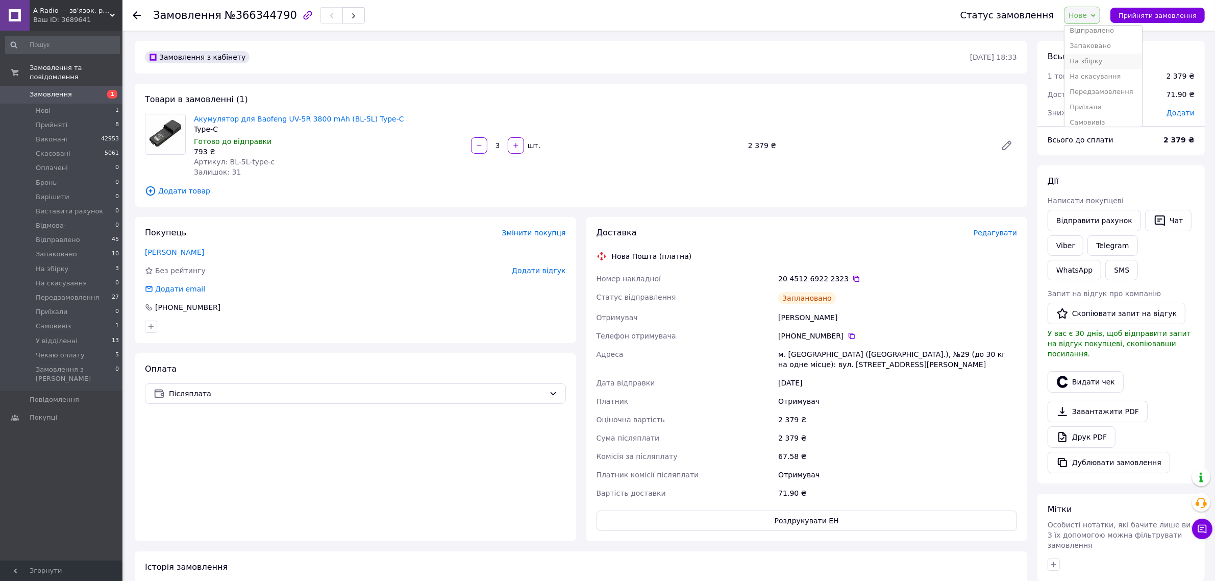
click at [1107, 61] on li "На збірку" at bounding box center [1103, 61] width 78 height 15
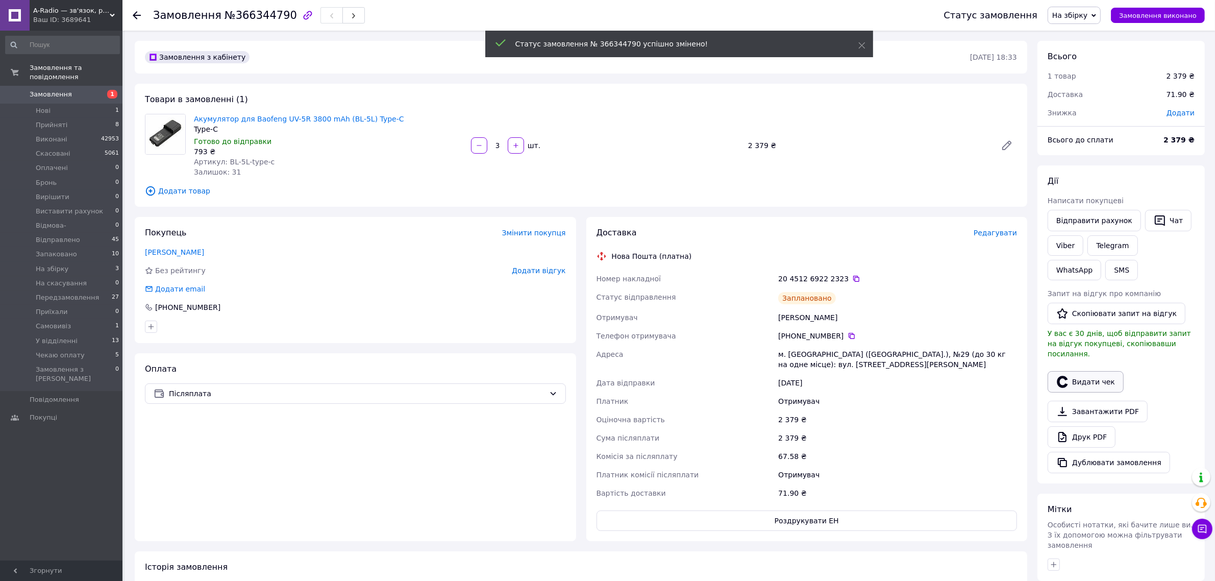
click at [1072, 371] on button "Видати чек" at bounding box center [1085, 381] width 76 height 21
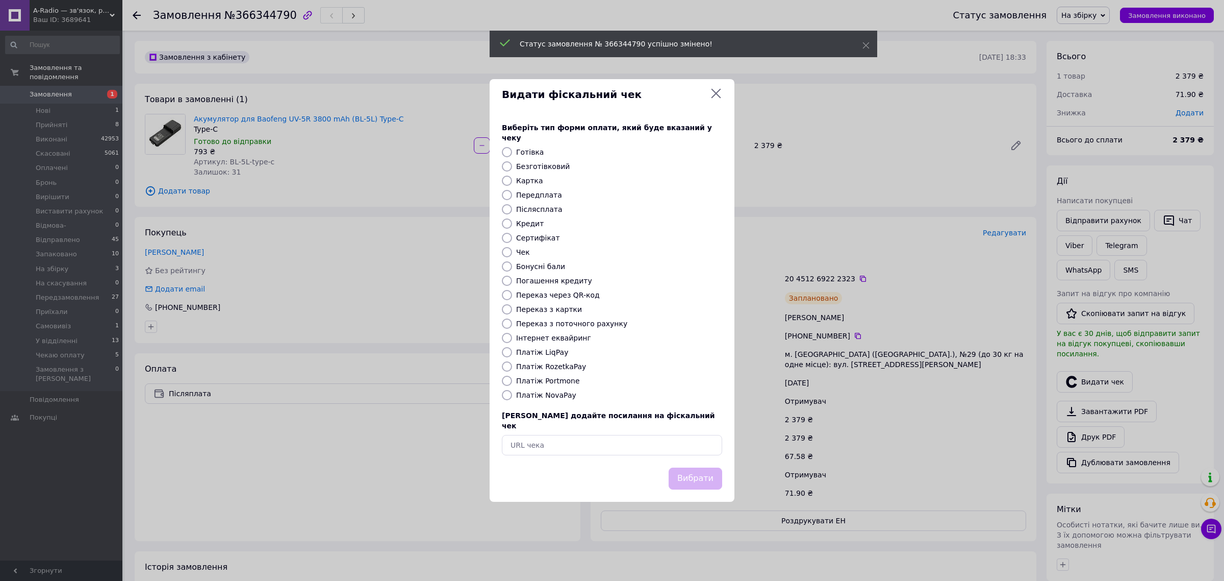
click at [545, 366] on label "Платіж RozetkaPay" at bounding box center [551, 366] width 70 height 8
click at [512, 366] on input "Платіж RozetkaPay" at bounding box center [507, 366] width 10 height 10
radio input "true"
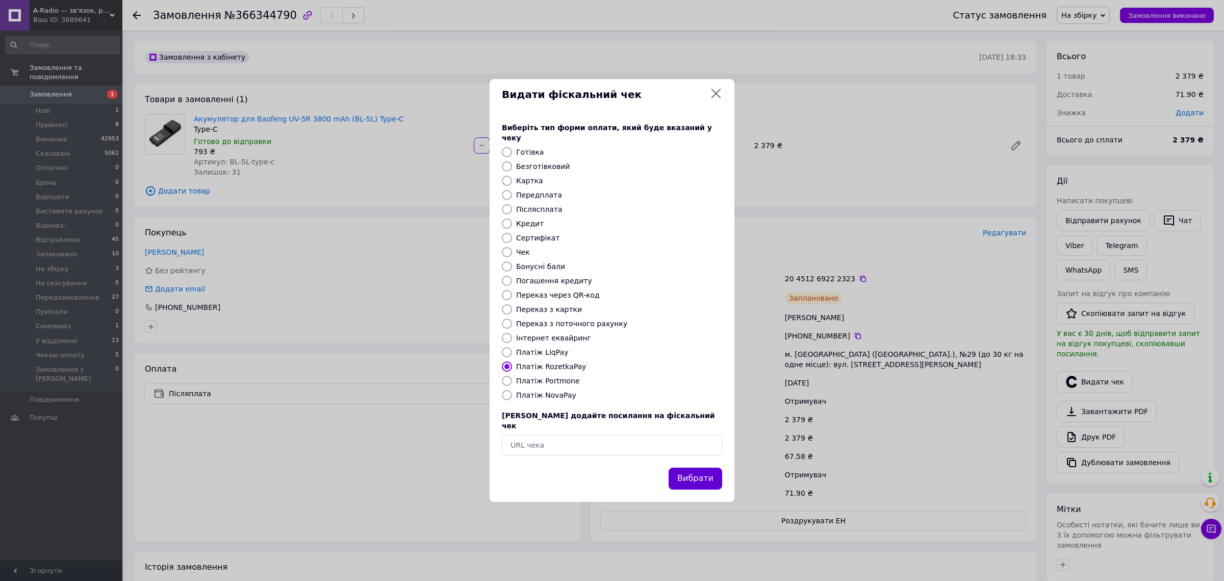
click at [690, 468] on button "Вибрати" at bounding box center [696, 478] width 54 height 22
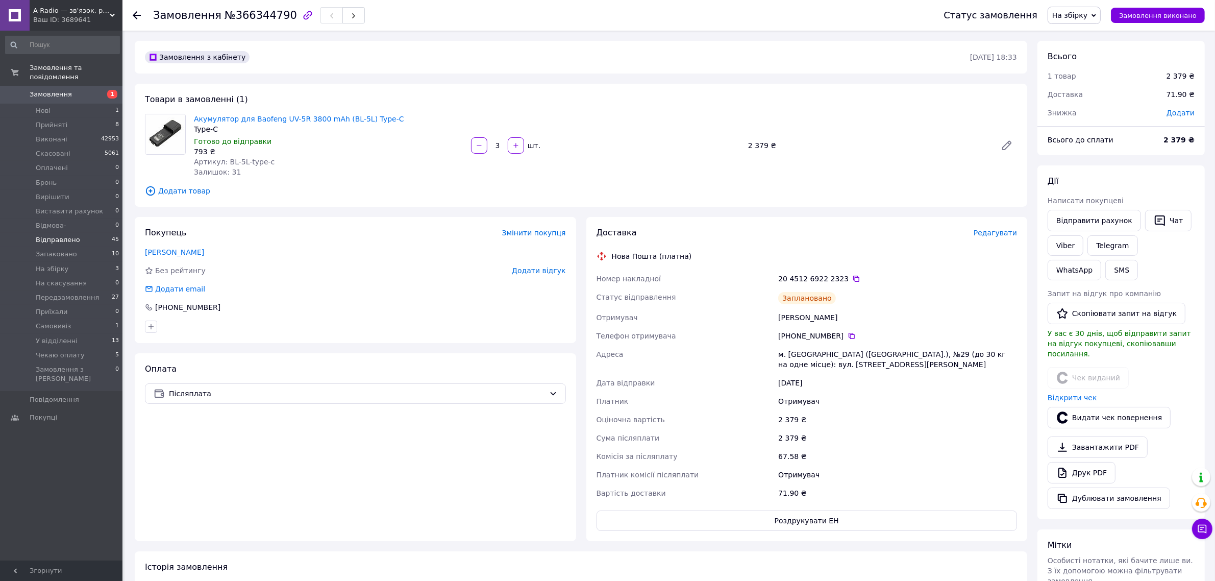
click at [80, 233] on li "Відправлено 45" at bounding box center [62, 240] width 125 height 14
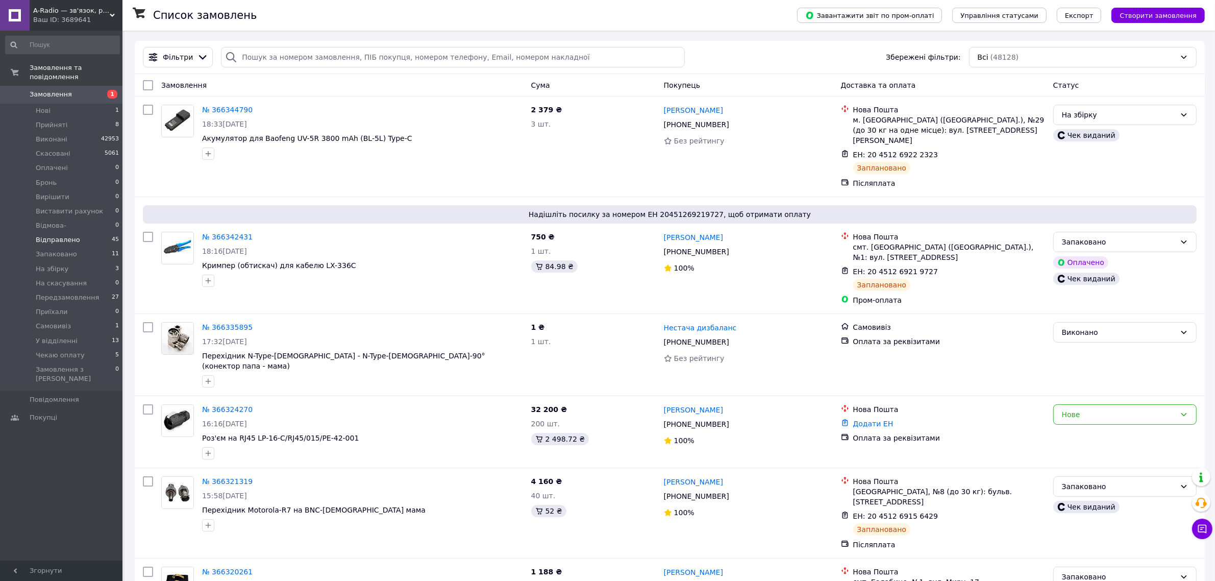
click at [72, 235] on span "Відправлено" at bounding box center [58, 239] width 44 height 9
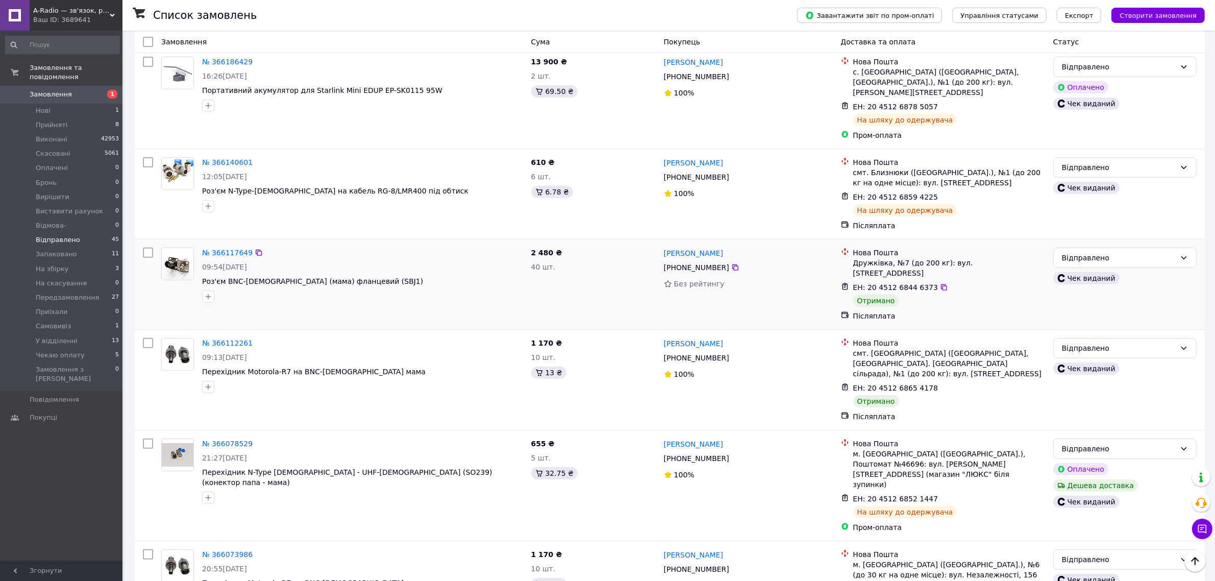
scroll to position [446, 0]
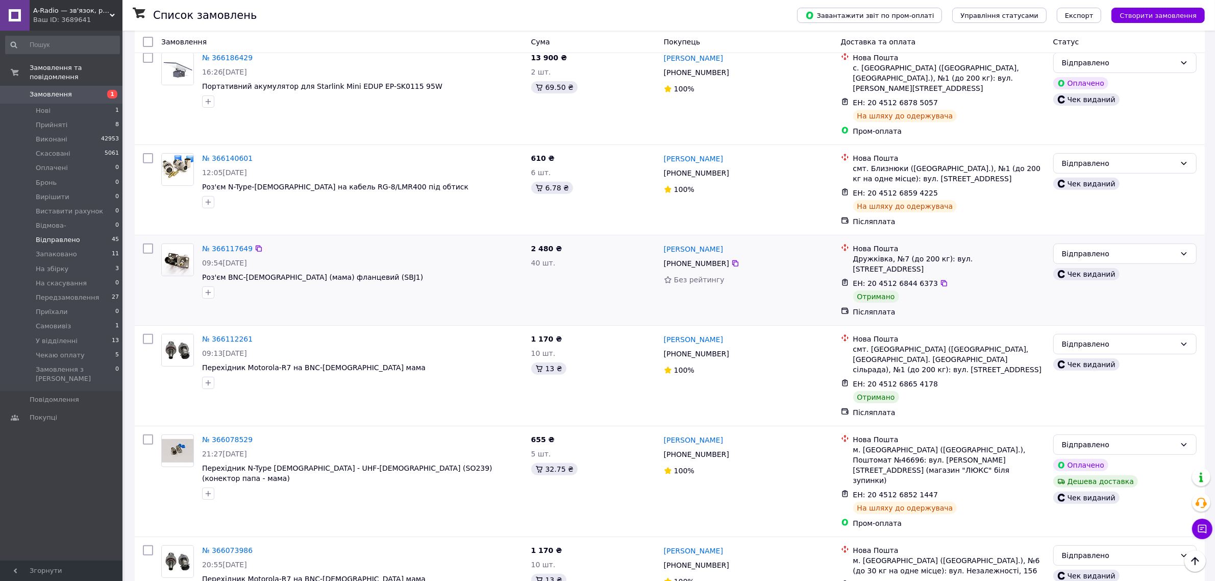
click at [150, 243] on input "checkbox" at bounding box center [148, 248] width 10 height 10
checkbox input "true"
click at [145, 334] on input "checkbox" at bounding box center [148, 339] width 10 height 10
checkbox input "true"
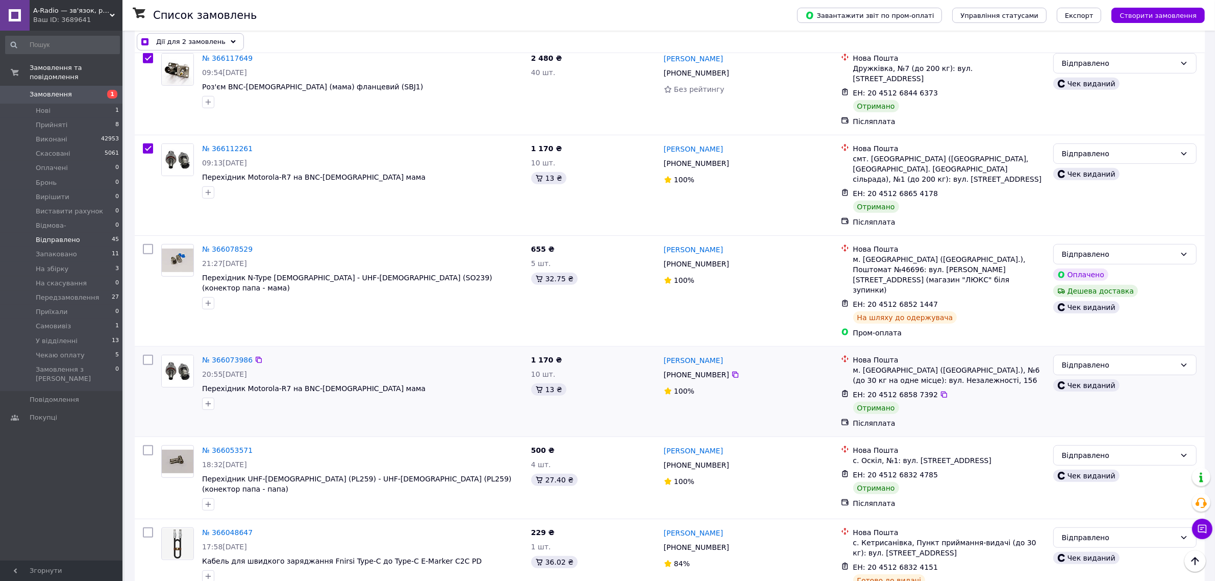
scroll to position [638, 0]
click at [146, 354] on input "checkbox" at bounding box center [148, 359] width 10 height 10
checkbox input "true"
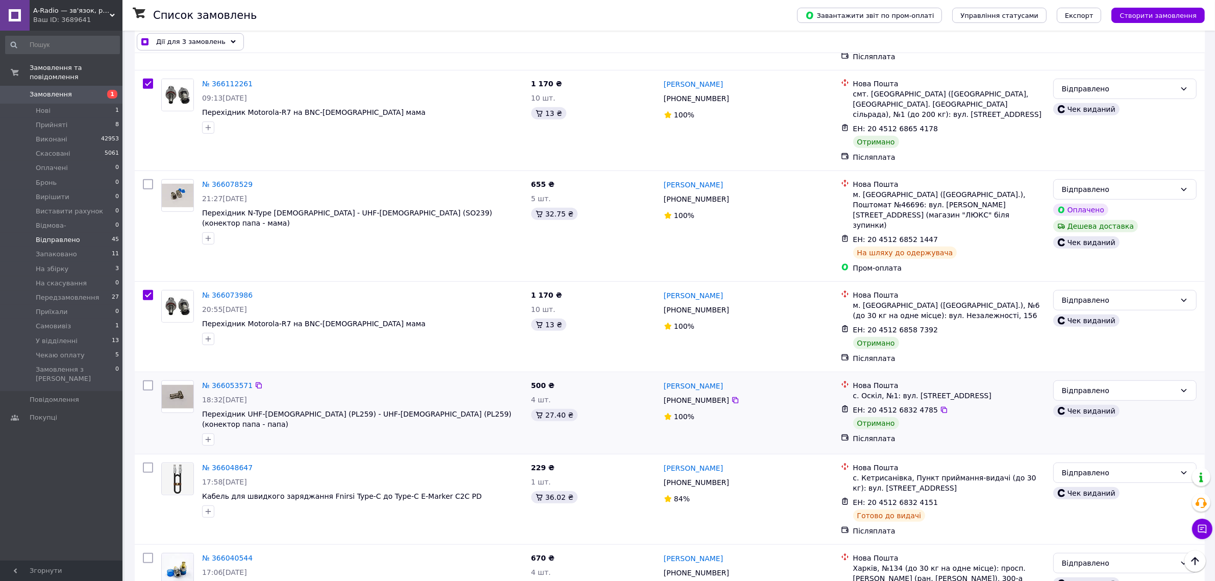
click at [148, 380] on input "checkbox" at bounding box center [148, 385] width 10 height 10
checkbox input "true"
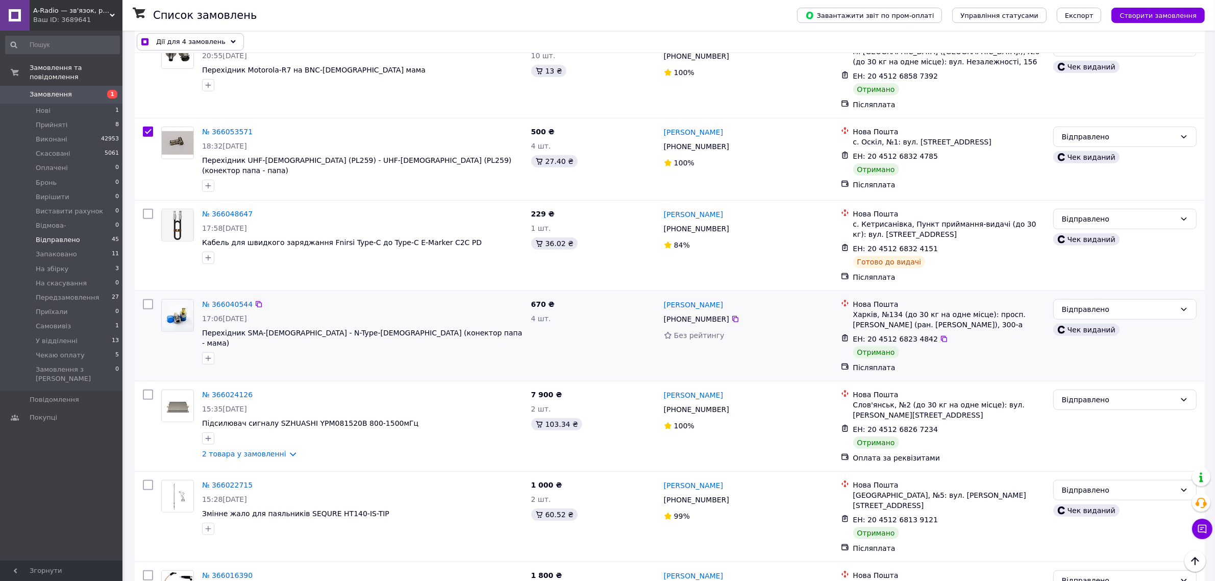
scroll to position [956, 0]
click at [146, 297] on input "checkbox" at bounding box center [148, 302] width 10 height 10
checkbox input "true"
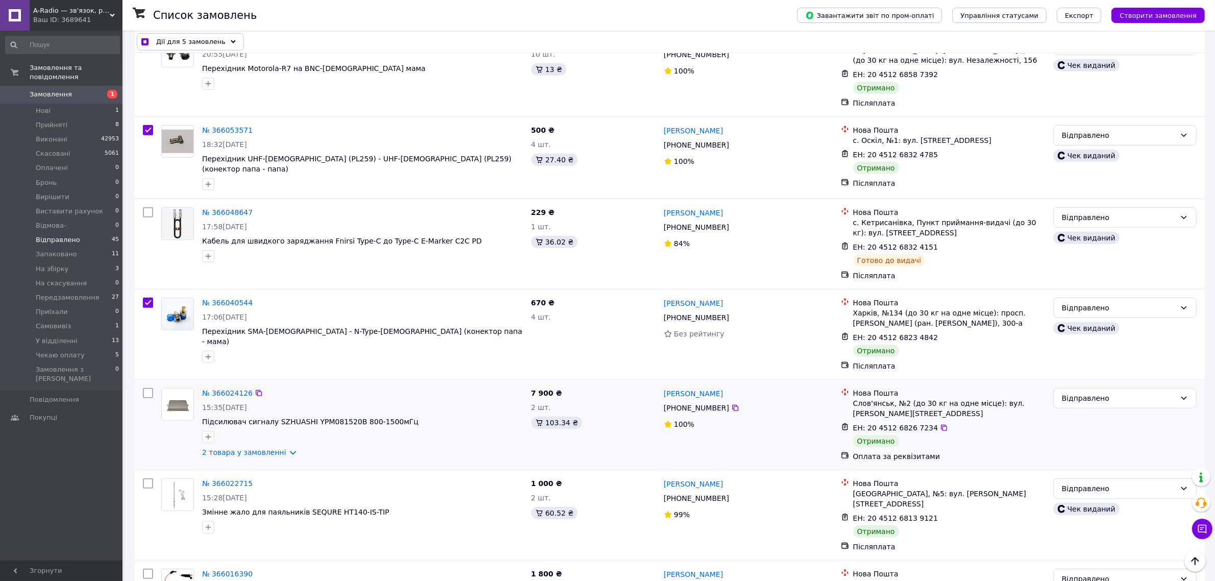
click at [150, 388] on input "checkbox" at bounding box center [148, 393] width 10 height 10
checkbox input "true"
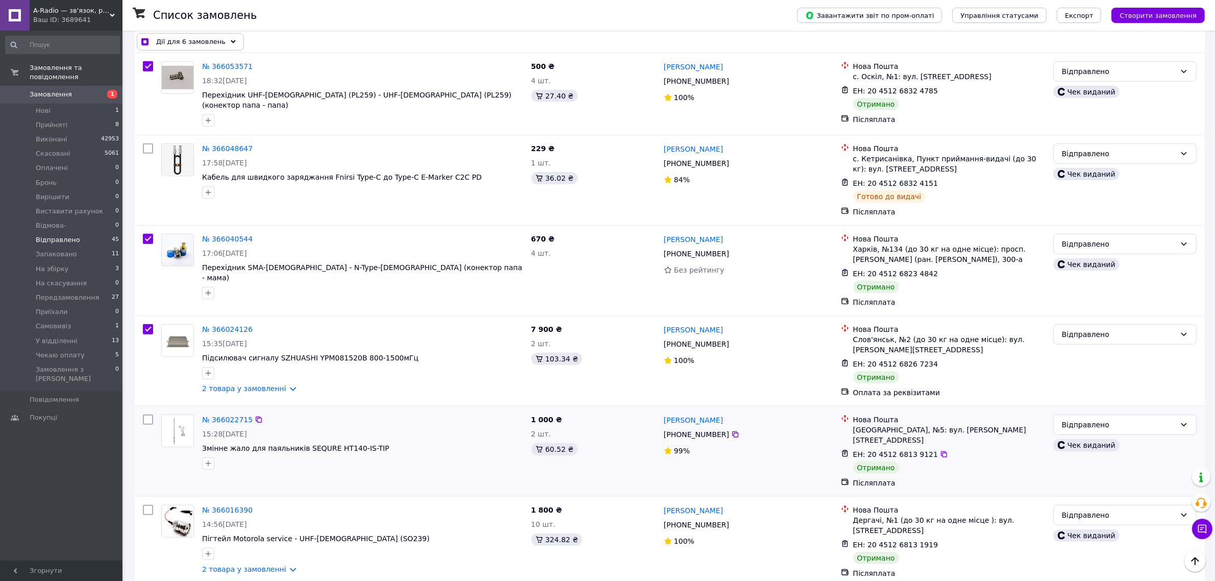
click at [149, 414] on input "checkbox" at bounding box center [148, 419] width 10 height 10
checkbox input "true"
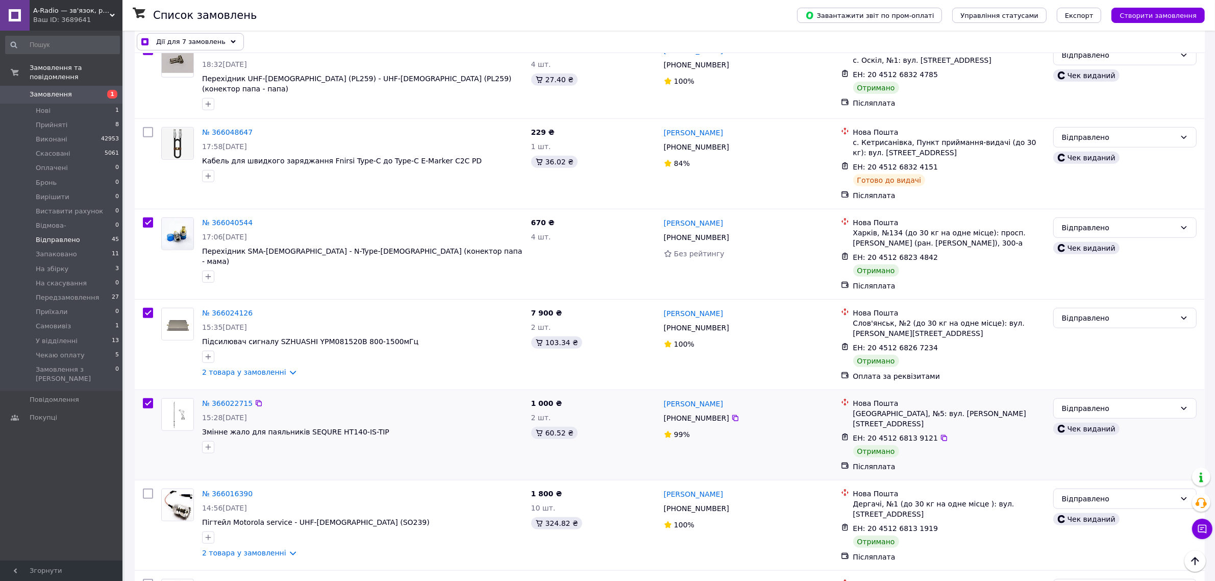
scroll to position [1148, 0]
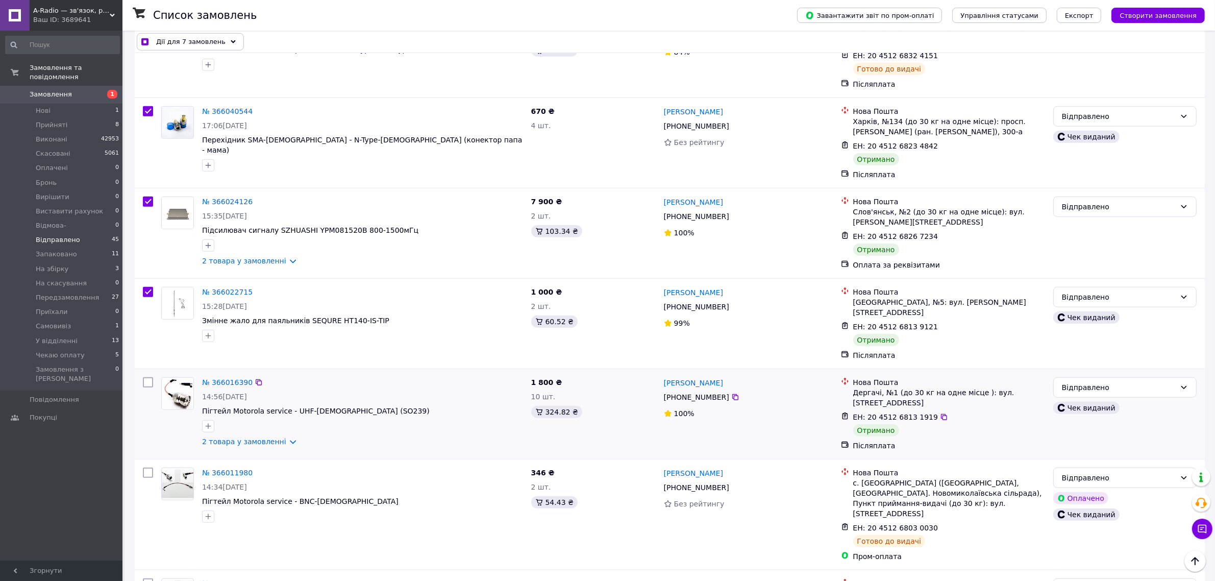
click at [146, 377] on input "checkbox" at bounding box center [148, 382] width 10 height 10
checkbox input "true"
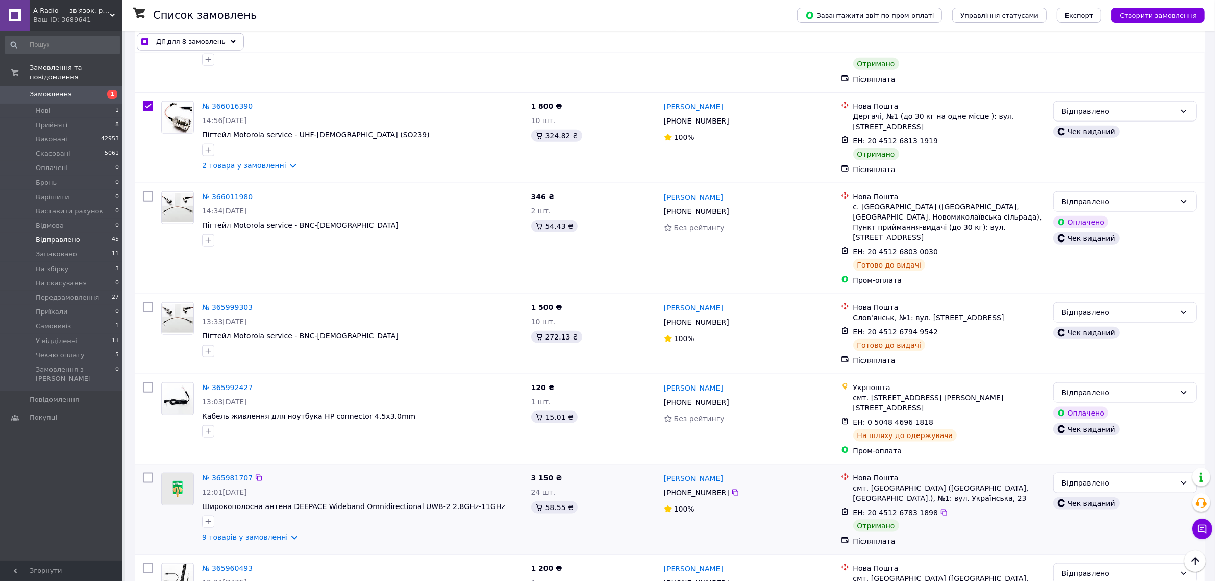
scroll to position [1530, 0]
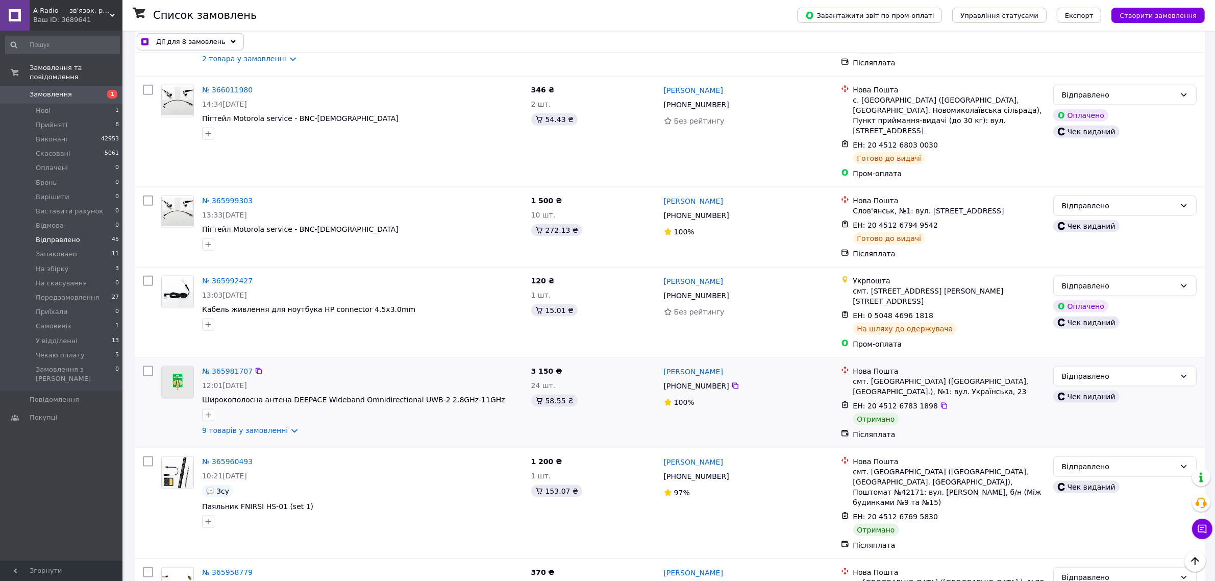
click at [146, 366] on input "checkbox" at bounding box center [148, 371] width 10 height 10
checkbox input "true"
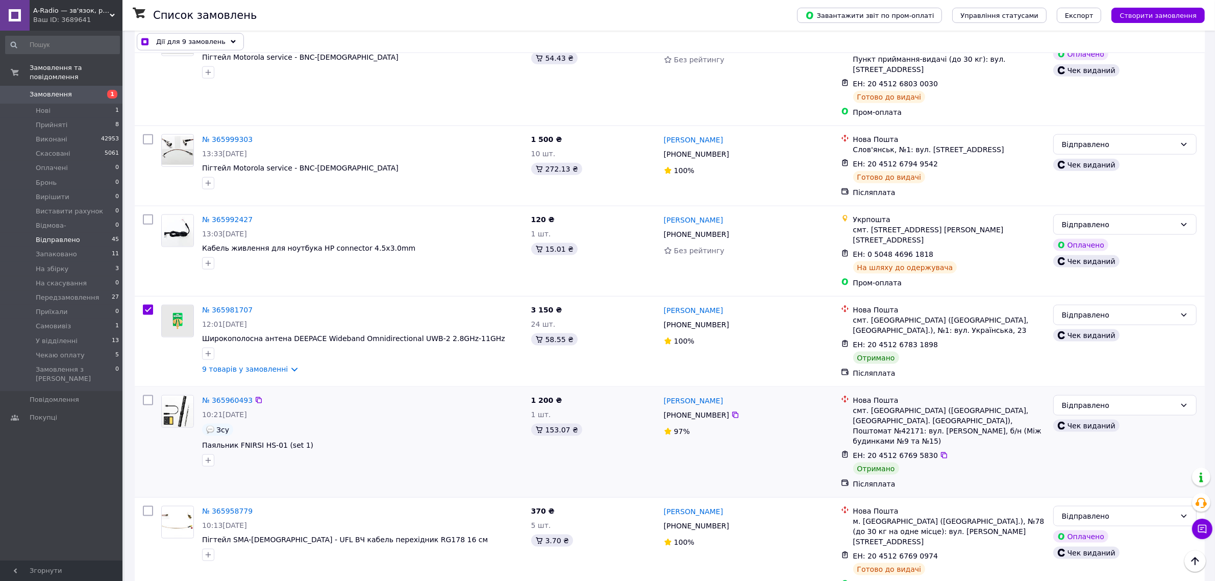
scroll to position [1658, 0]
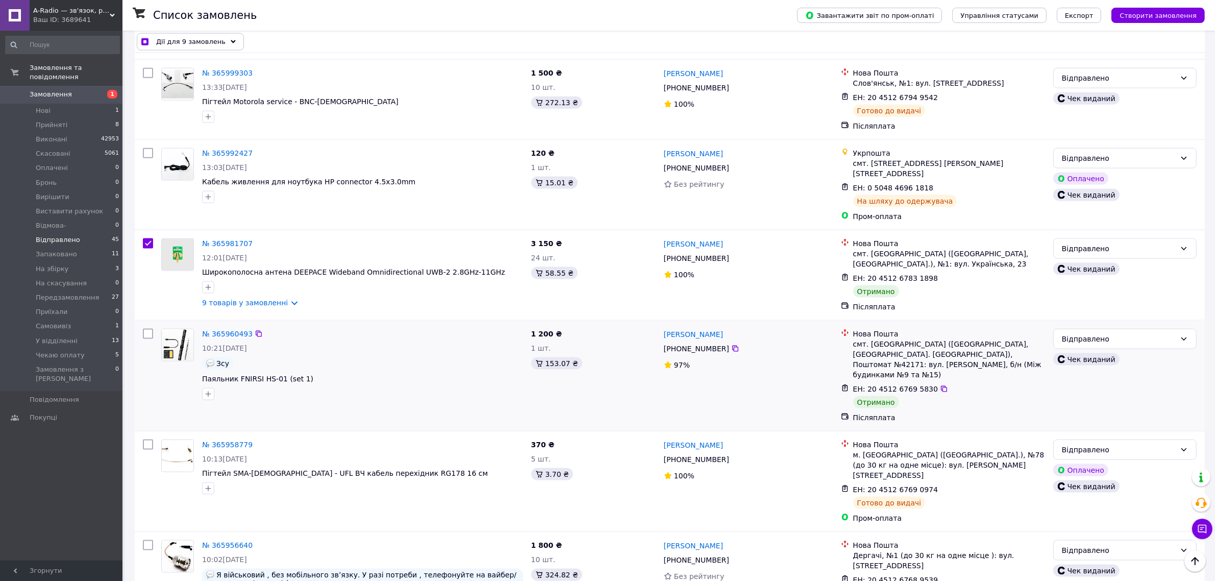
click at [145, 329] on input "checkbox" at bounding box center [148, 334] width 10 height 10
checkbox input "true"
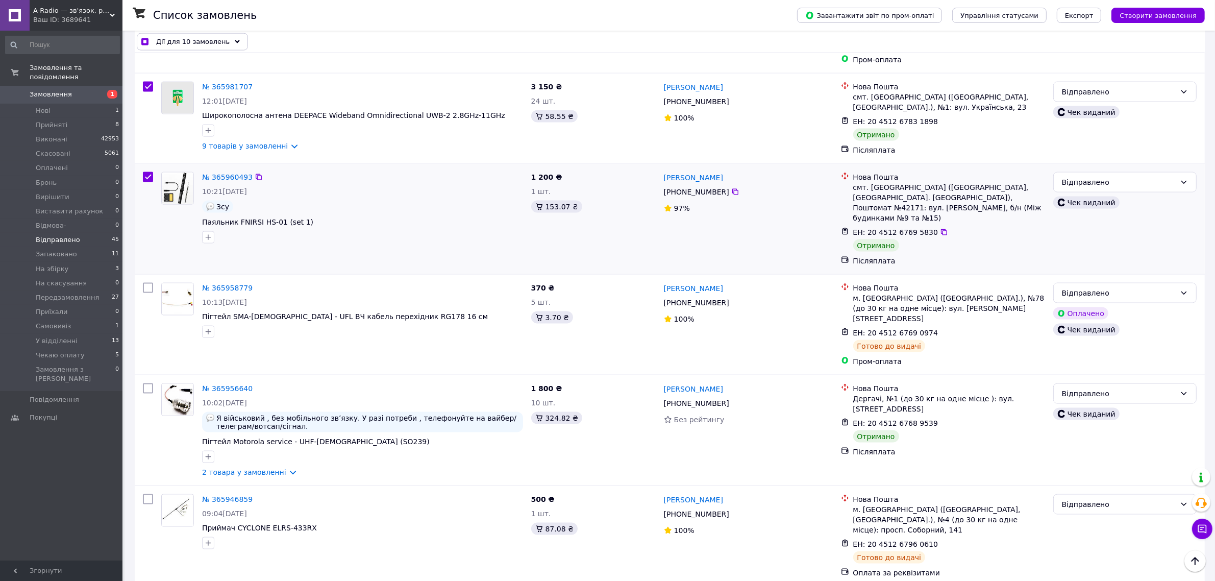
scroll to position [1849, 0]
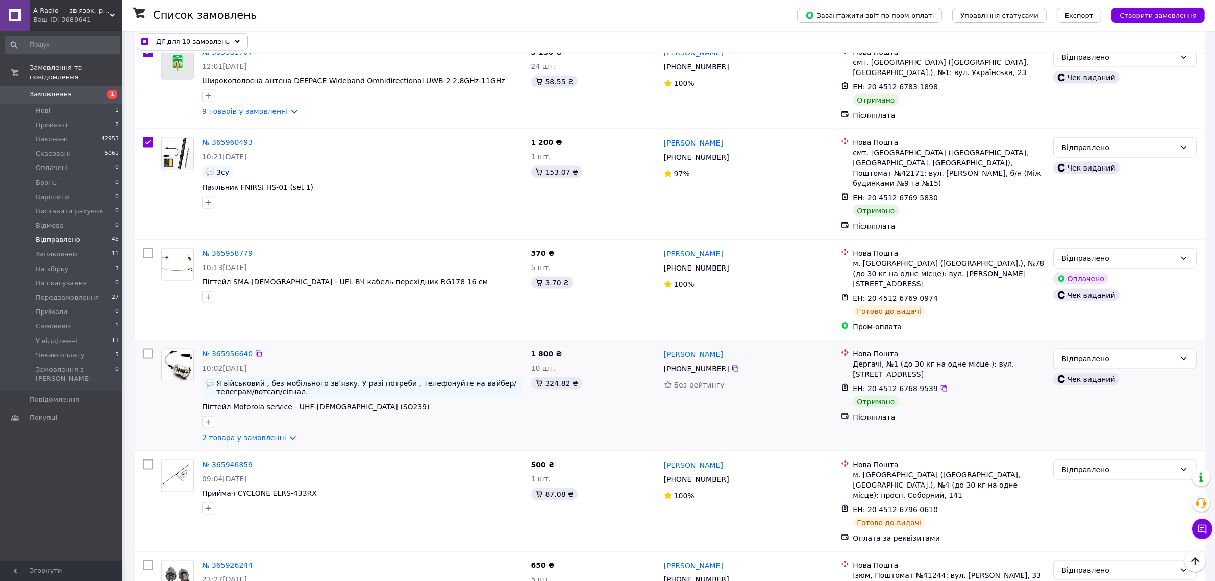
click at [145, 348] on input "checkbox" at bounding box center [148, 353] width 10 height 10
checkbox input "true"
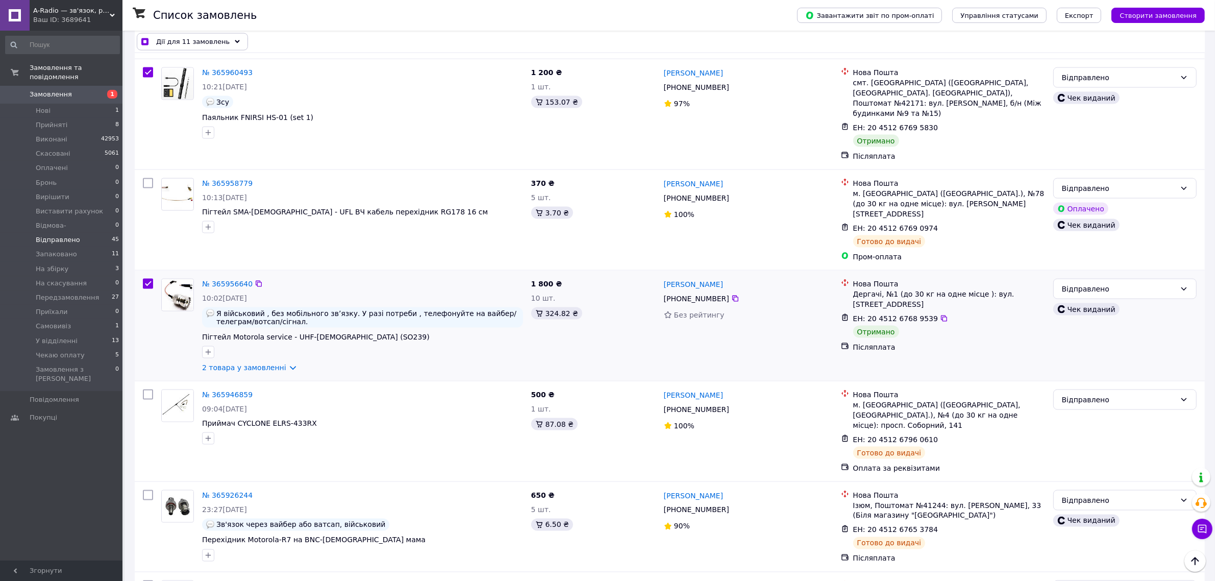
scroll to position [2040, 0]
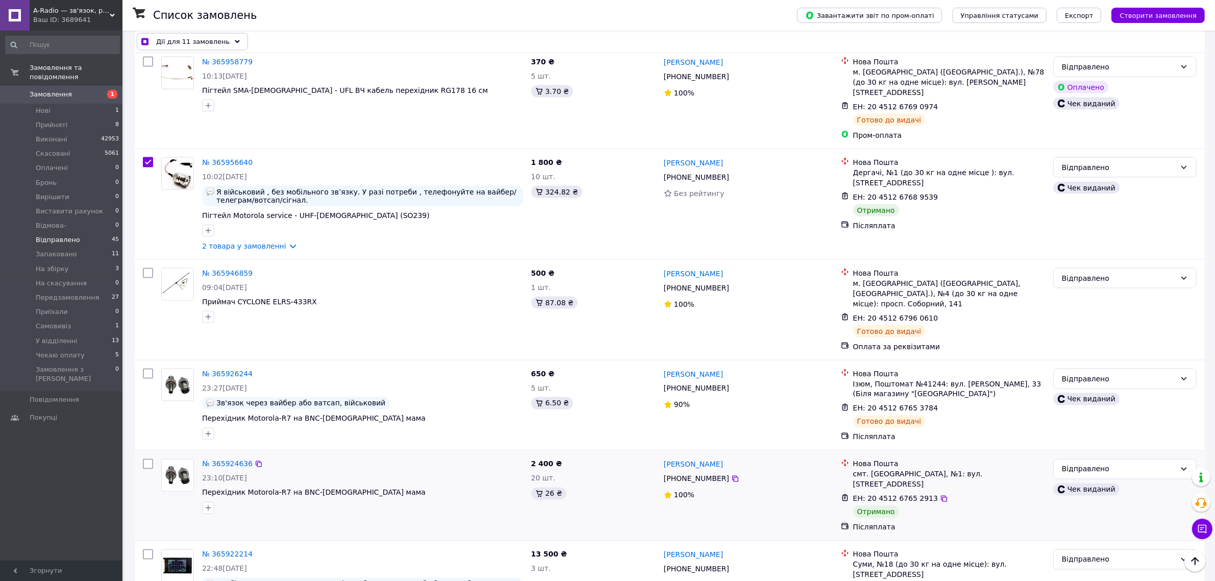
click at [146, 459] on input "checkbox" at bounding box center [148, 464] width 10 height 10
checkbox input "true"
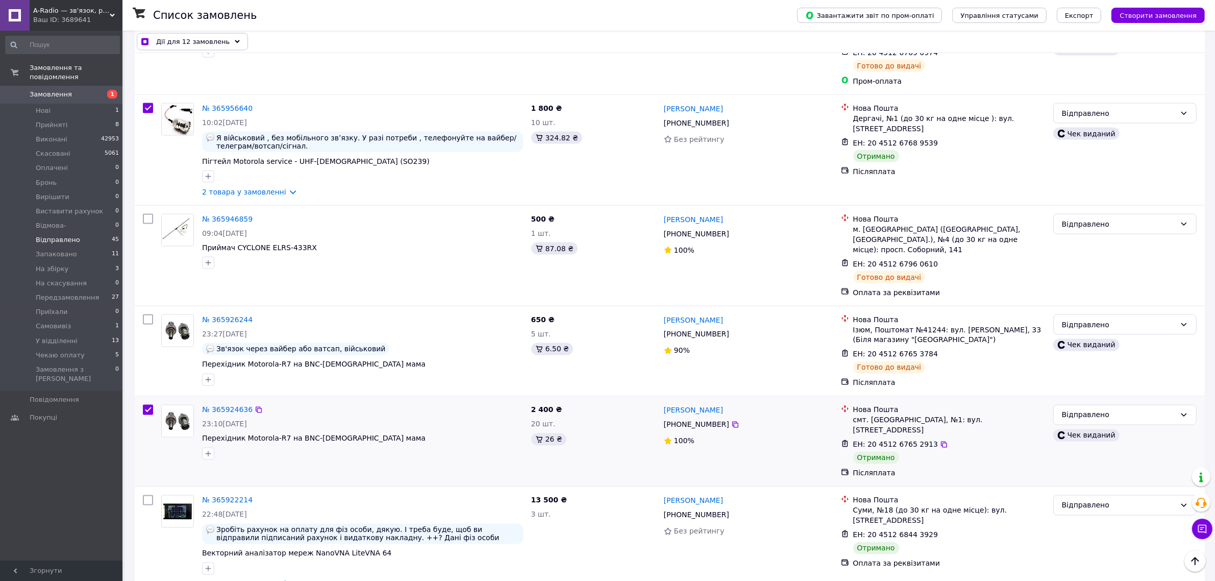
scroll to position [2168, 0]
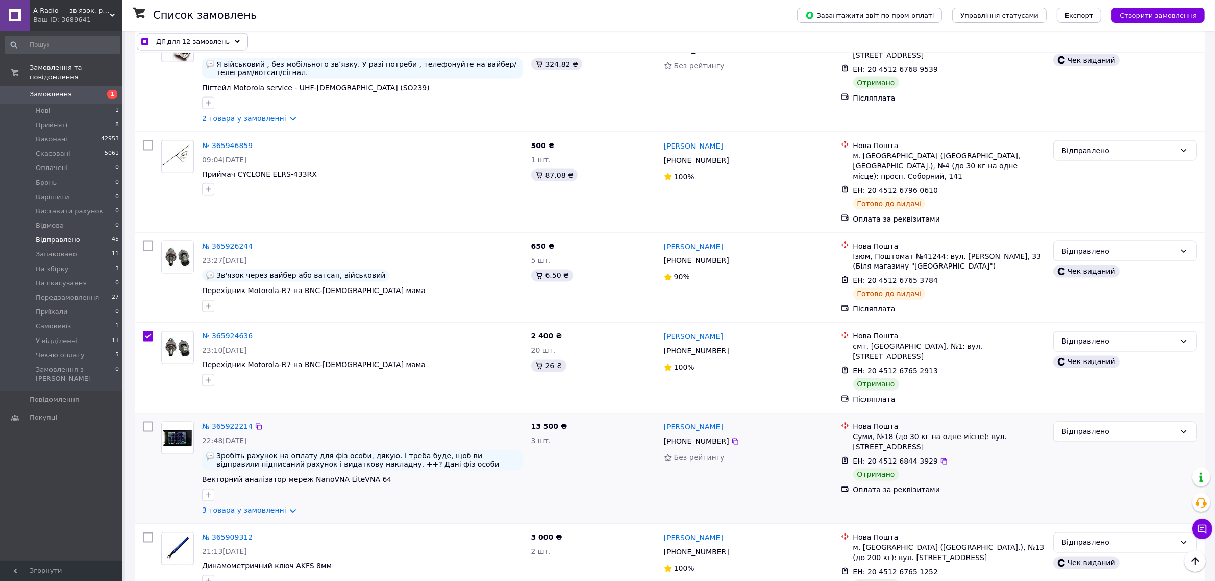
click at [145, 421] on input "checkbox" at bounding box center [148, 426] width 10 height 10
checkbox input "true"
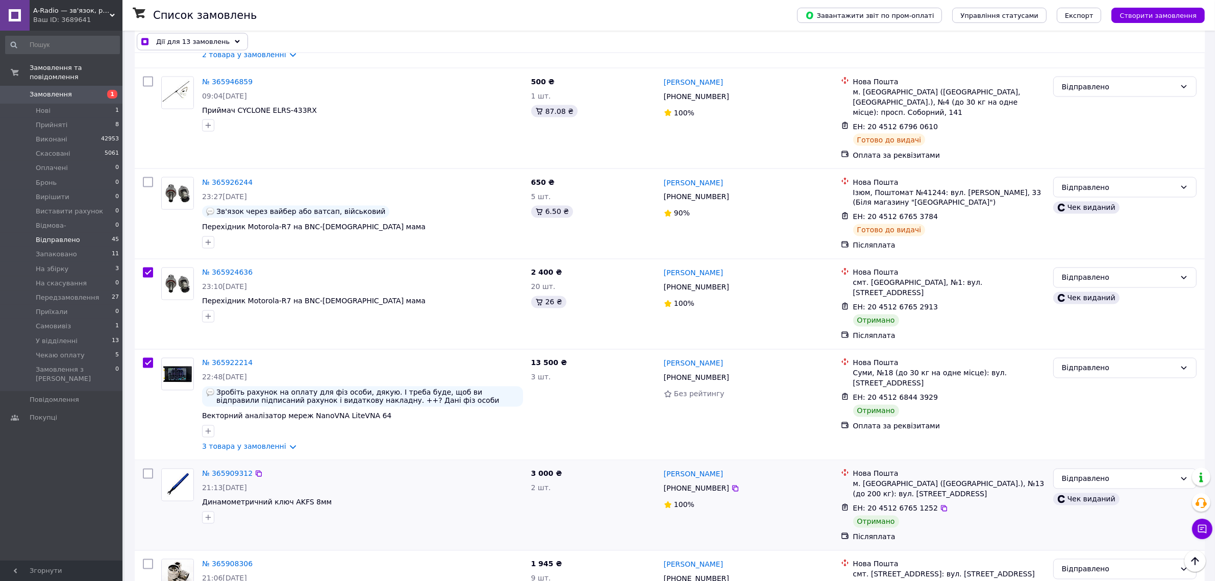
click at [146, 468] on input "checkbox" at bounding box center [148, 473] width 10 height 10
checkbox input "true"
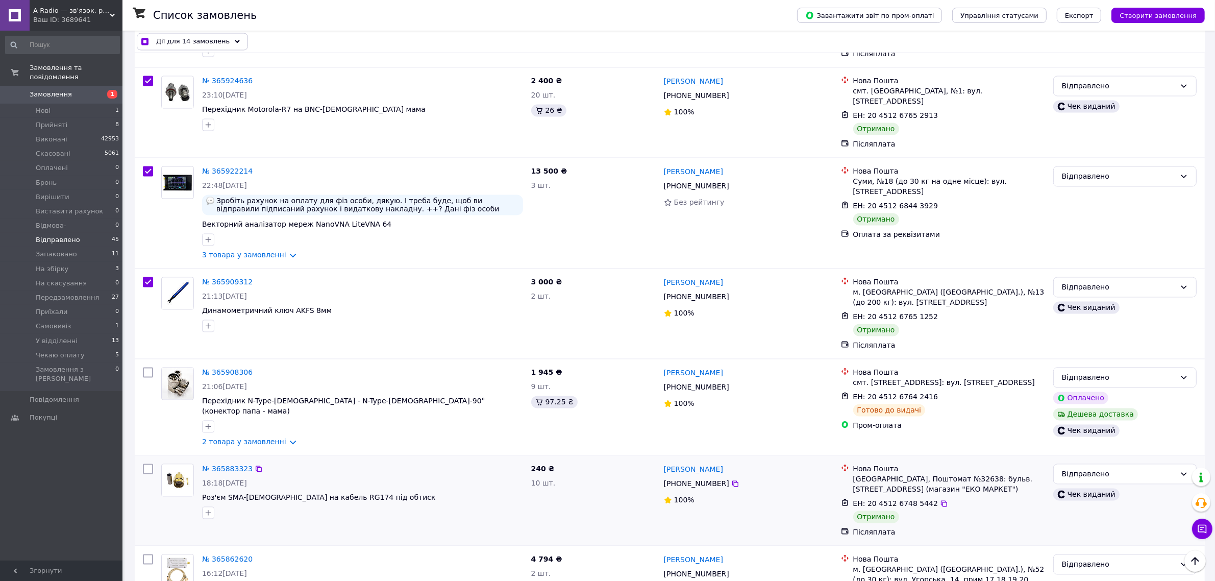
click at [145, 464] on input "checkbox" at bounding box center [148, 469] width 10 height 10
checkbox input "true"
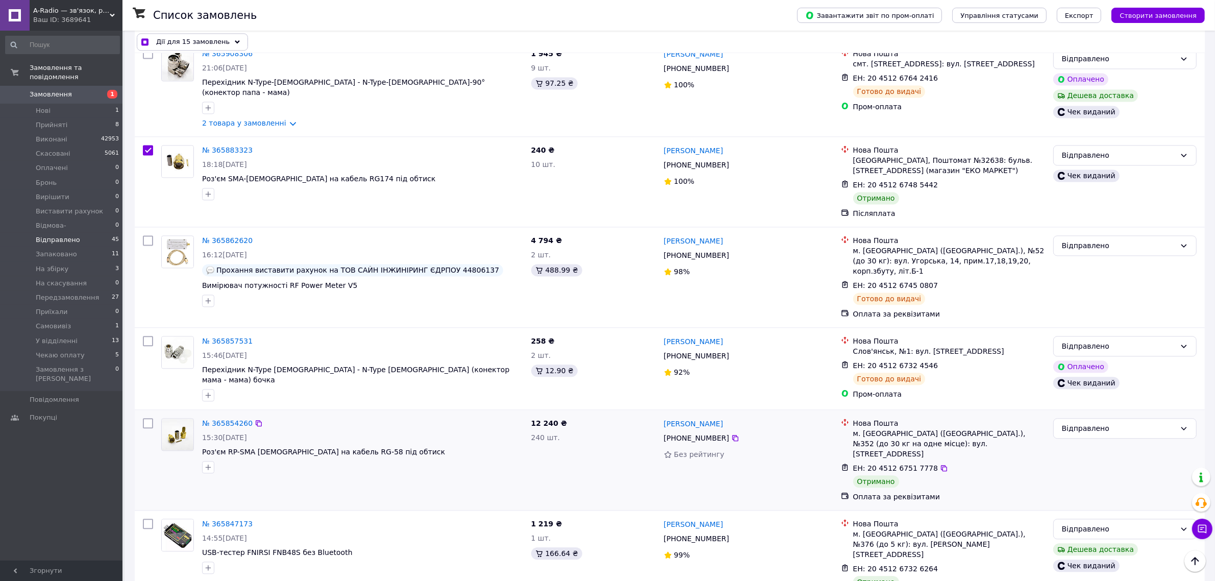
click at [147, 418] on input "checkbox" at bounding box center [148, 423] width 10 height 10
checkbox input "true"
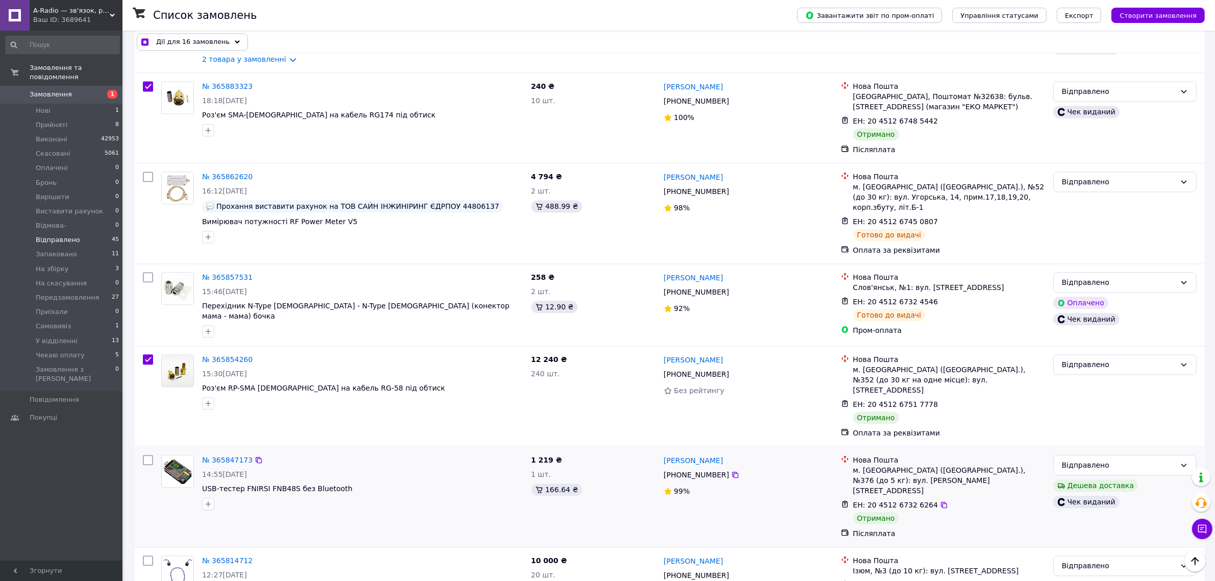
click at [143, 455] on input "checkbox" at bounding box center [148, 460] width 10 height 10
checkbox input "true"
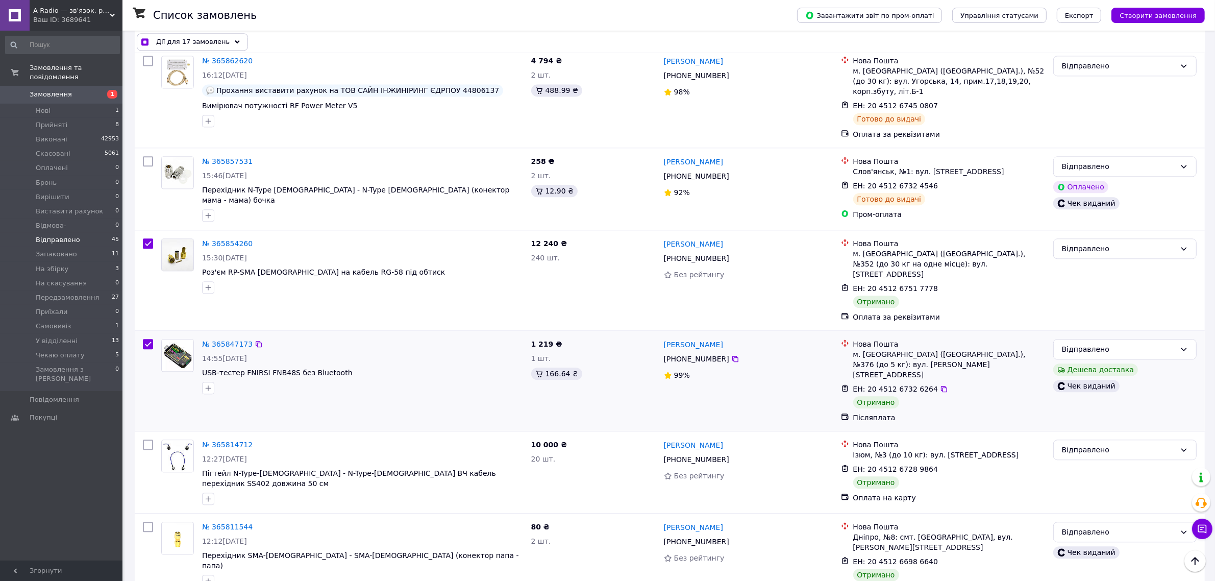
scroll to position [2933, 0]
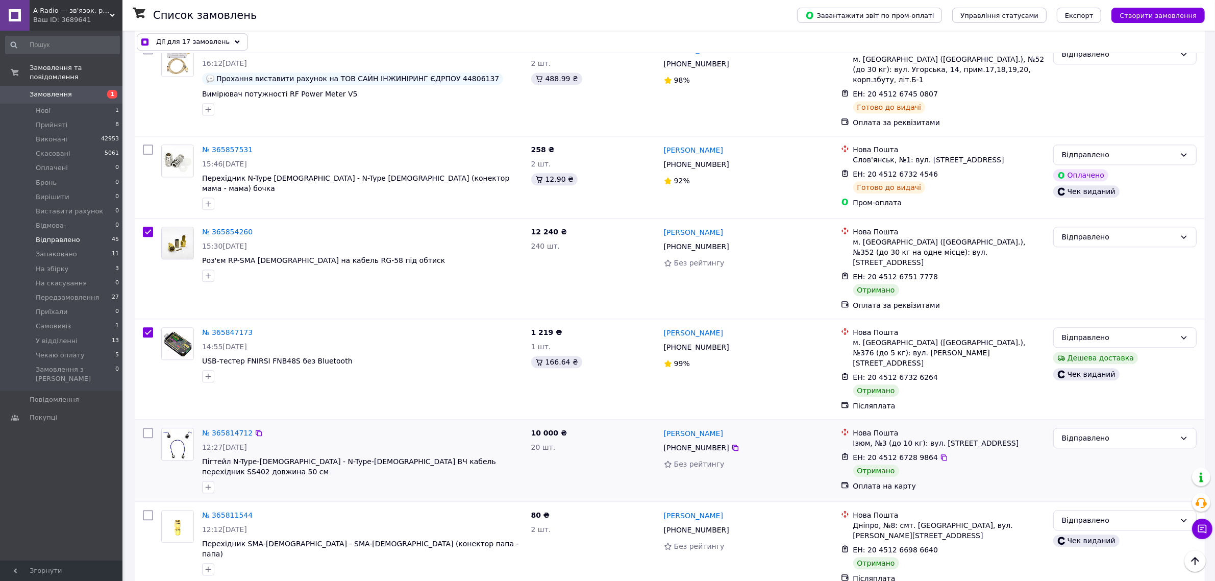
click at [143, 427] on input "checkbox" at bounding box center [148, 432] width 10 height 10
checkbox input "true"
click at [148, 510] on input "checkbox" at bounding box center [148, 515] width 10 height 10
checkbox input "true"
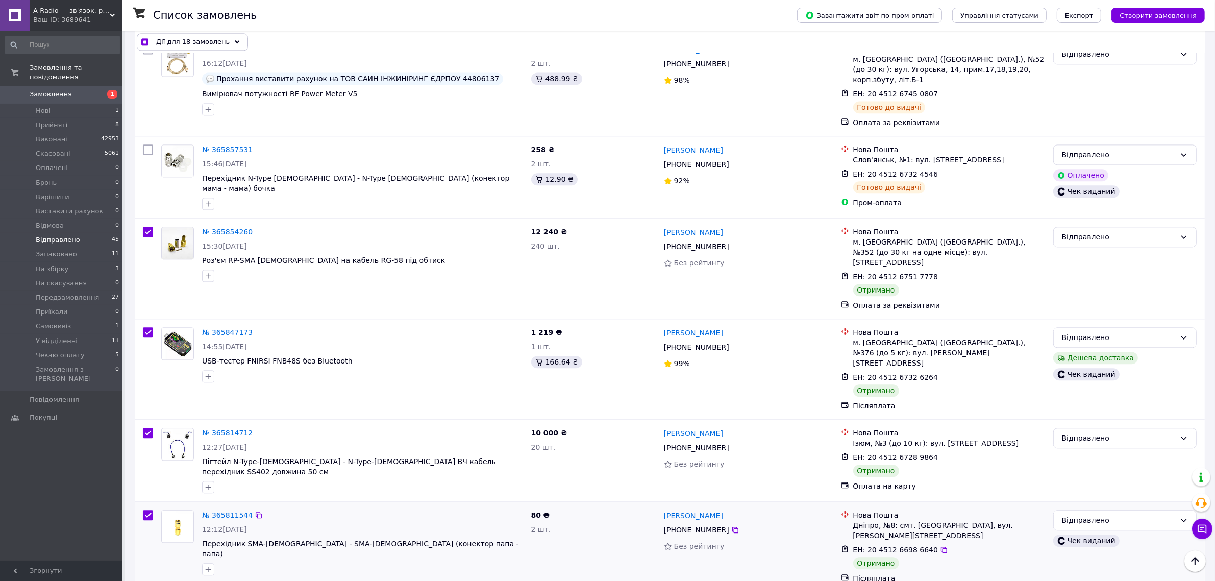
checkbox input "true"
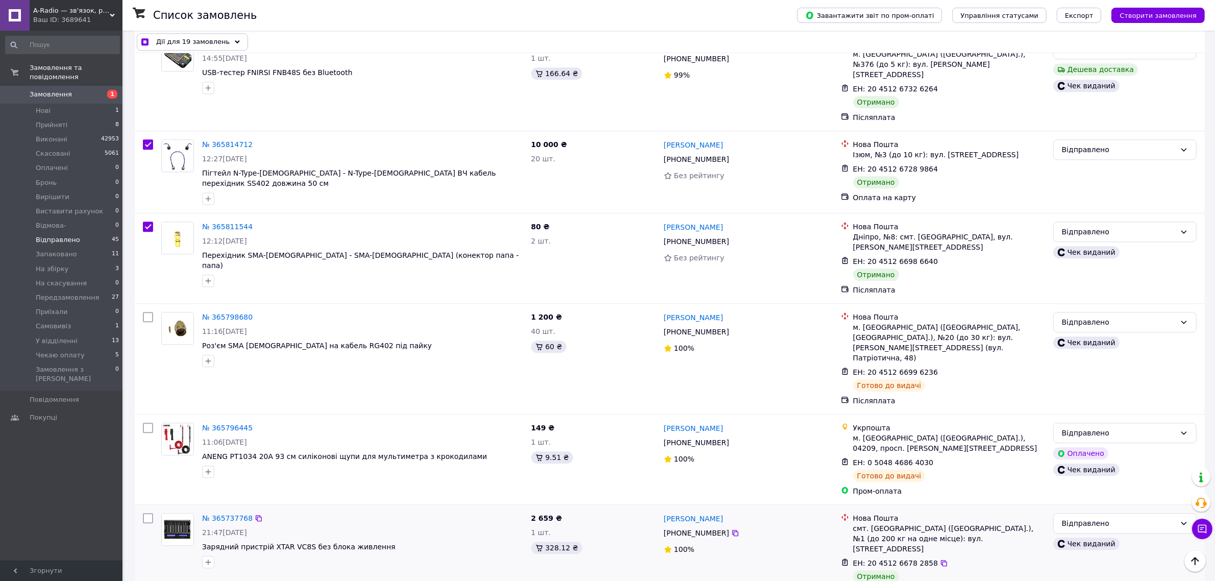
scroll to position [3252, 0]
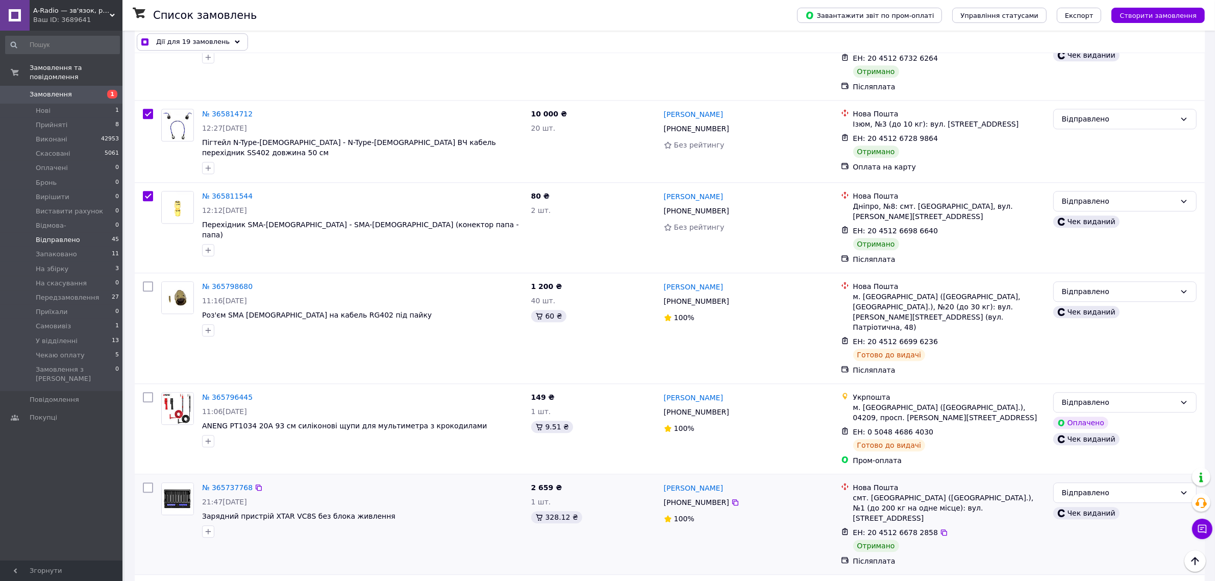
click at [145, 482] on input "checkbox" at bounding box center [148, 487] width 10 height 10
checkbox input "true"
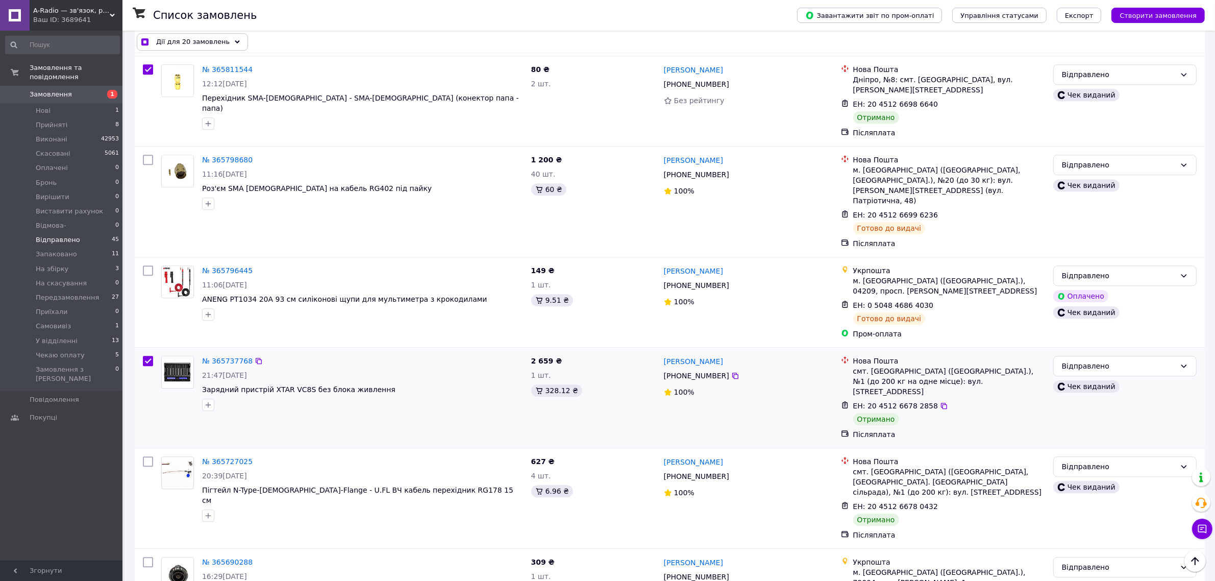
scroll to position [3380, 0]
click at [147, 455] on input "checkbox" at bounding box center [148, 460] width 10 height 10
checkbox input "true"
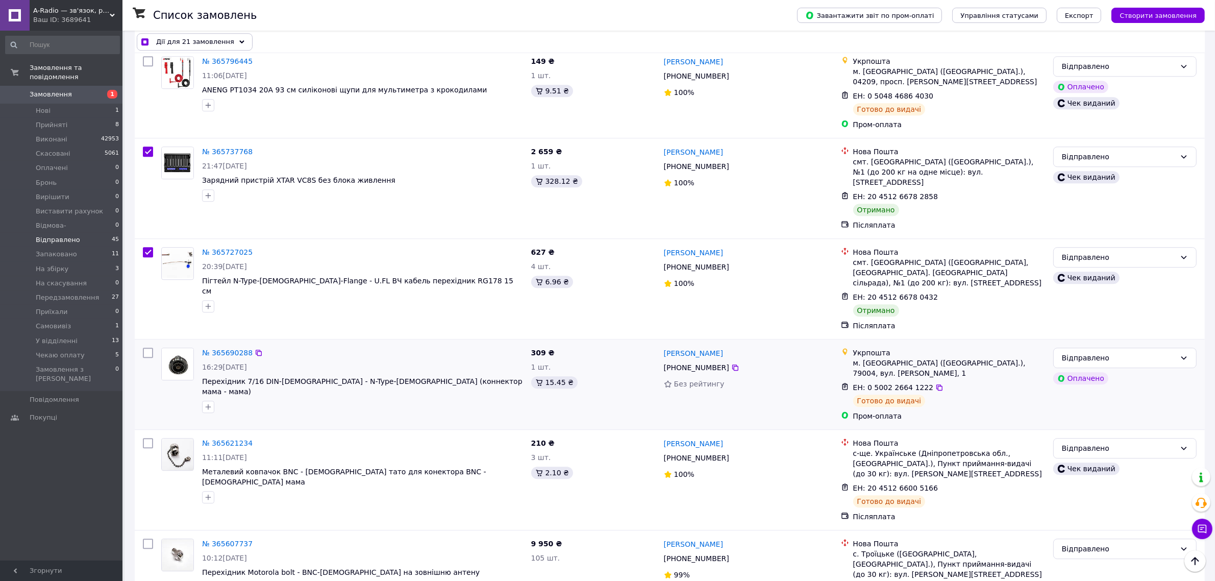
scroll to position [3635, 0]
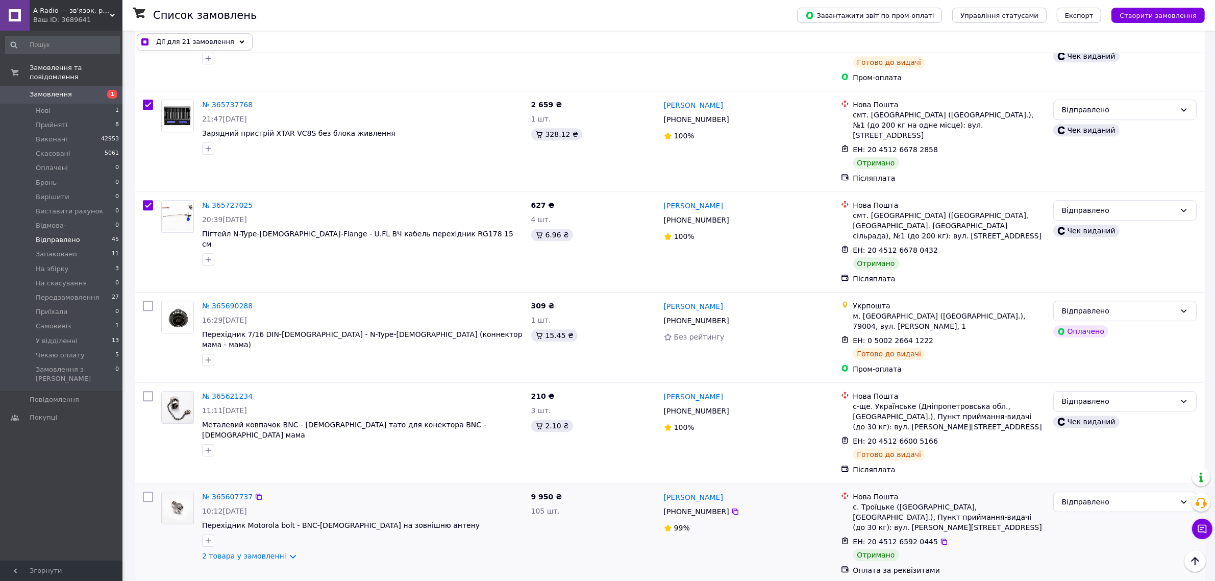
click at [148, 491] on input "checkbox" at bounding box center [148, 496] width 10 height 10
checkbox input "true"
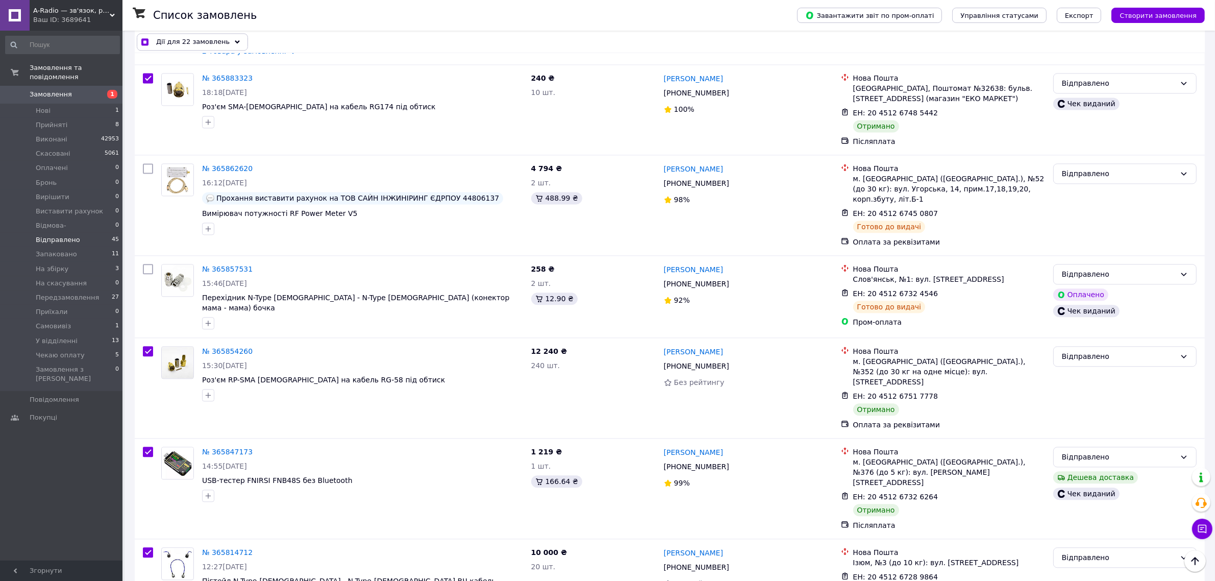
scroll to position [2495, 0]
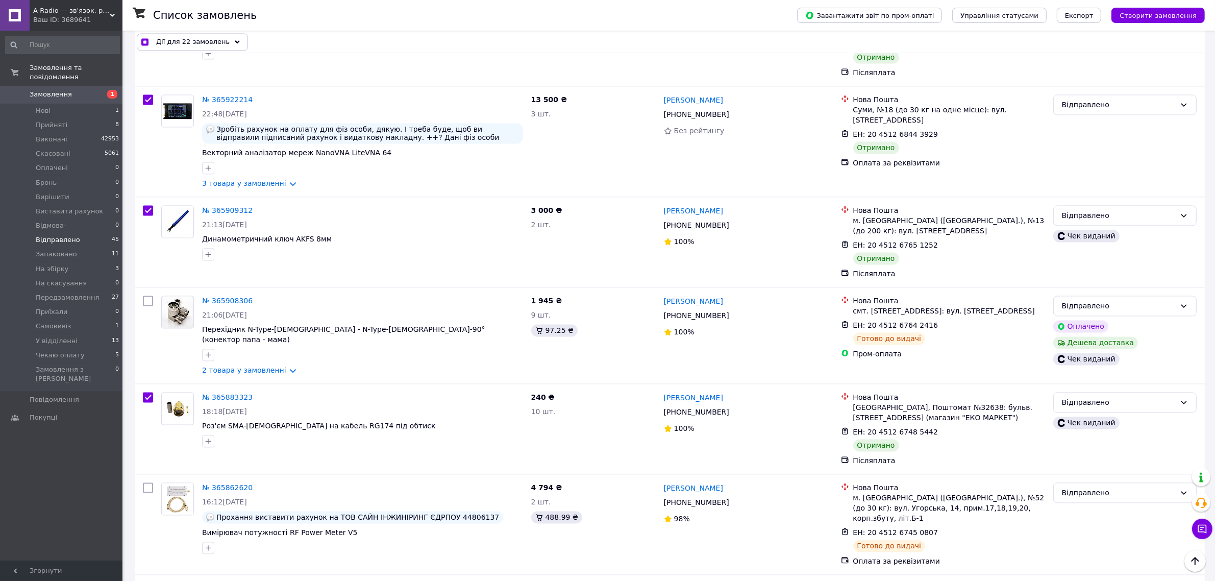
click at [205, 41] on span "Дії для 22 замовлень" at bounding box center [192, 42] width 73 height 10
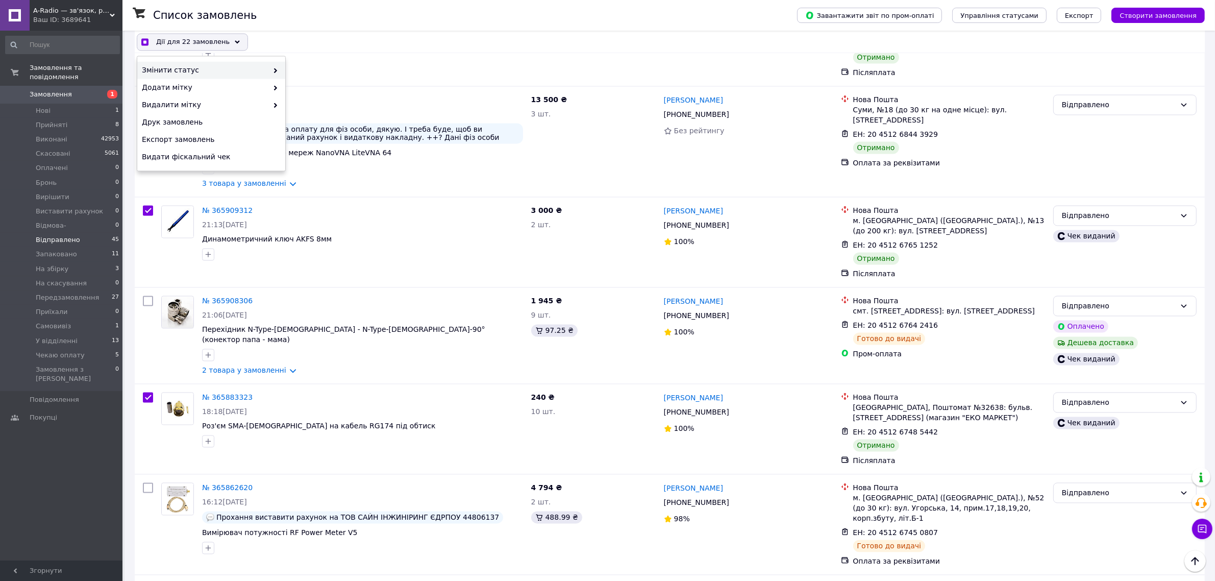
click at [193, 65] on span "Змінити статус" at bounding box center [205, 70] width 126 height 10
click at [247, 69] on span "Змінити статус" at bounding box center [205, 70] width 126 height 10
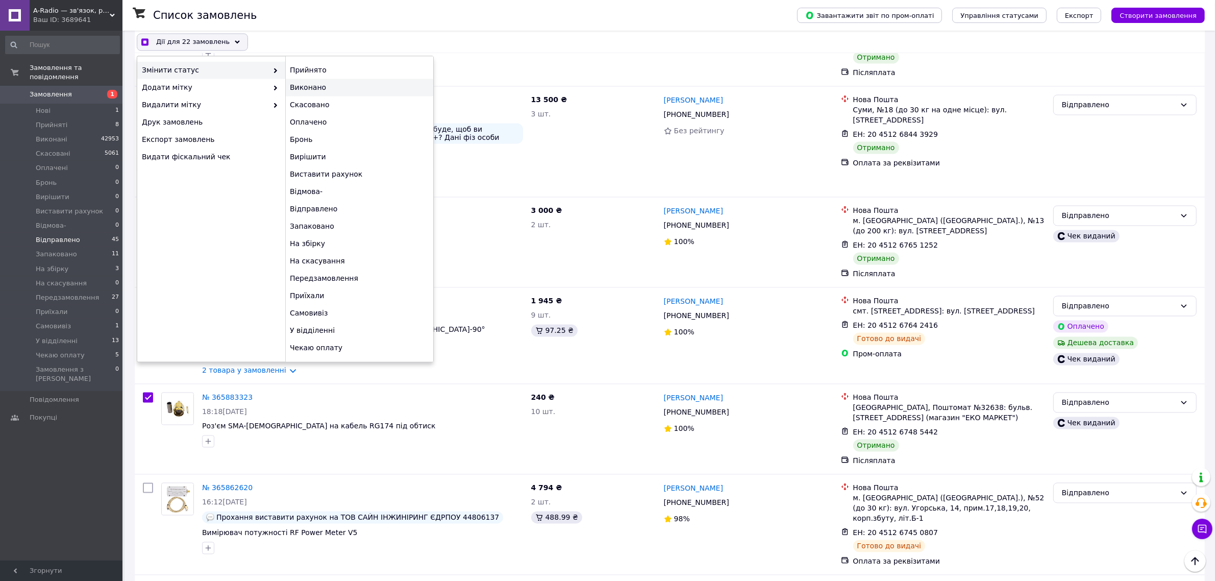
checkbox input "true"
click at [312, 90] on div "Виконано" at bounding box center [359, 87] width 148 height 17
checkbox input "false"
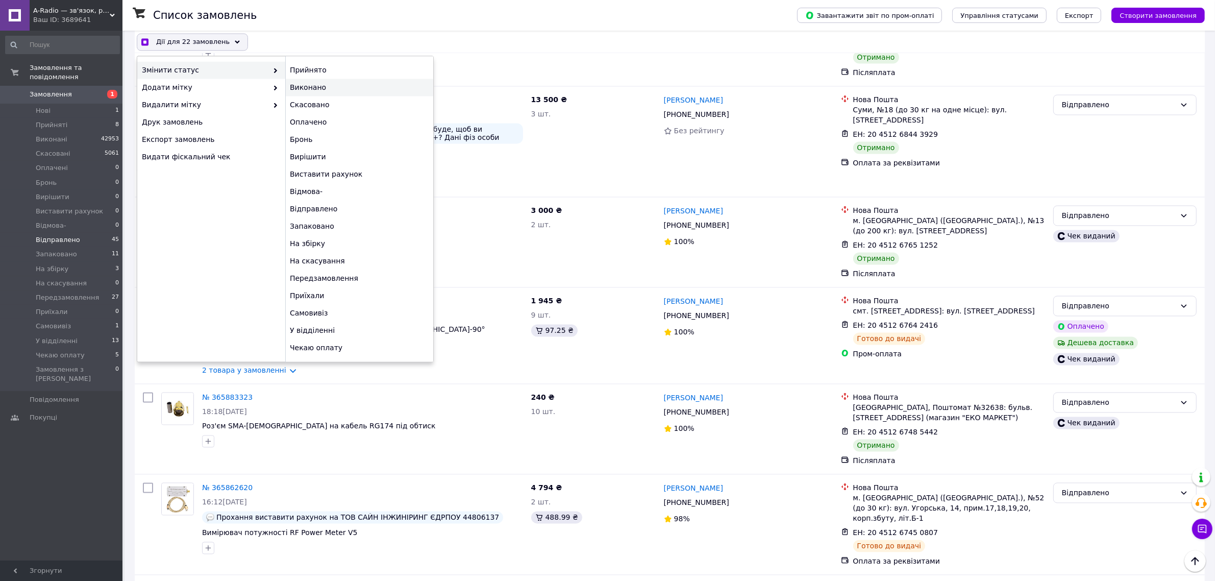
checkbox input "false"
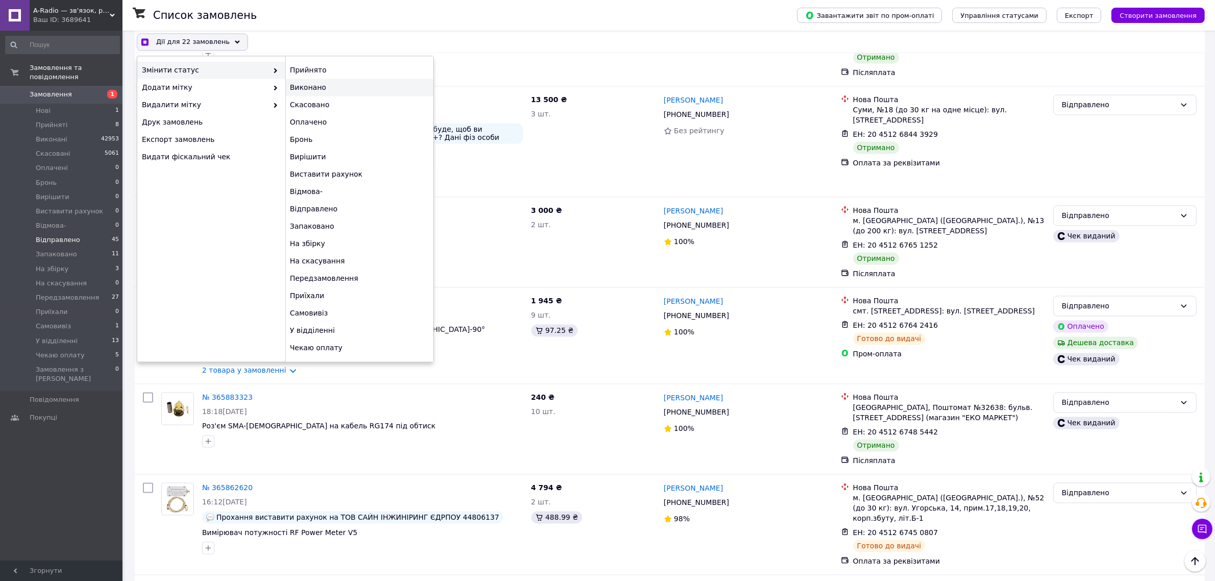
checkbox input "false"
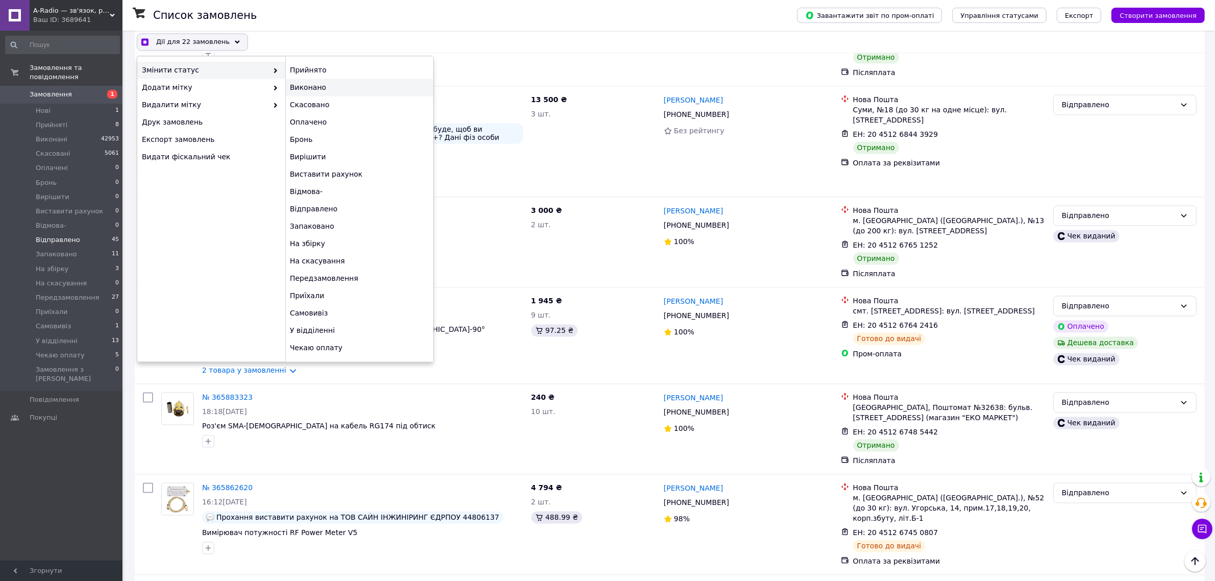
checkbox input "false"
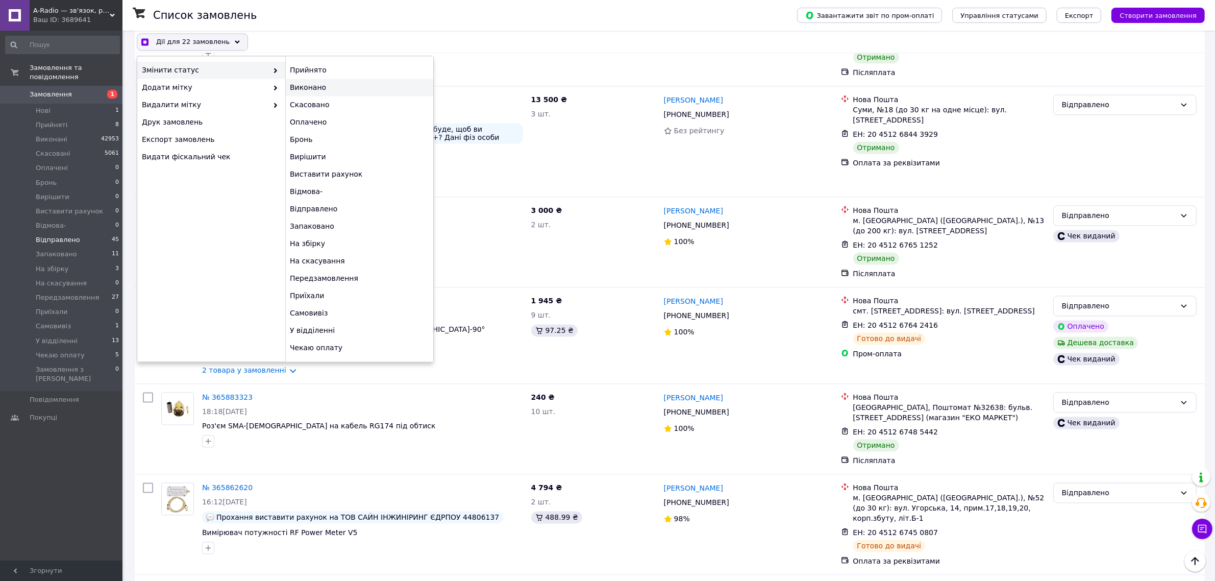
checkbox input "false"
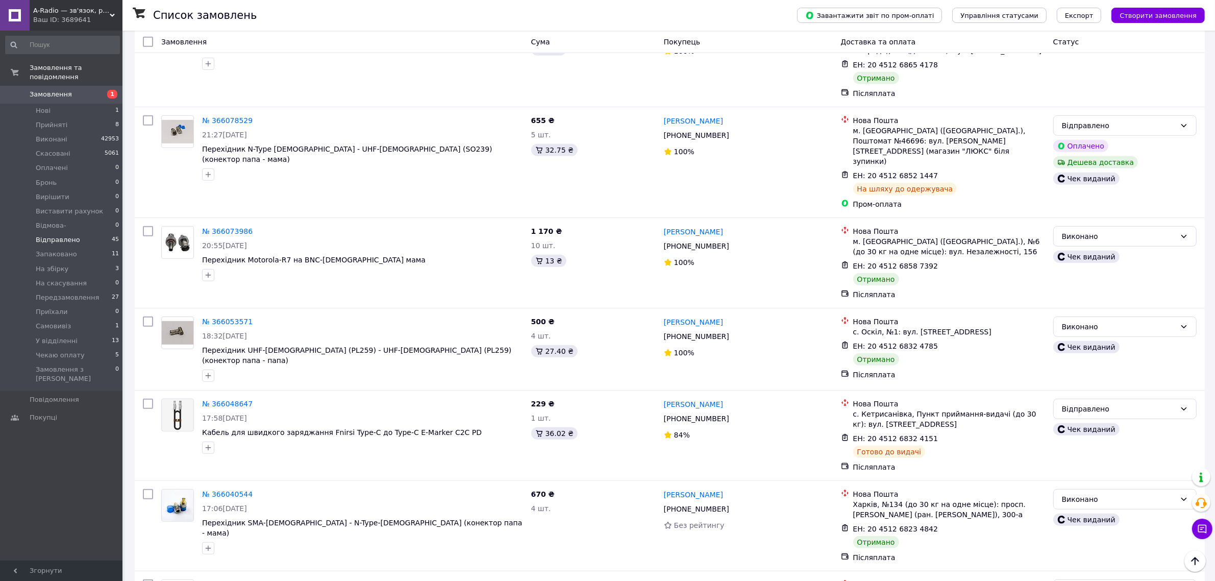
scroll to position [829, 0]
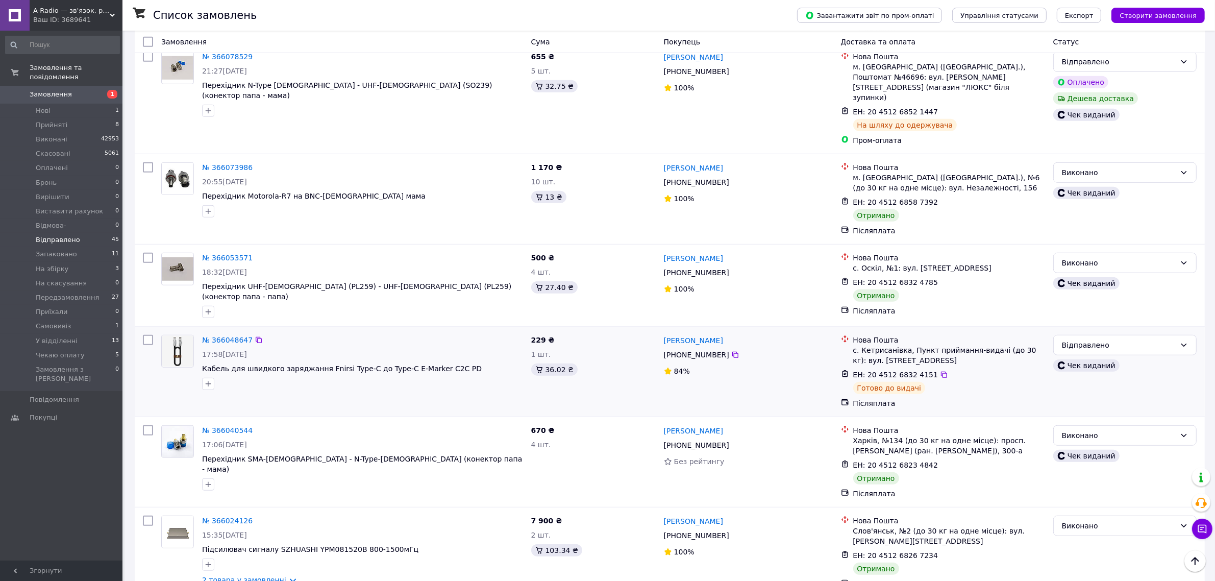
click at [149, 335] on input "checkbox" at bounding box center [148, 340] width 10 height 10
checkbox input "true"
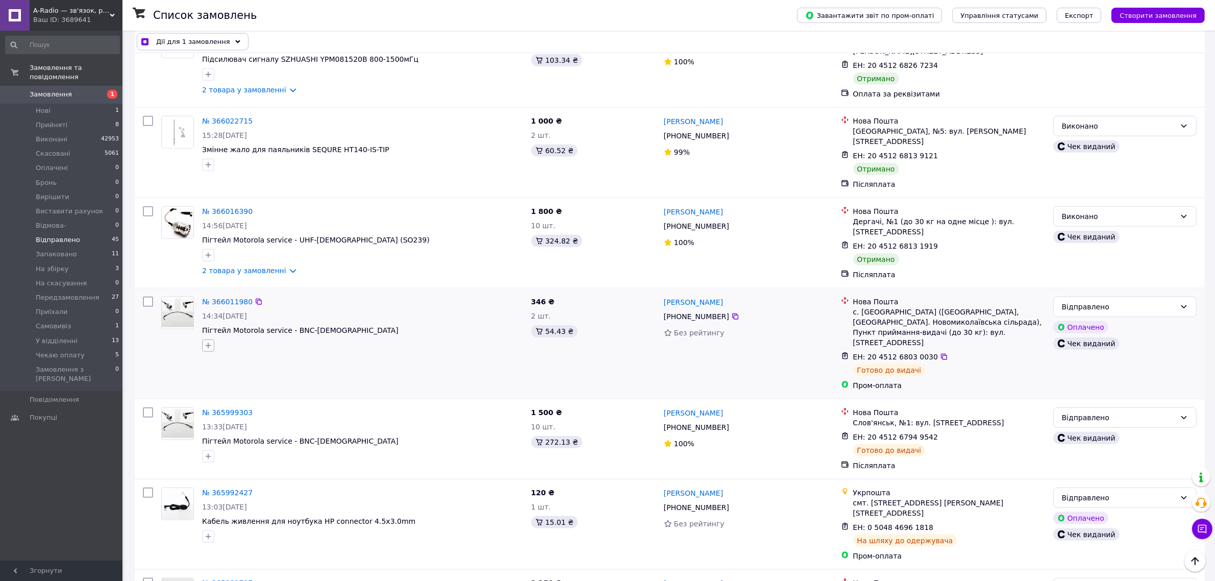
scroll to position [1339, 0]
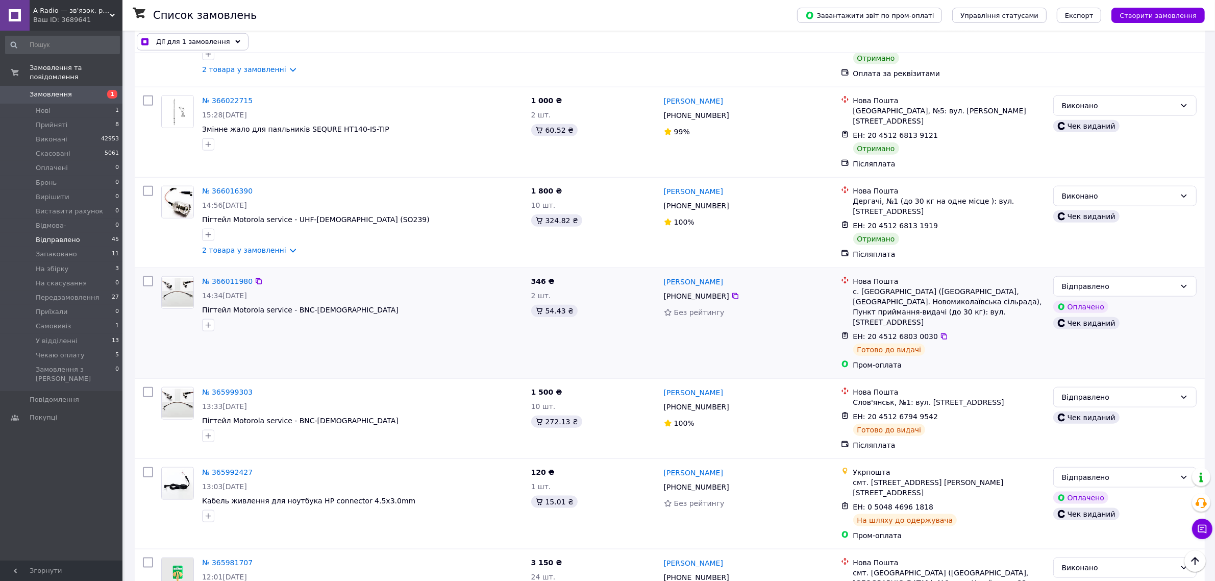
click at [149, 276] on input "checkbox" at bounding box center [148, 281] width 10 height 10
checkbox input "true"
click at [149, 387] on input "checkbox" at bounding box center [148, 392] width 10 height 10
checkbox input "true"
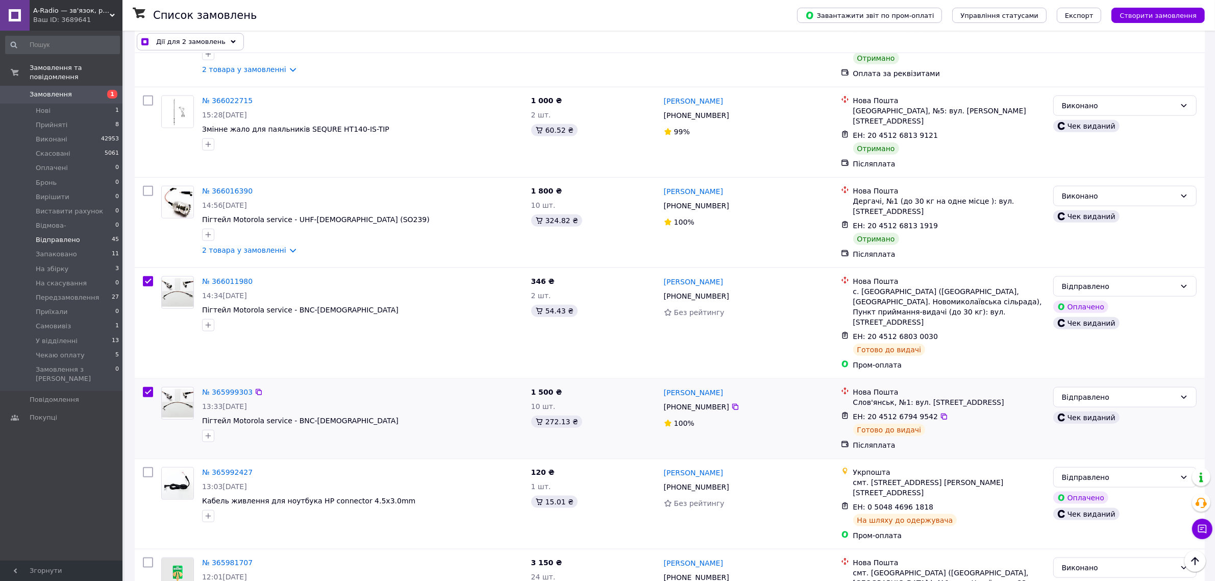
checkbox input "true"
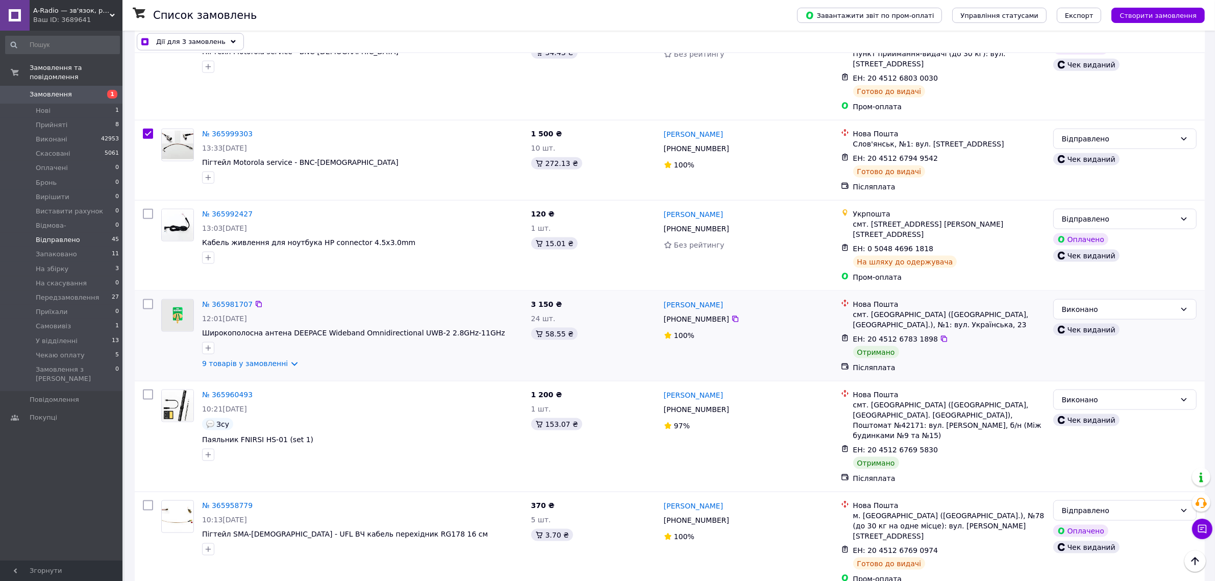
scroll to position [1658, 0]
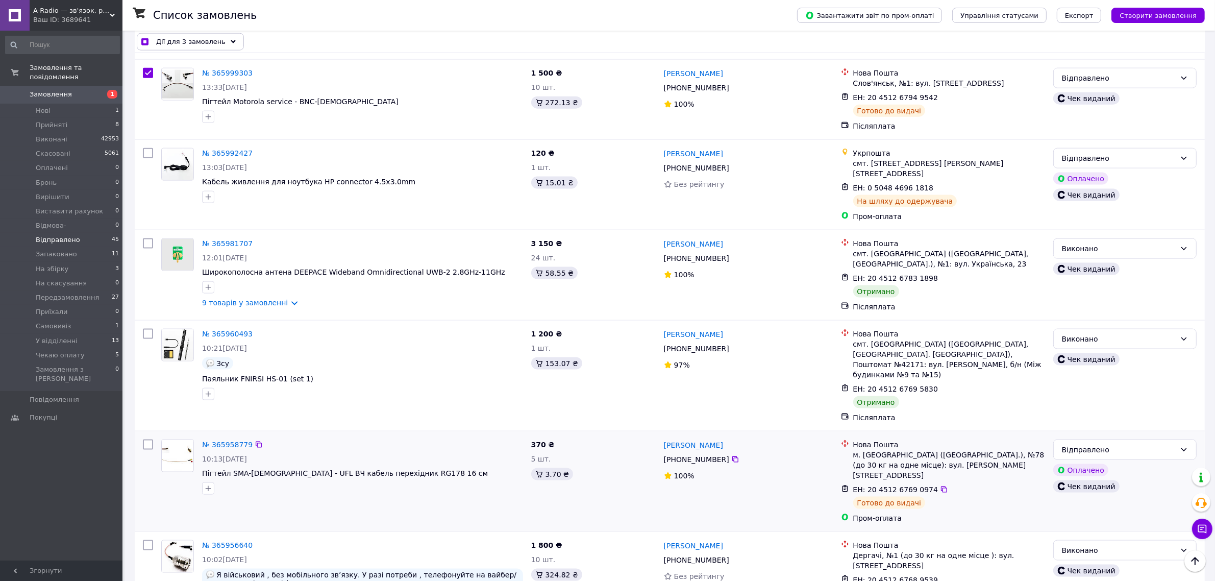
click at [143, 439] on input "checkbox" at bounding box center [148, 444] width 10 height 10
checkbox input "true"
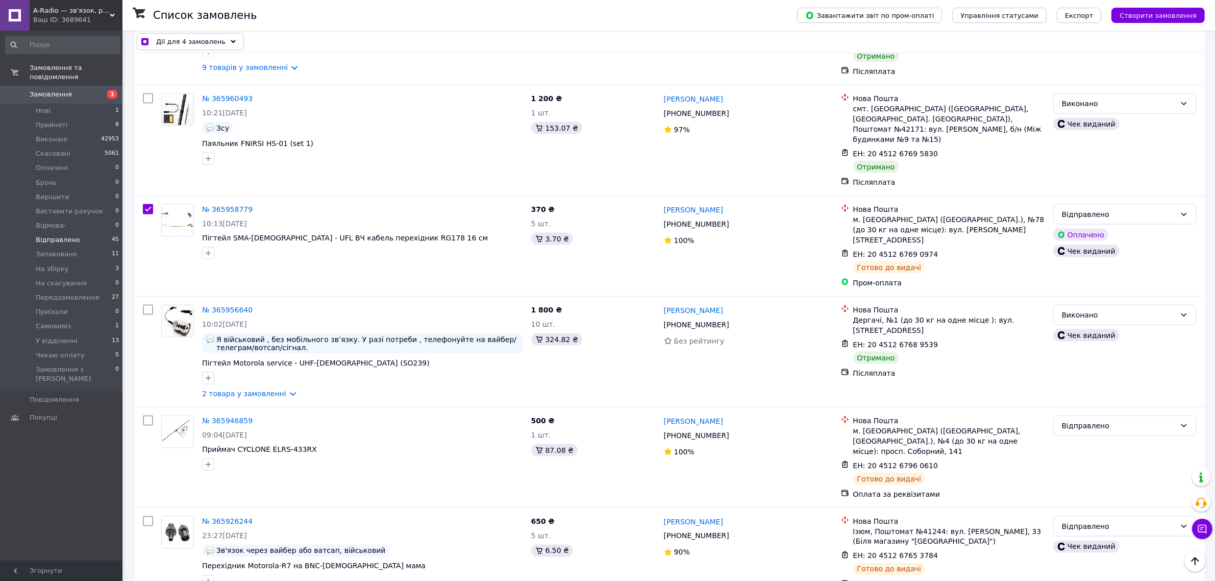
scroll to position [1913, 0]
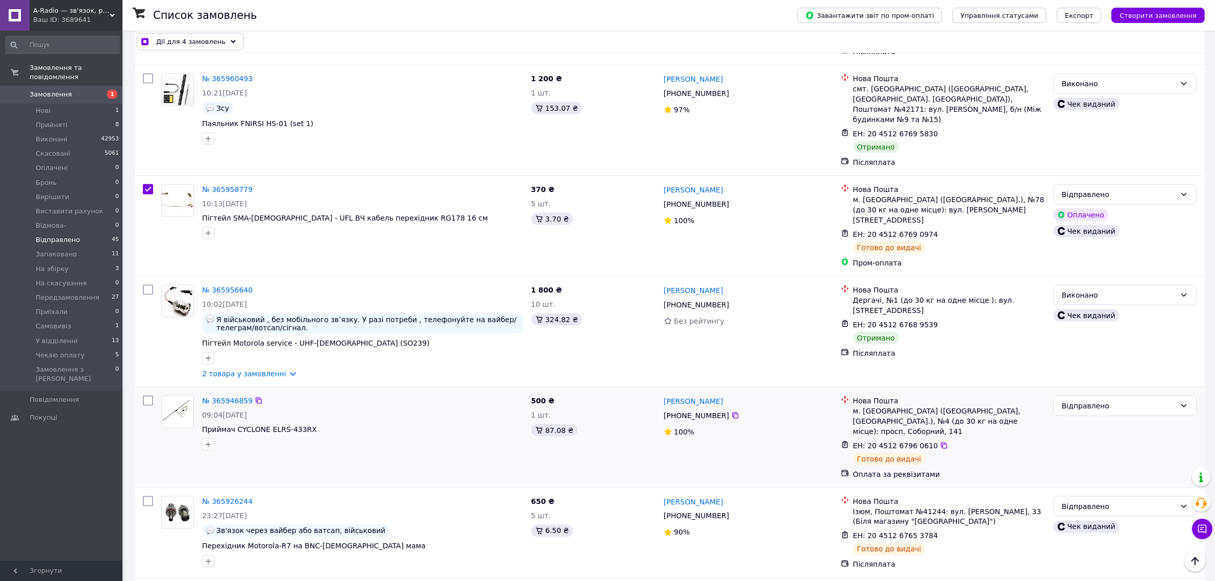
click at [147, 395] on input "checkbox" at bounding box center [148, 400] width 10 height 10
checkbox input "true"
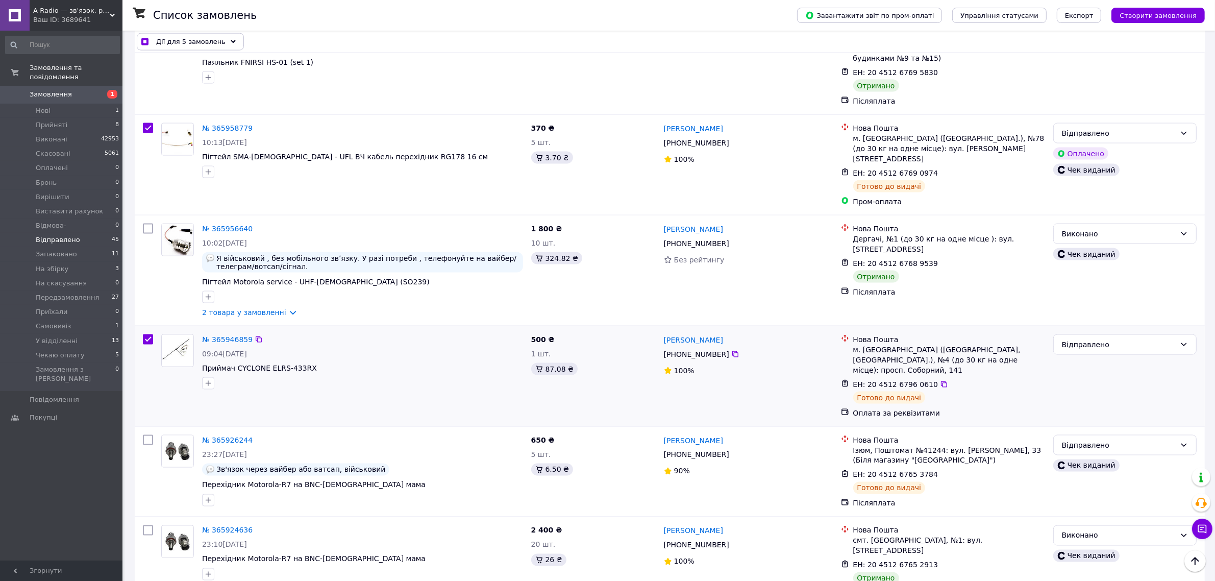
scroll to position [2040, 0]
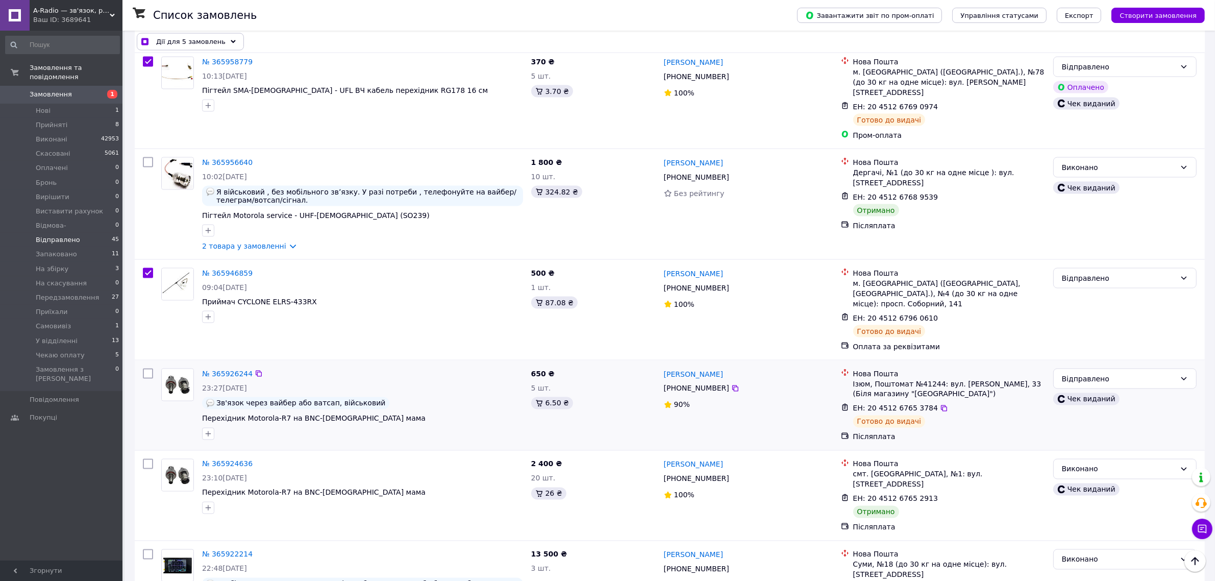
click at [147, 368] on input "checkbox" at bounding box center [148, 373] width 10 height 10
checkbox input "true"
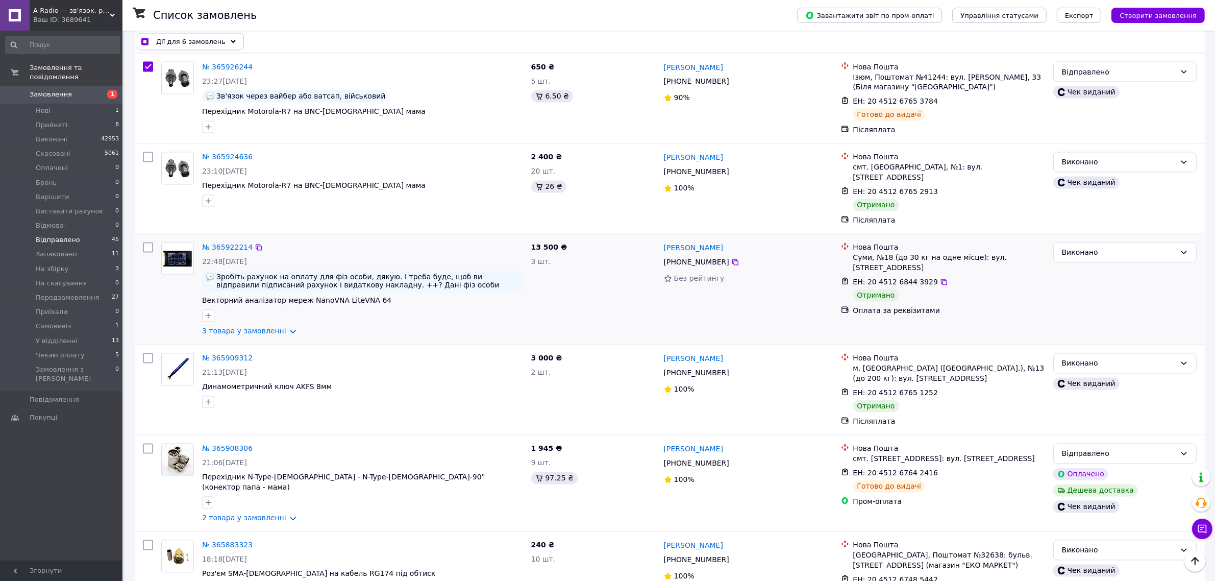
scroll to position [2359, 0]
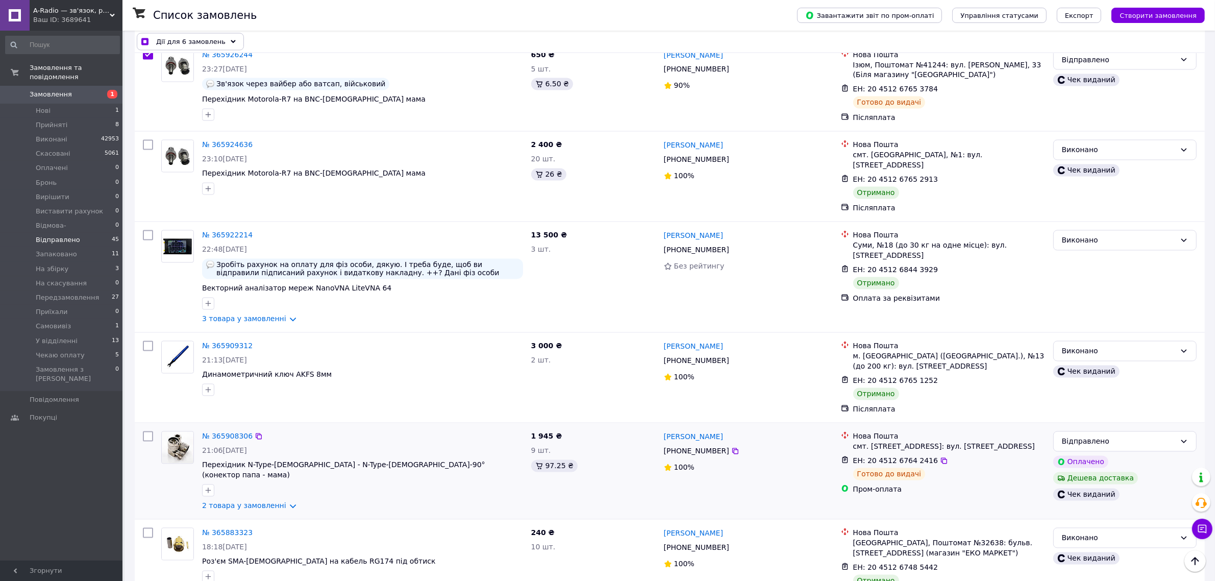
click at [146, 431] on input "checkbox" at bounding box center [148, 436] width 10 height 10
checkbox input "true"
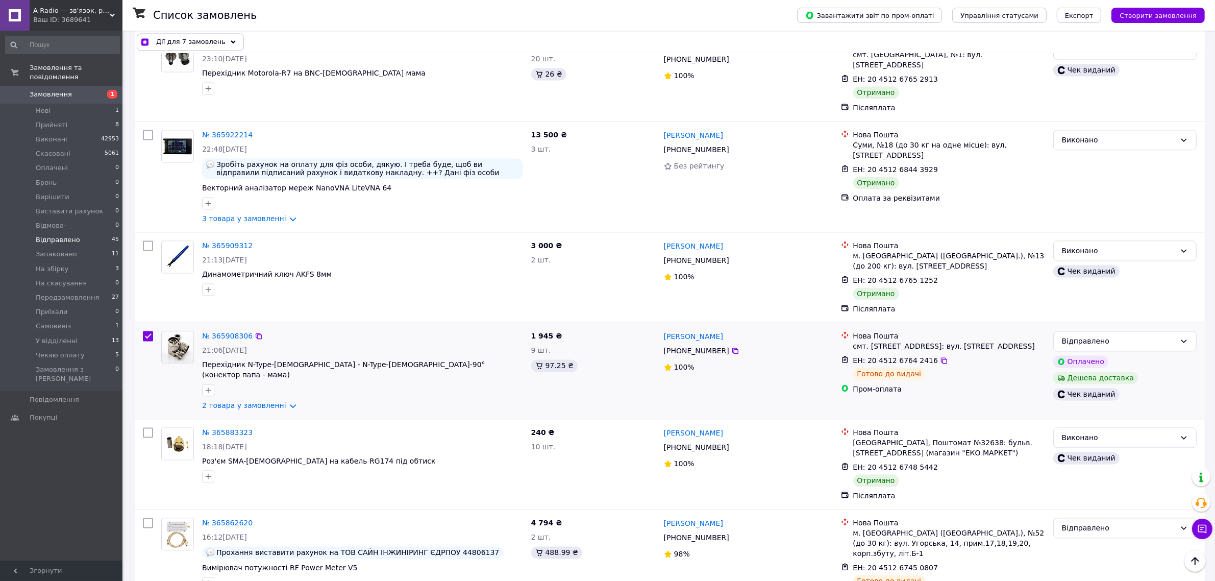
scroll to position [2551, 0]
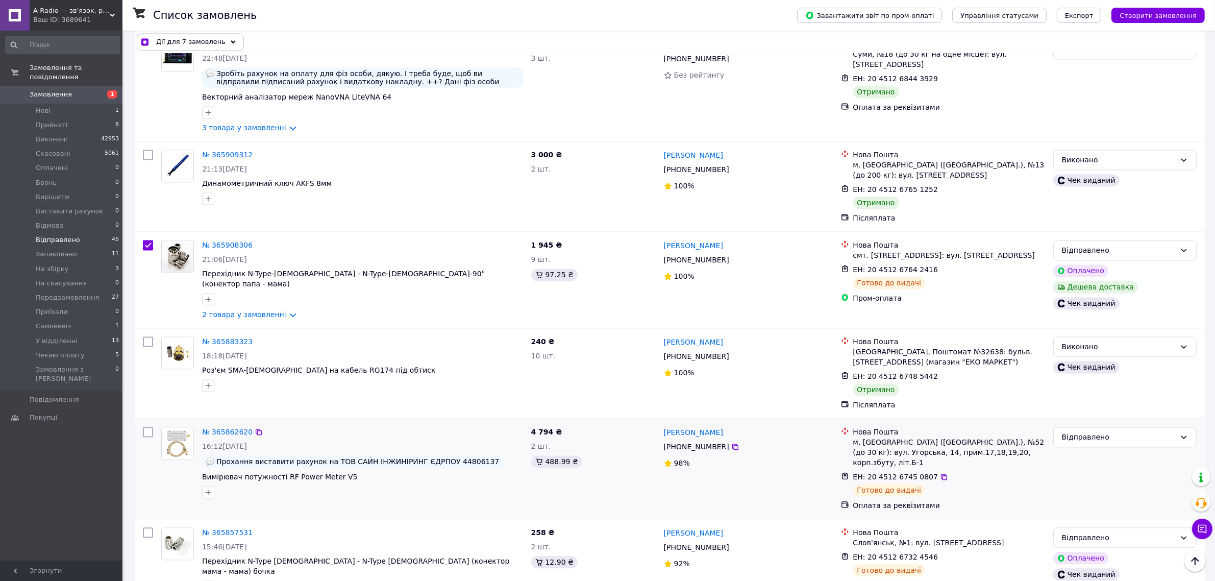
click at [148, 426] on input "checkbox" at bounding box center [148, 431] width 10 height 10
checkbox input "true"
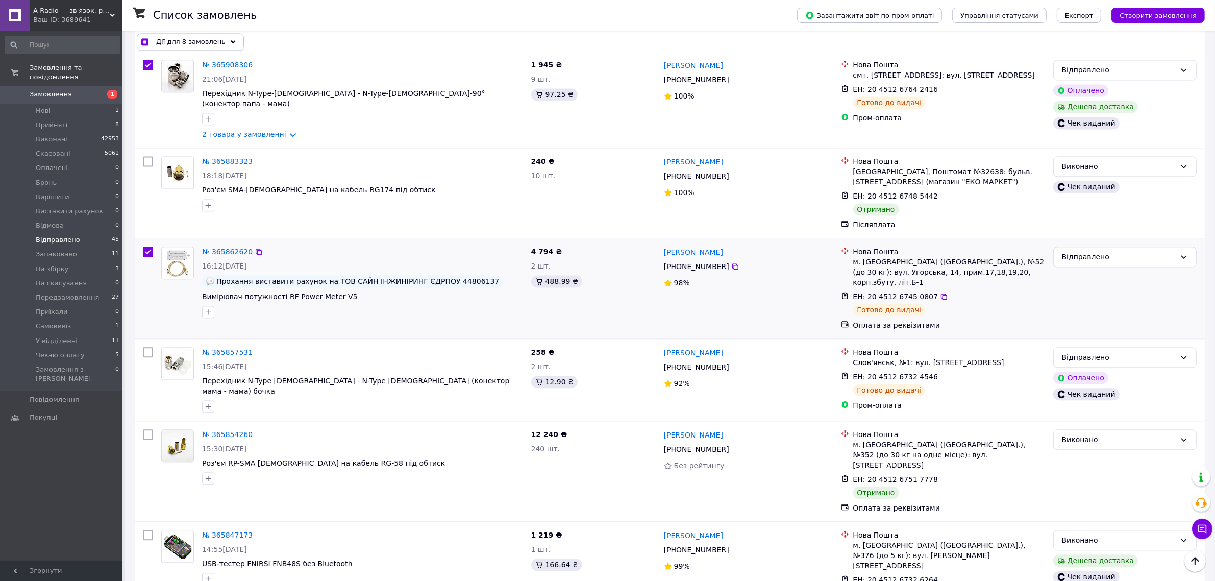
scroll to position [2742, 0]
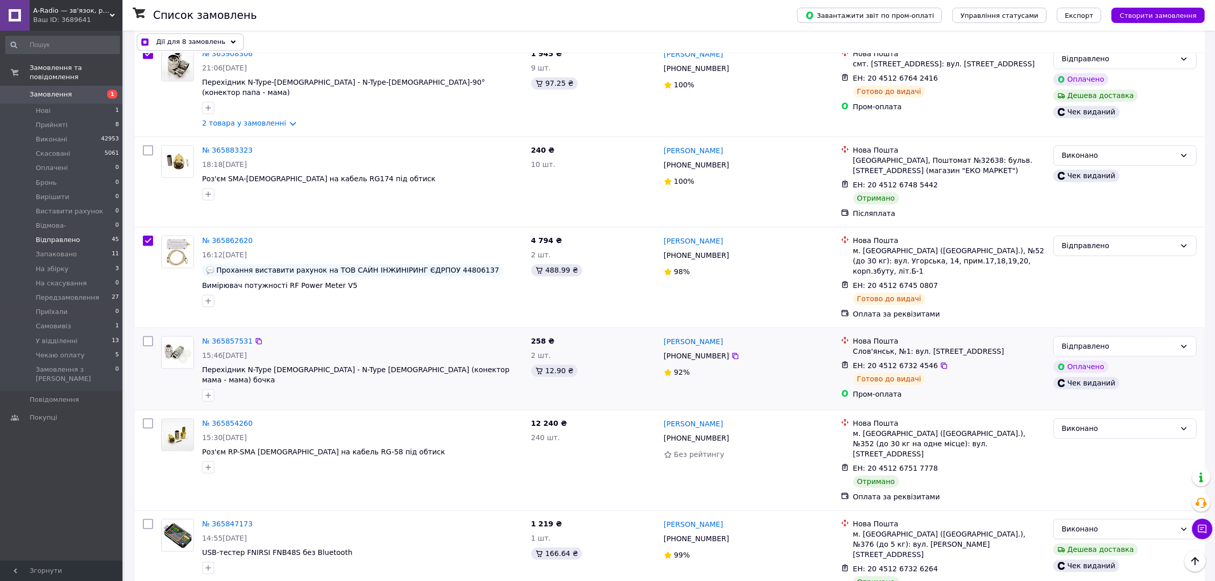
click at [144, 336] on input "checkbox" at bounding box center [148, 341] width 10 height 10
checkbox input "true"
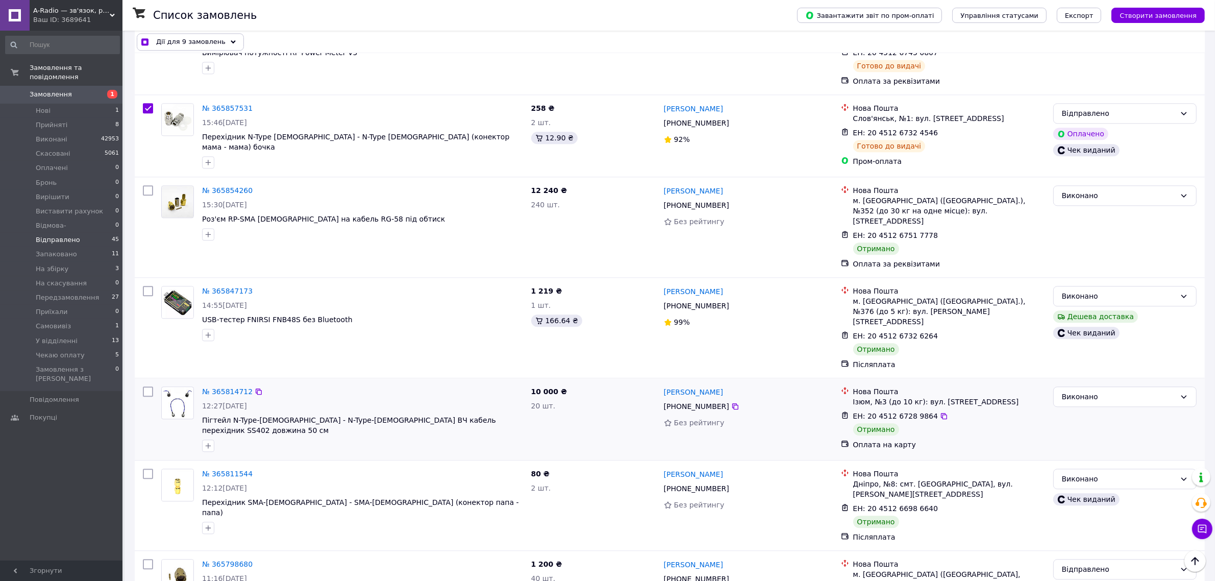
scroll to position [2997, 0]
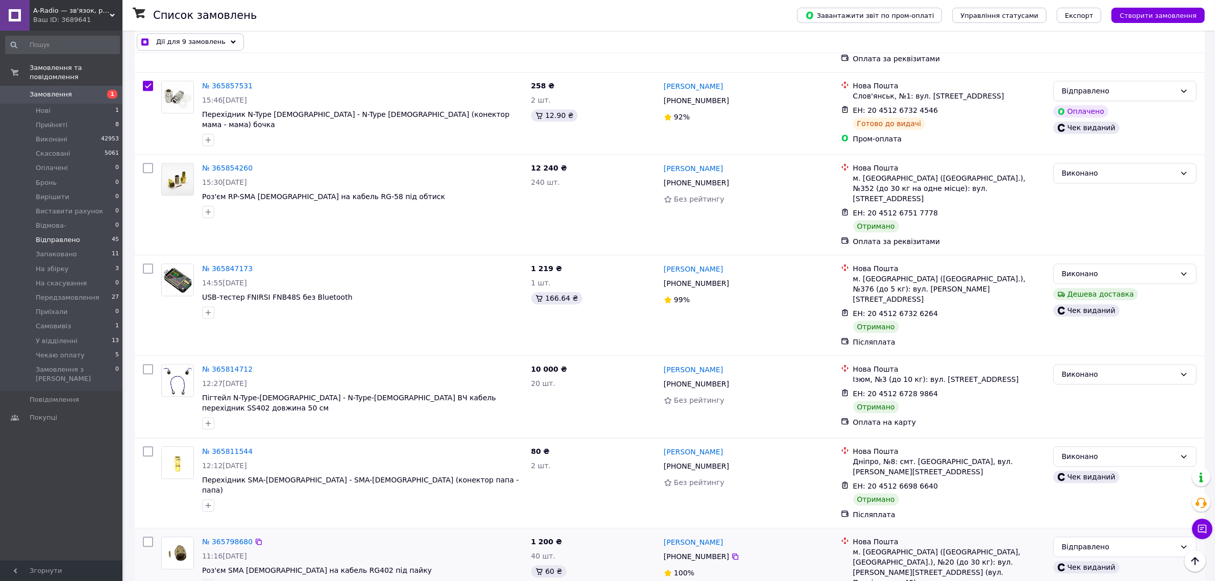
click at [145, 536] on input "checkbox" at bounding box center [148, 541] width 10 height 10
checkbox input "true"
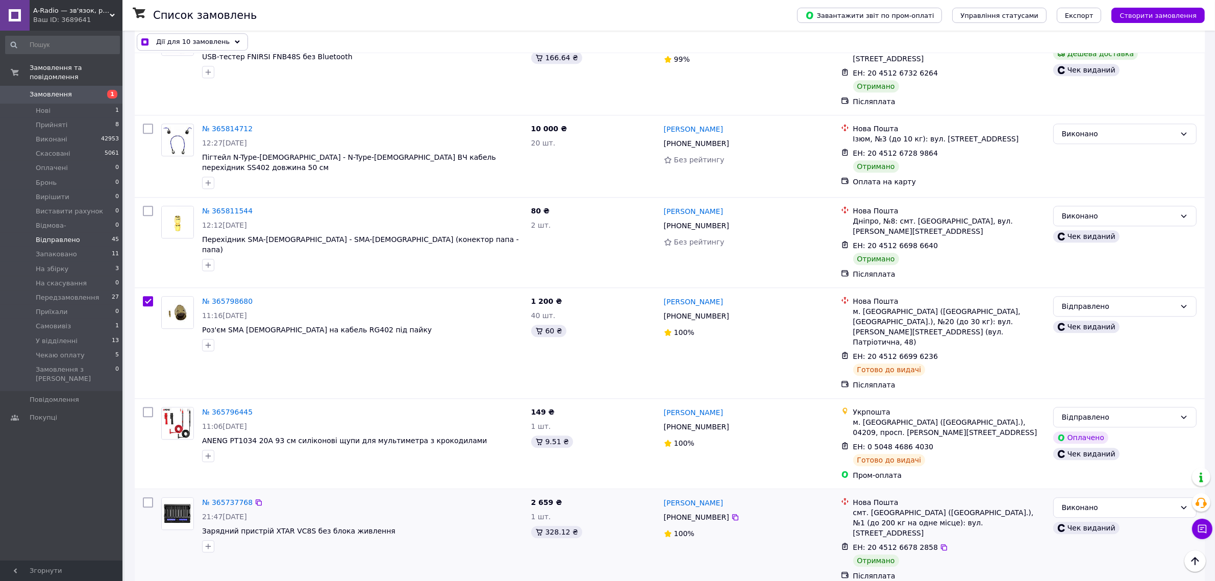
scroll to position [3252, 0]
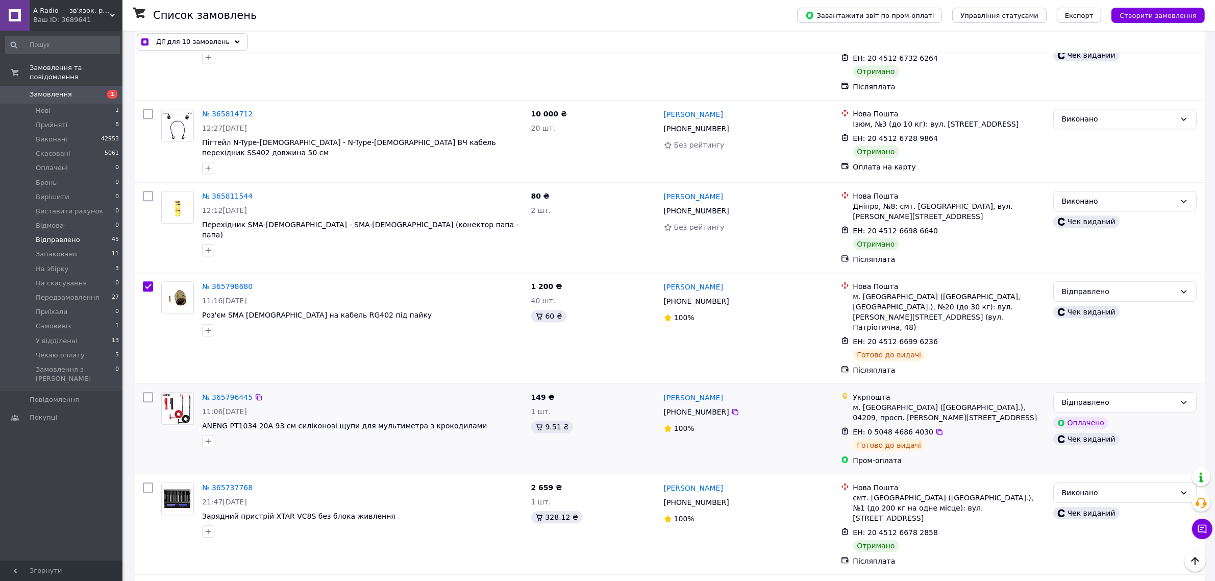
click at [149, 392] on input "checkbox" at bounding box center [148, 397] width 10 height 10
checkbox input "true"
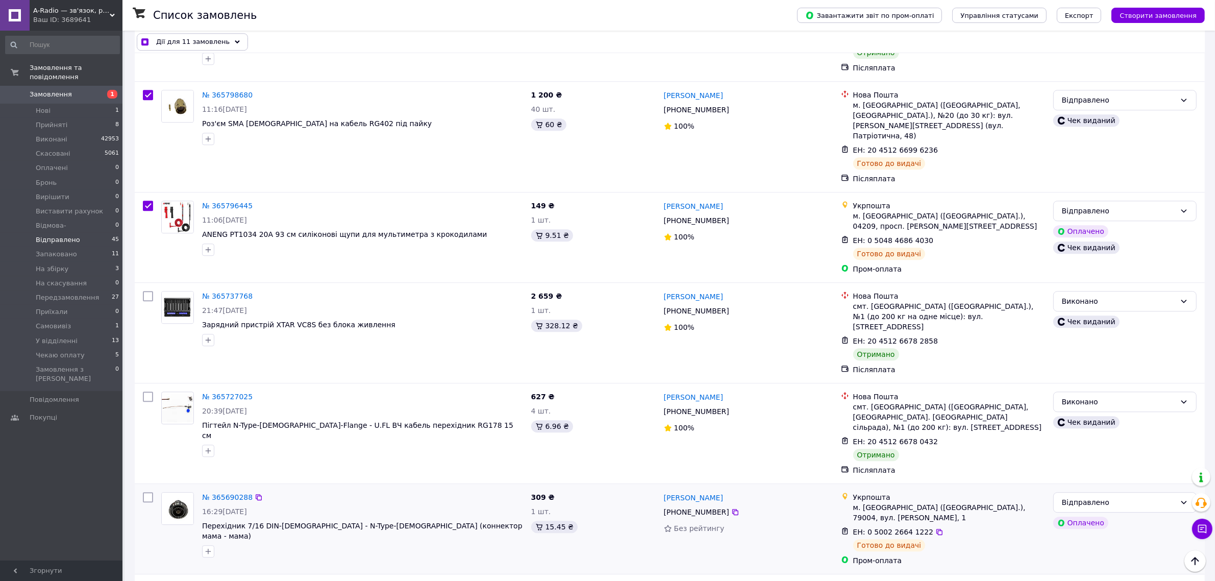
click at [148, 492] on input "checkbox" at bounding box center [148, 497] width 10 height 10
checkbox input "true"
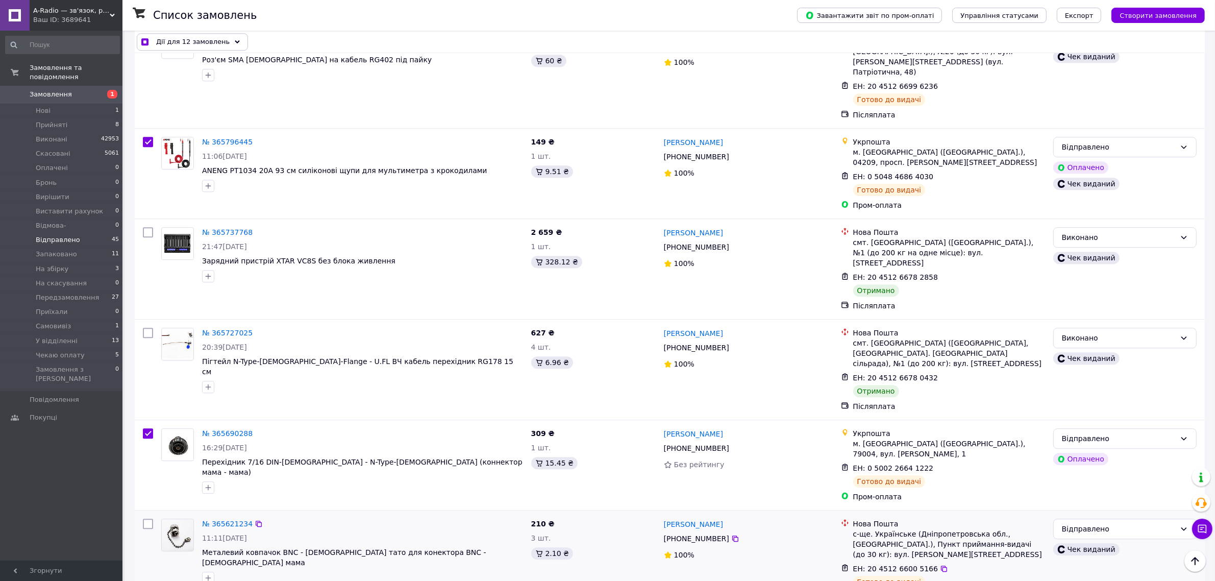
click at [149, 518] on input "checkbox" at bounding box center [148, 523] width 10 height 10
checkbox input "true"
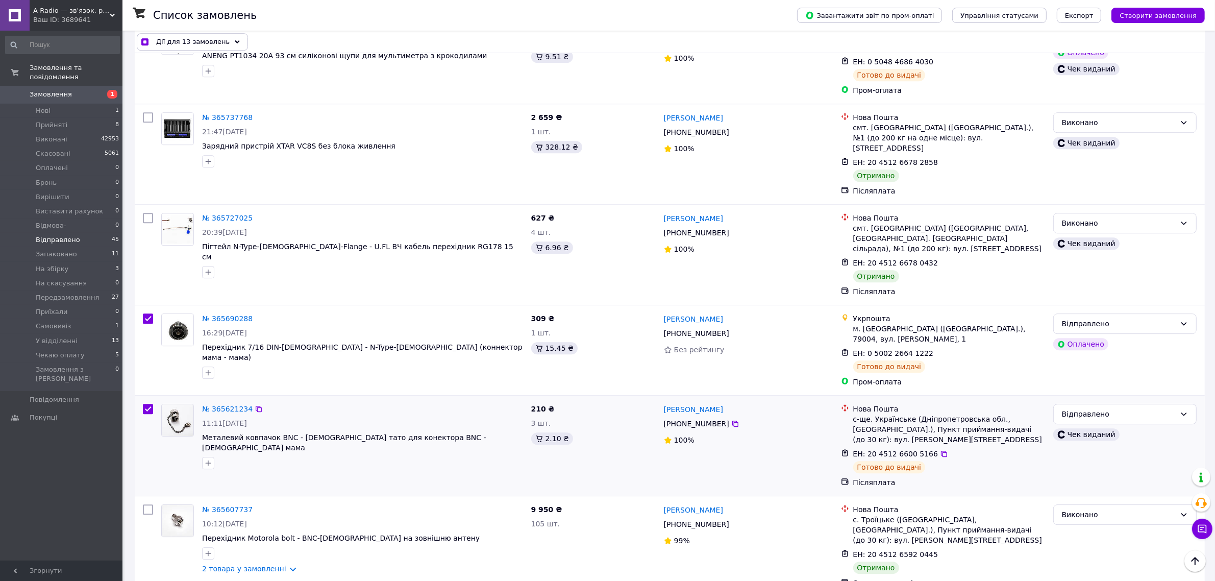
scroll to position [3635, 0]
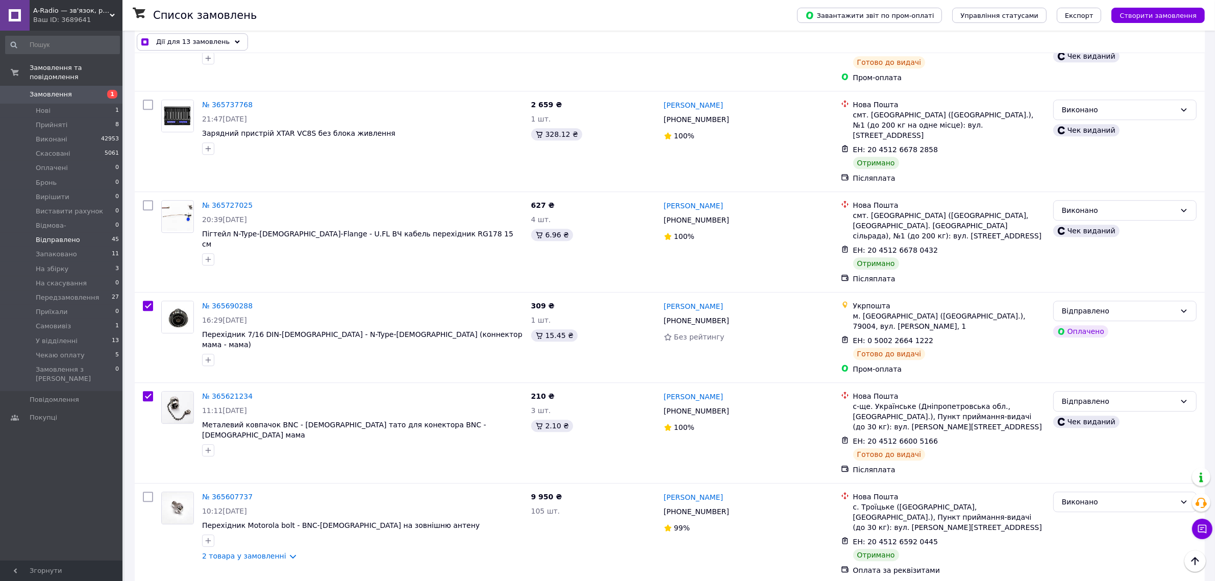
checkbox input "true"
click at [217, 44] on span "Дії для 14 замовлень" at bounding box center [192, 42] width 73 height 10
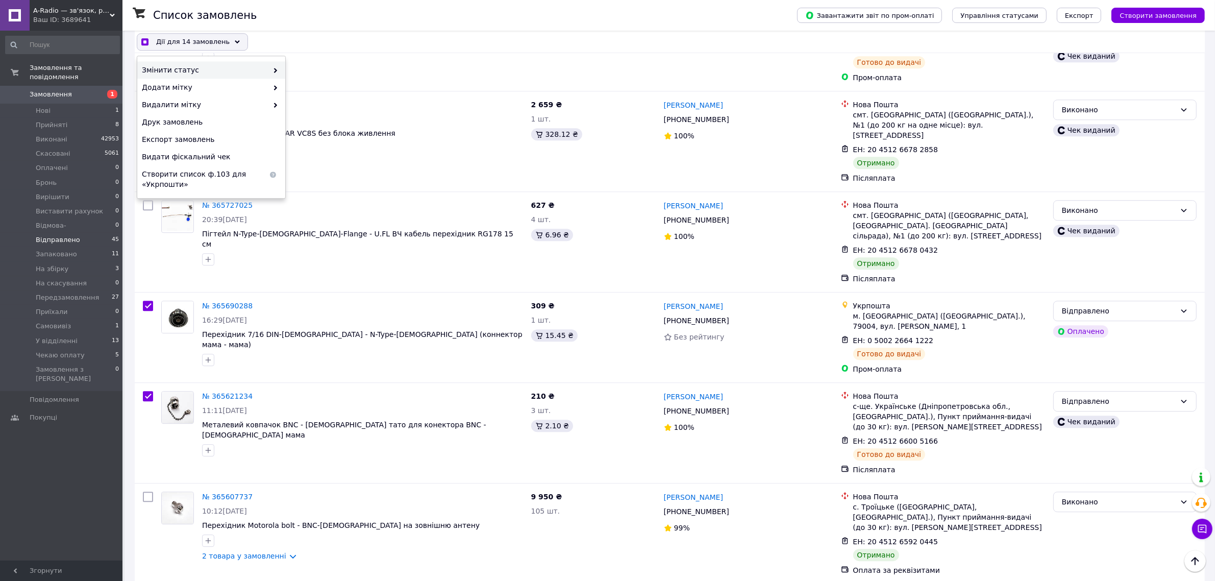
click at [199, 68] on span "Змінити статус" at bounding box center [205, 70] width 126 height 10
click at [246, 65] on span "Змінити статус" at bounding box center [205, 70] width 126 height 10
checkbox input "true"
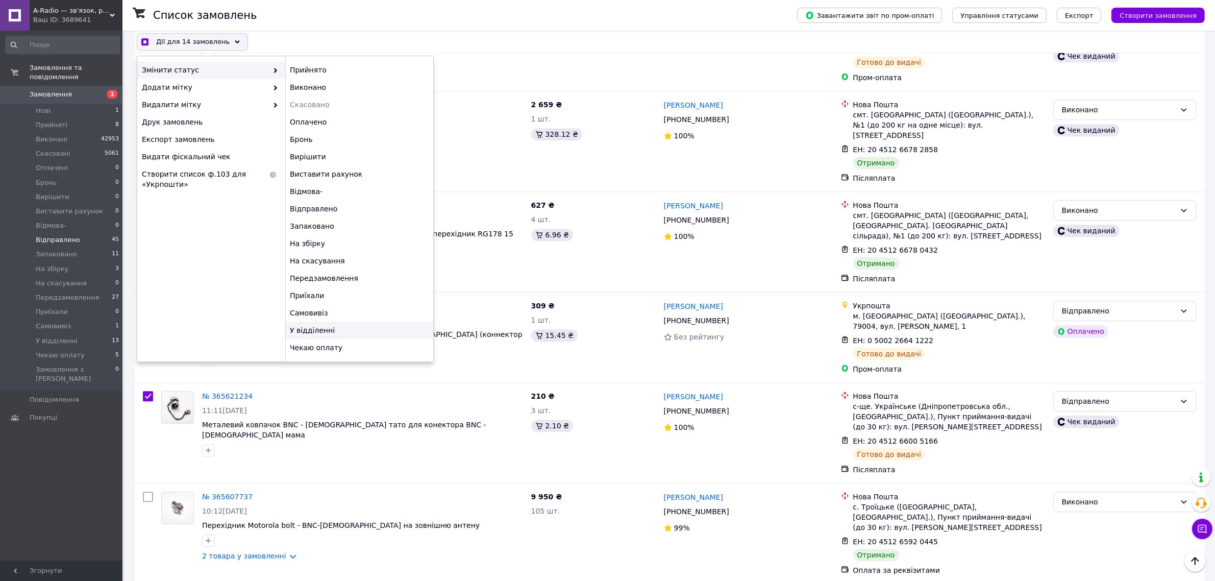
click at [320, 329] on div "У відділенні" at bounding box center [359, 329] width 148 height 17
checkbox input "false"
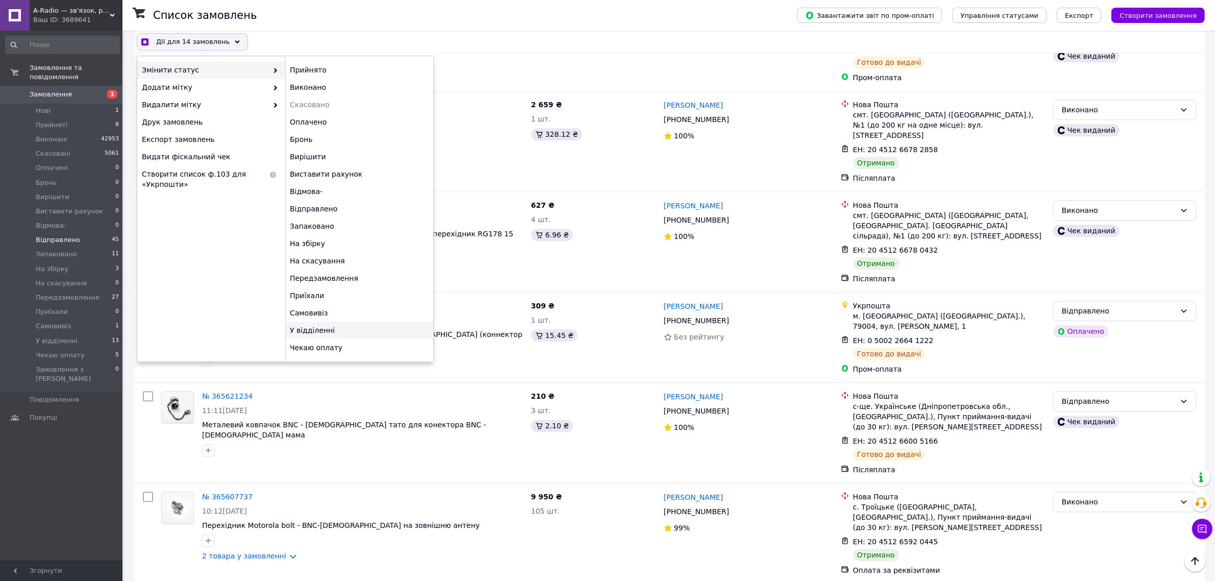
checkbox input "false"
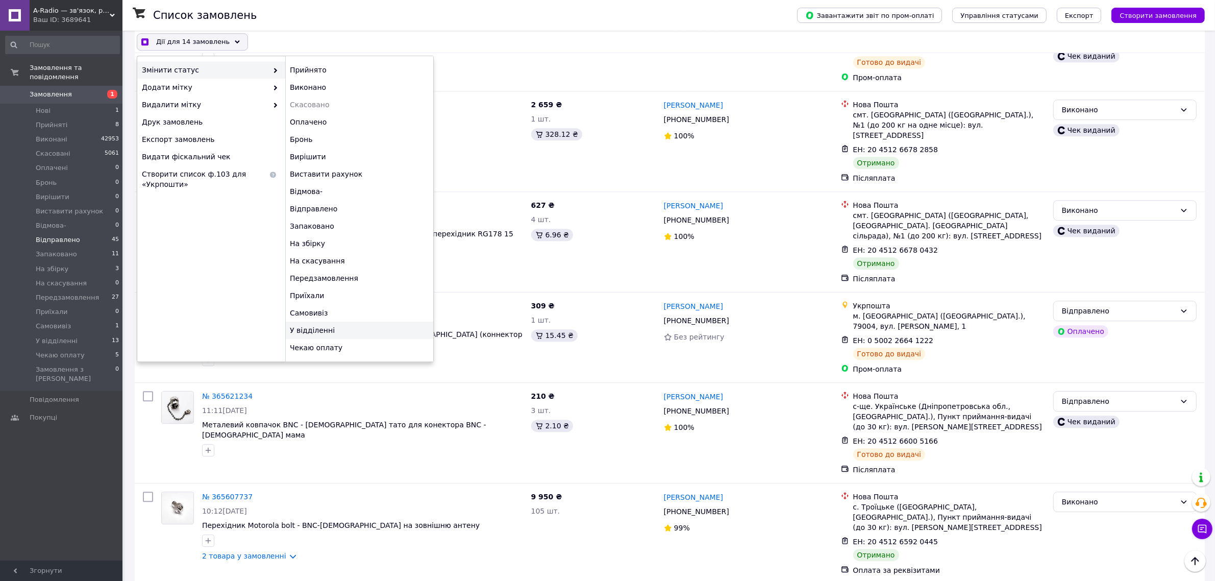
checkbox input "false"
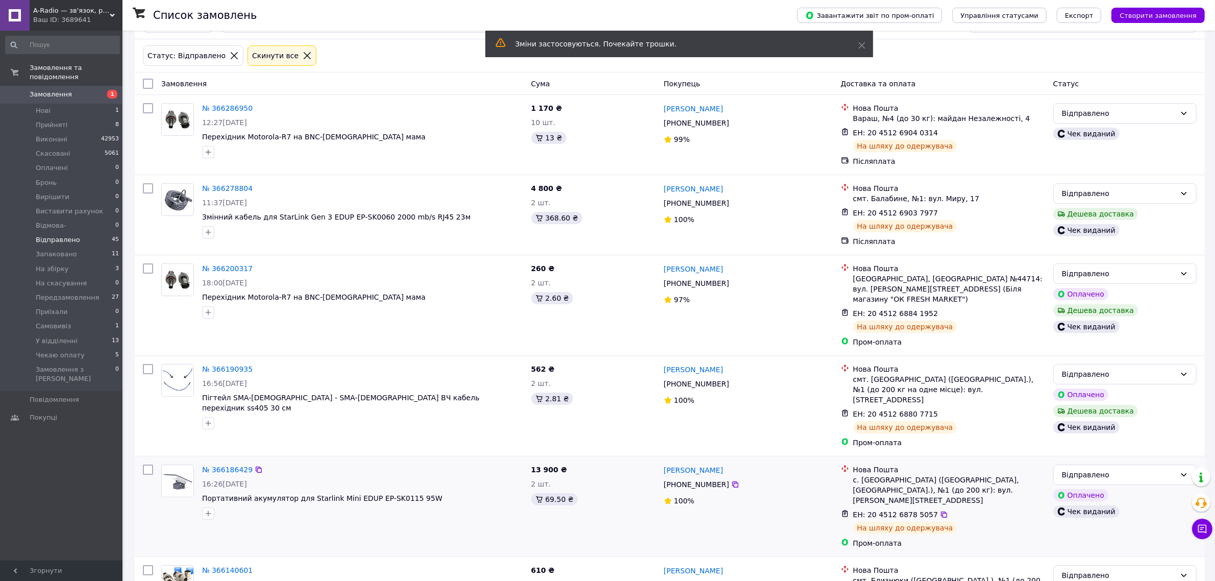
scroll to position [0, 0]
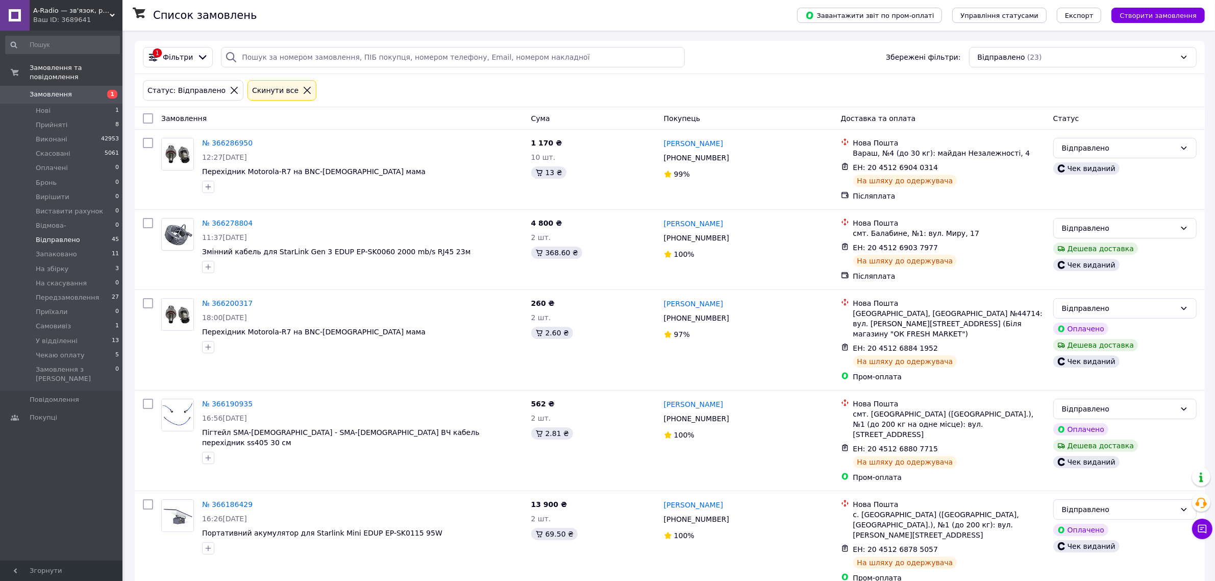
click at [699, 11] on div "Список замовлень" at bounding box center [464, 15] width 623 height 31
click at [65, 249] on span "Запаковано" at bounding box center [56, 253] width 41 height 9
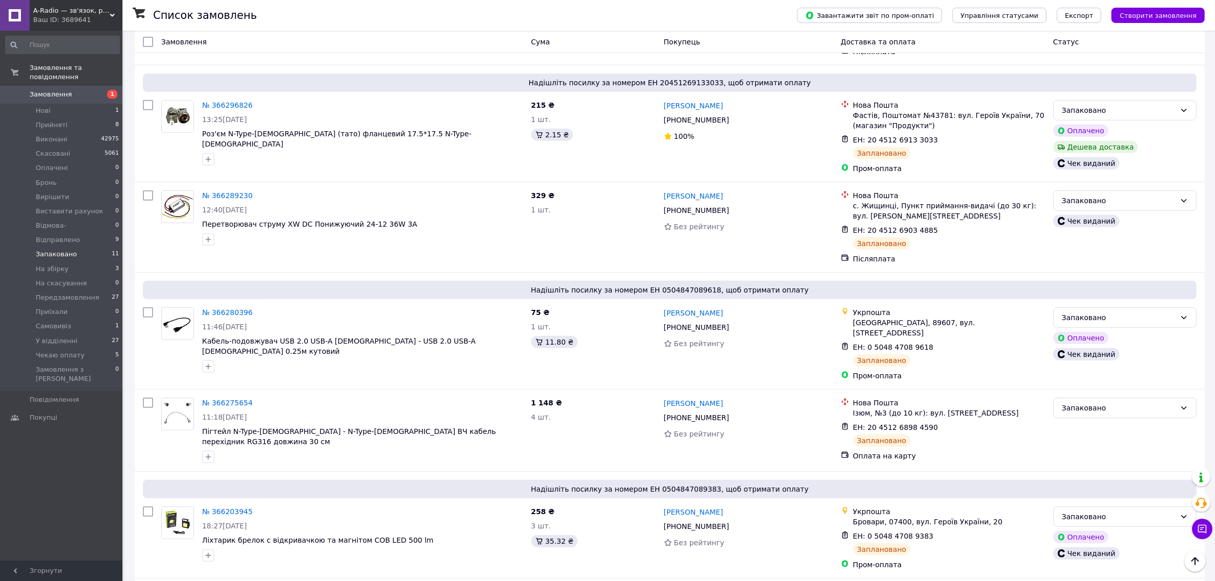
scroll to position [604, 0]
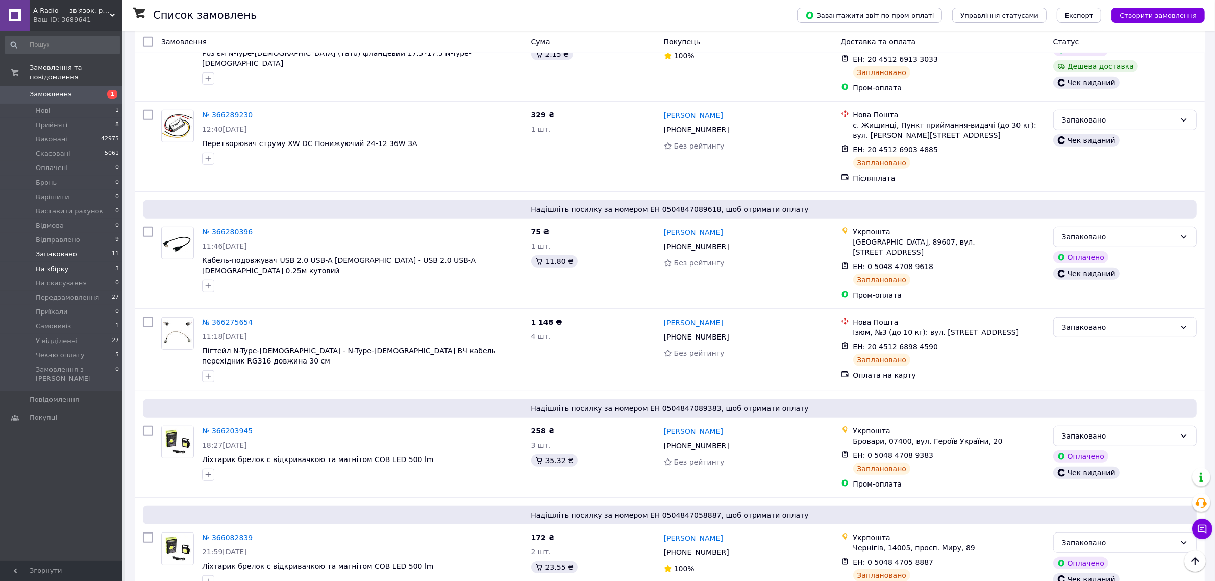
click at [50, 264] on span "На збірку" at bounding box center [52, 268] width 33 height 9
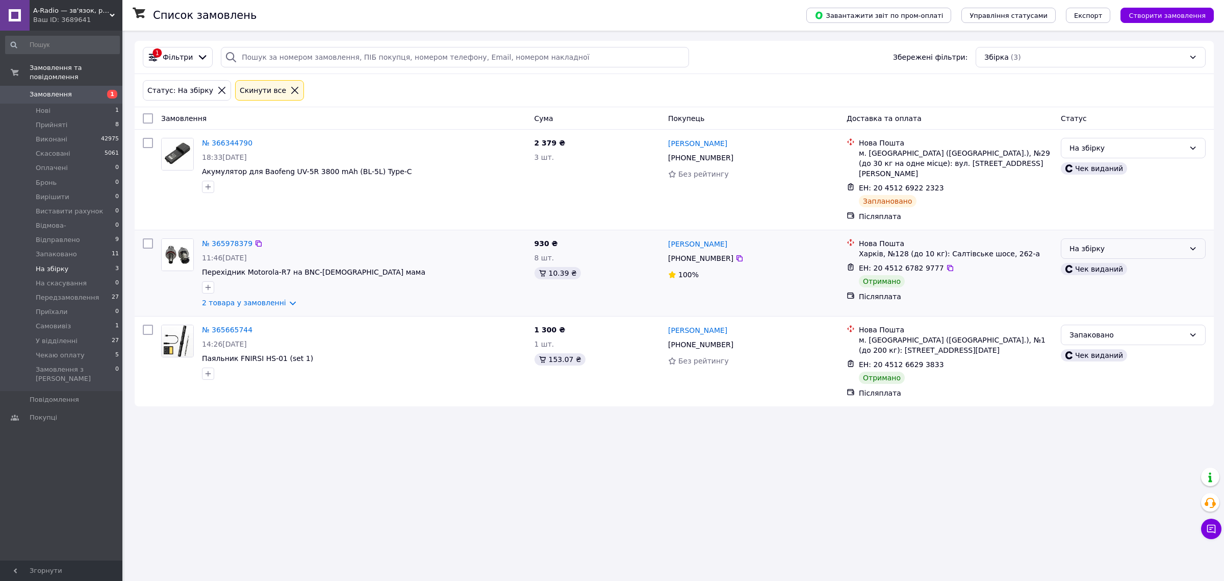
click at [1089, 243] on div "На збірку" at bounding box center [1127, 248] width 115 height 11
click at [1097, 277] on li "Виконано" at bounding box center [1134, 280] width 144 height 18
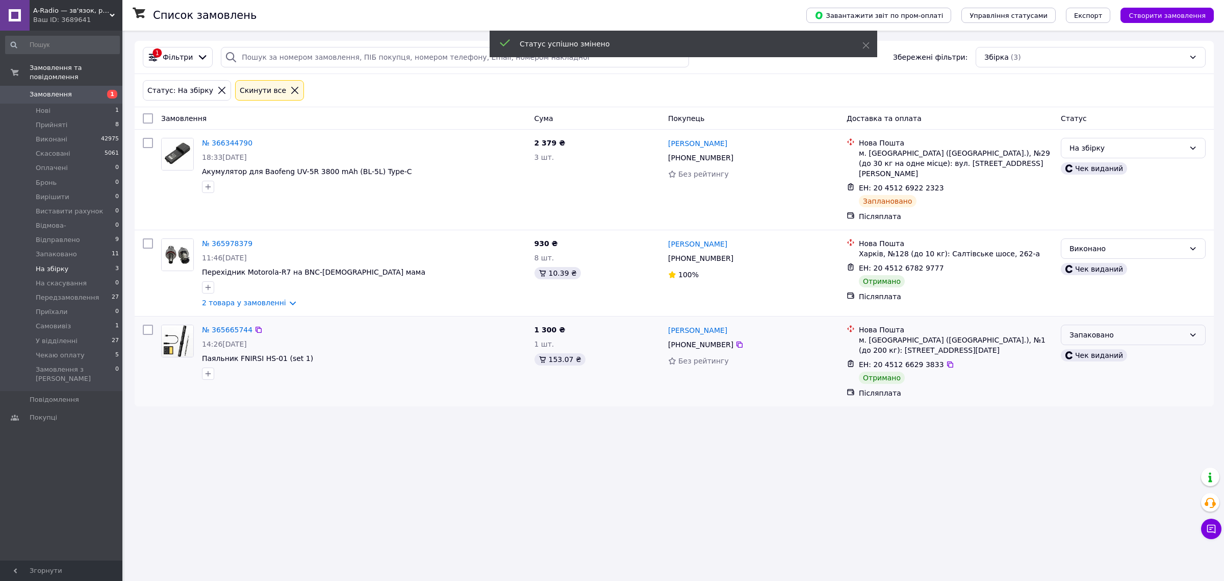
click at [1113, 329] on div "Запаковано" at bounding box center [1127, 334] width 115 height 11
click at [1102, 363] on li "Виконано" at bounding box center [1134, 366] width 144 height 18
click at [1098, 154] on div "На збірку" at bounding box center [1127, 147] width 115 height 11
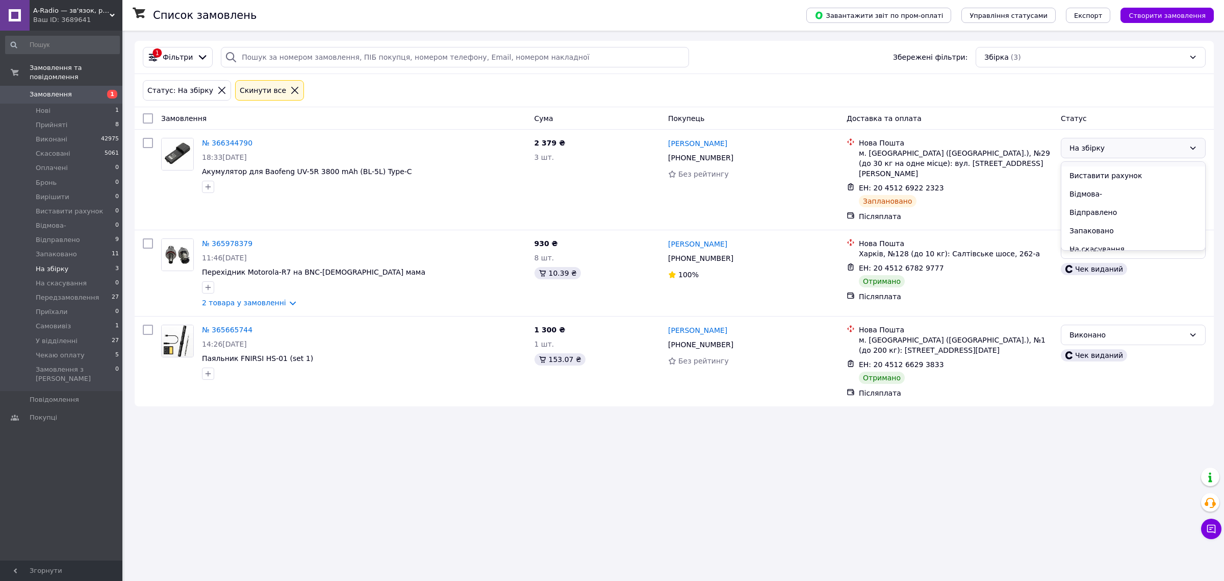
scroll to position [128, 0]
click at [1115, 206] on li "Запаковано" at bounding box center [1134, 208] width 144 height 18
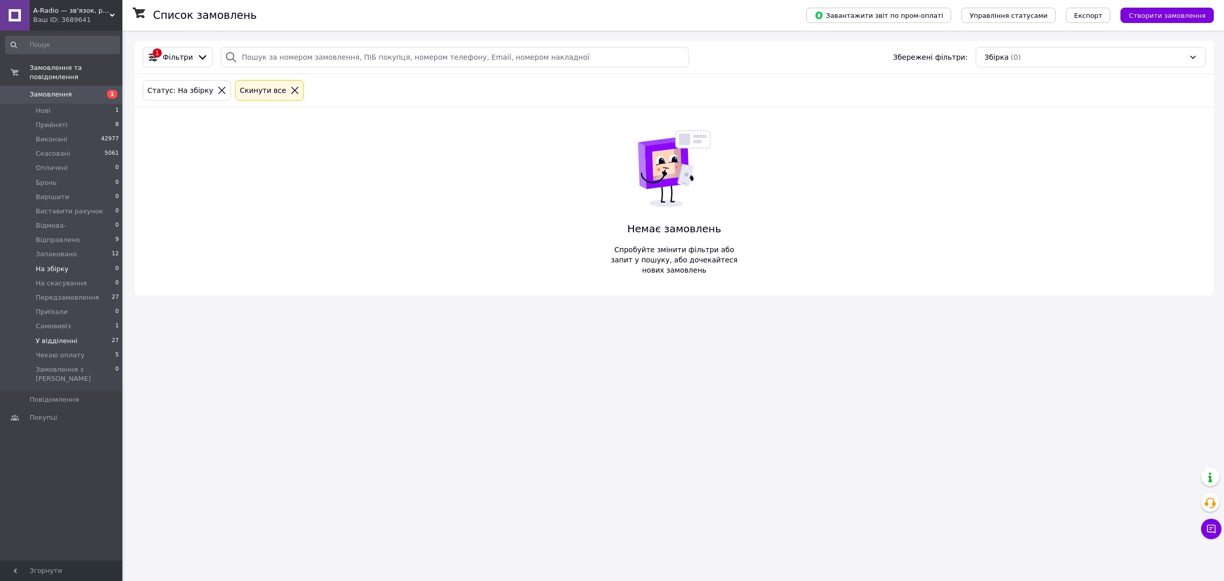
click at [95, 334] on li "У відділенні 27" at bounding box center [62, 341] width 125 height 14
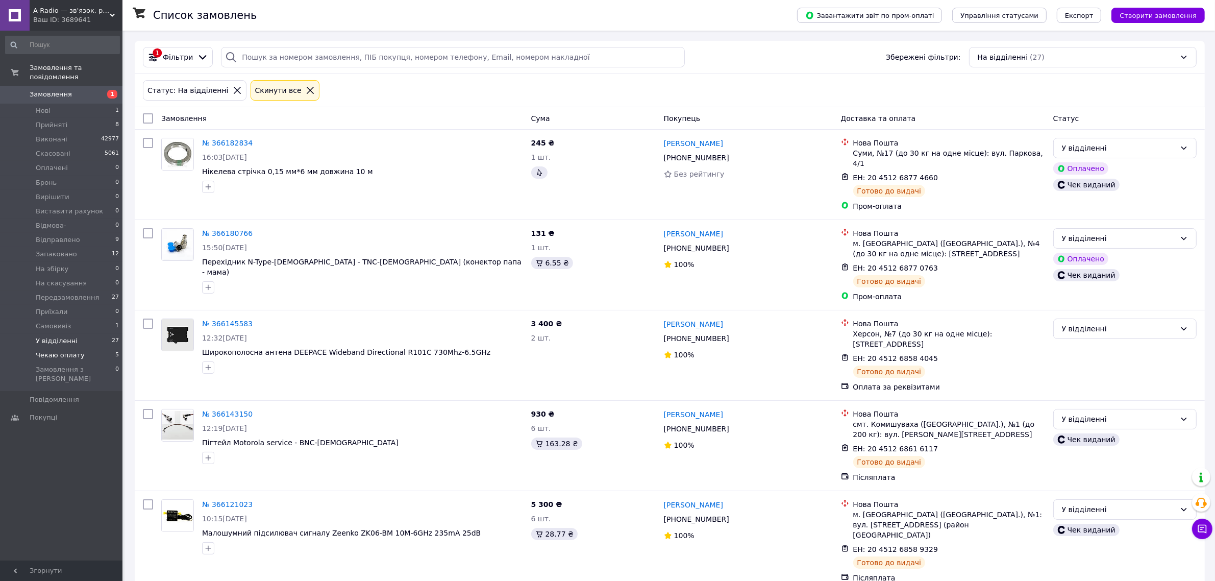
click at [88, 348] on li "Чекаю оплату 5" at bounding box center [62, 355] width 125 height 14
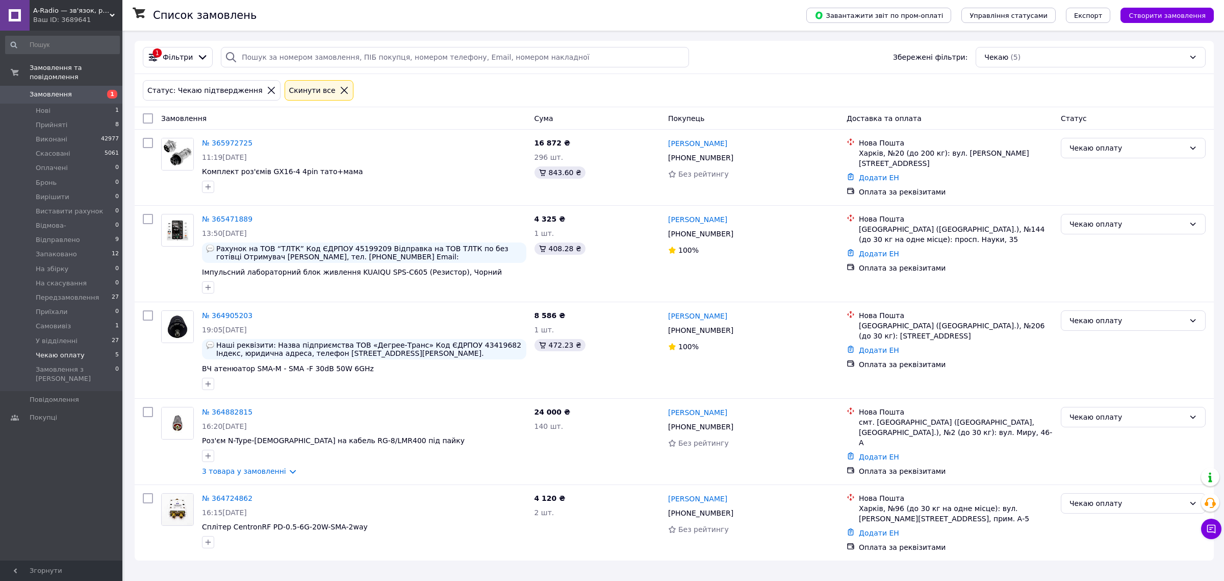
click at [54, 90] on span "Замовлення" at bounding box center [51, 94] width 42 height 9
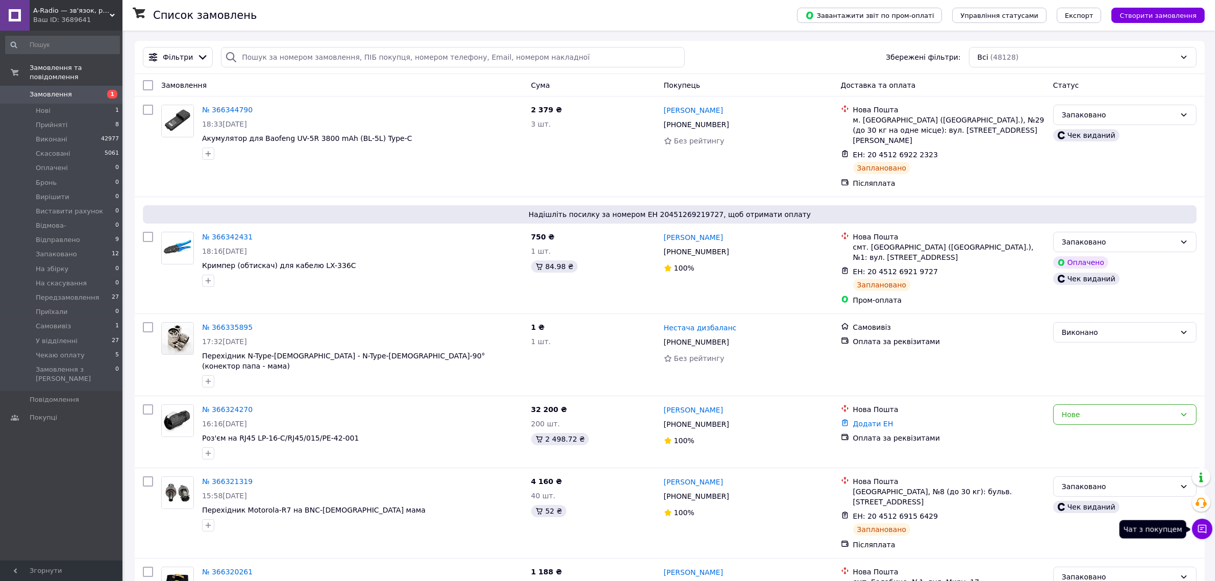
click at [1199, 529] on icon at bounding box center [1202, 528] width 10 height 10
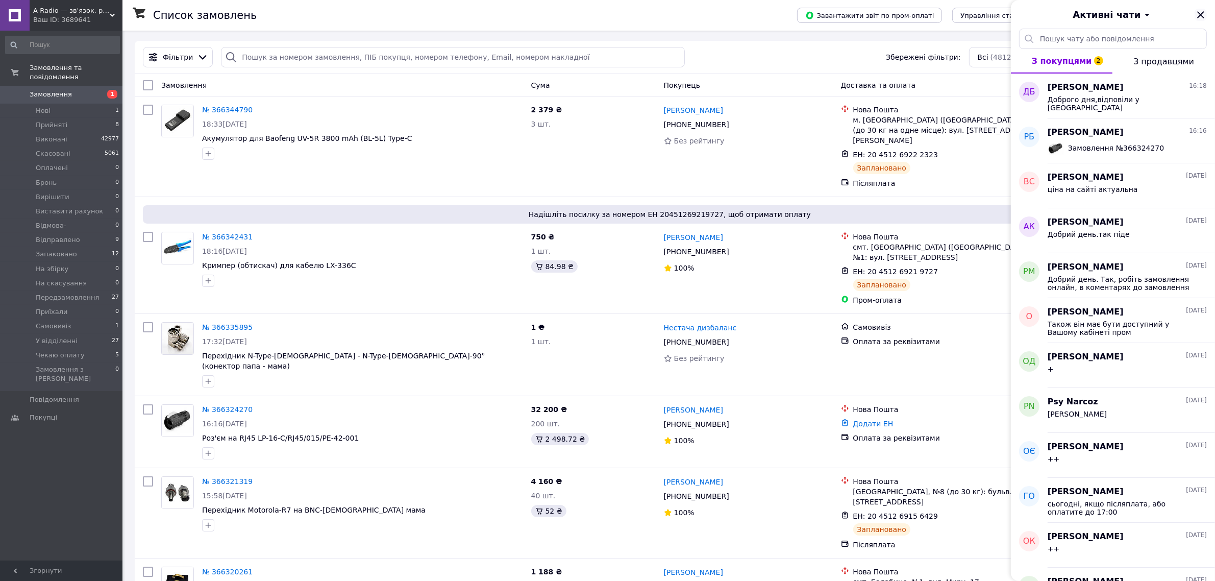
click at [1197, 13] on icon "Закрити" at bounding box center [1200, 15] width 12 height 12
